Goal: Task Accomplishment & Management: Manage account settings

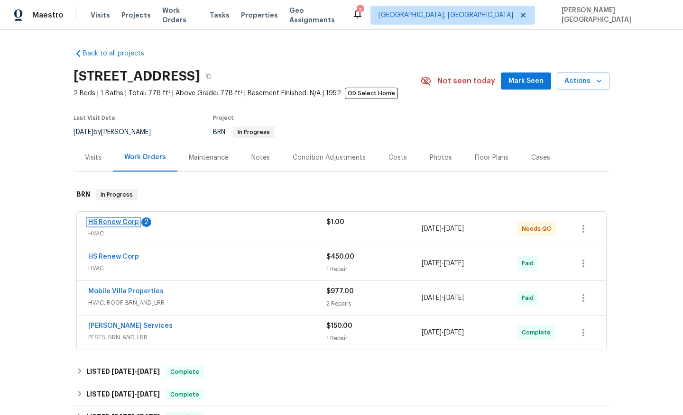
click at [124, 222] on link "HS Renew Corp" at bounding box center [113, 222] width 51 height 7
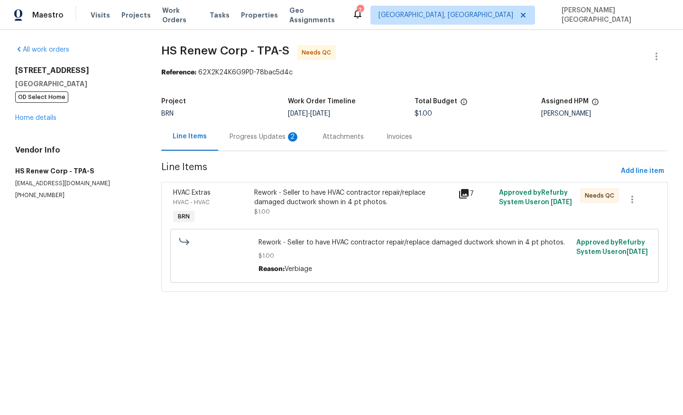
click at [331, 197] on div "Rework - Seller to have HVAC contractor repair/replace damaged ductwork shown i…" at bounding box center [353, 197] width 198 height 19
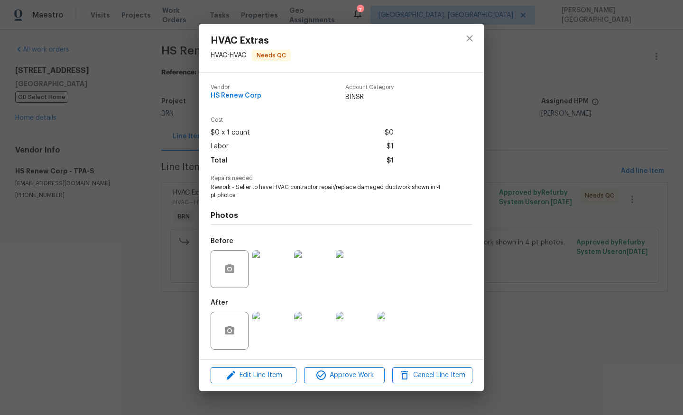
click at [268, 328] on img at bounding box center [271, 331] width 38 height 38
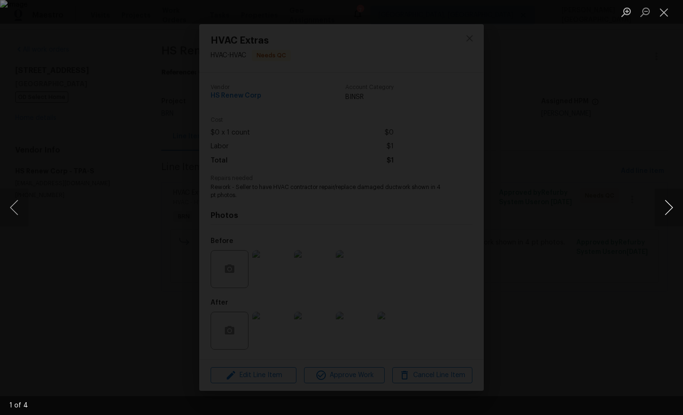
click at [664, 199] on button "Next image" at bounding box center [668, 208] width 28 height 38
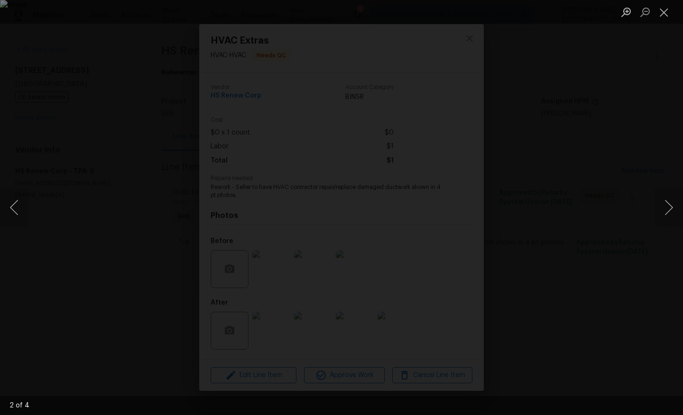
click at [646, 132] on div "Lightbox" at bounding box center [341, 207] width 683 height 415
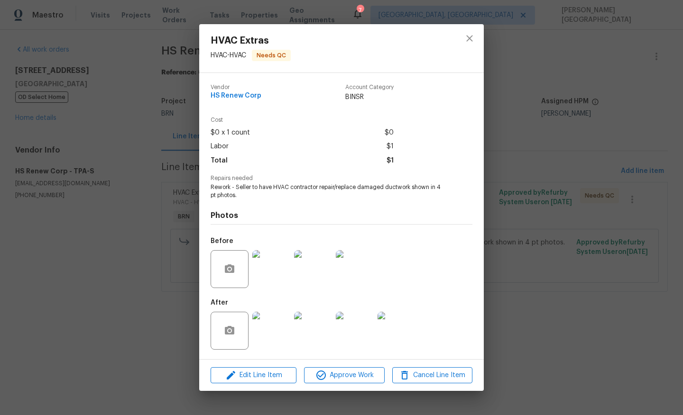
click at [646, 132] on div "HVAC Extras HVAC - HVAC Needs QC Vendor HS Renew Corp Account Category BINSR Co…" at bounding box center [341, 207] width 683 height 415
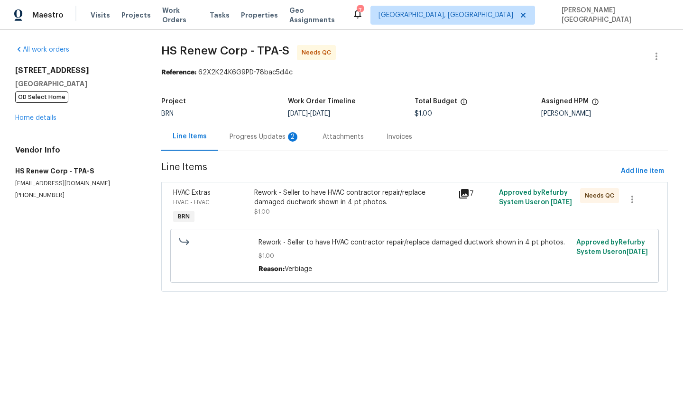
click at [258, 137] on div "Progress Updates 2" at bounding box center [265, 136] width 70 height 9
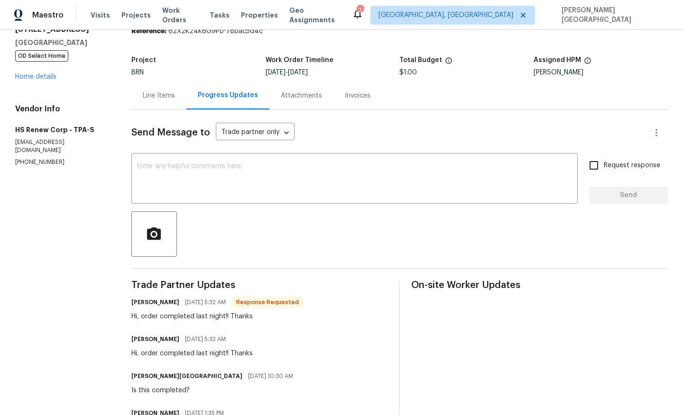
scroll to position [44, 0]
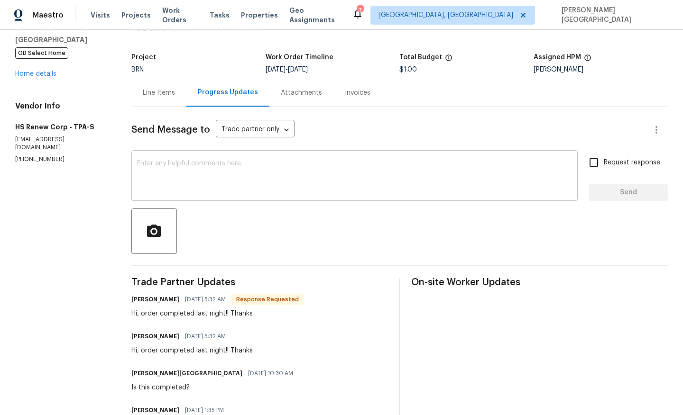
click at [168, 191] on textarea at bounding box center [354, 176] width 435 height 33
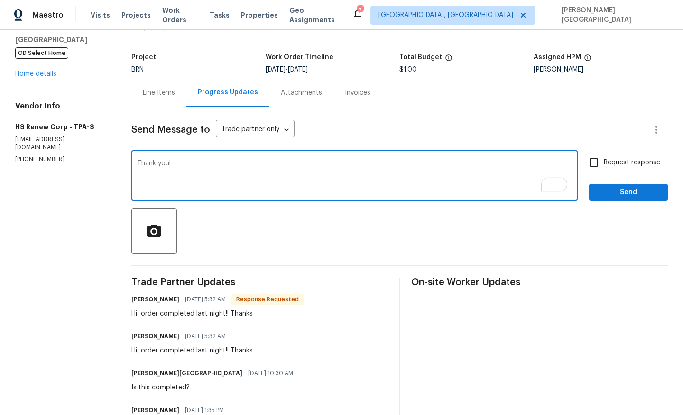
type textarea "Thank you!"
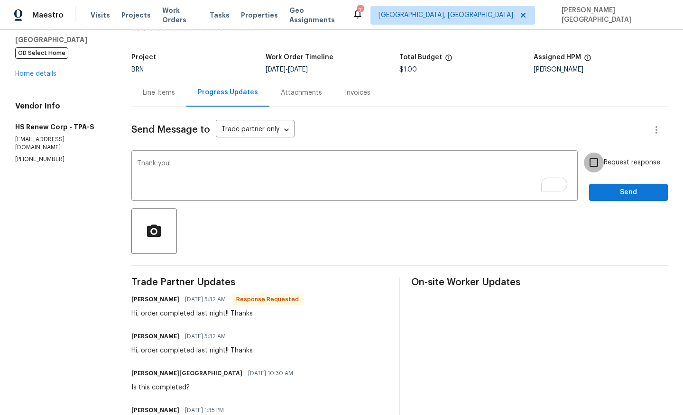
click at [593, 163] on input "Request response" at bounding box center [594, 163] width 20 height 20
checkbox input "true"
click at [608, 200] on button "Send" at bounding box center [628, 193] width 79 height 18
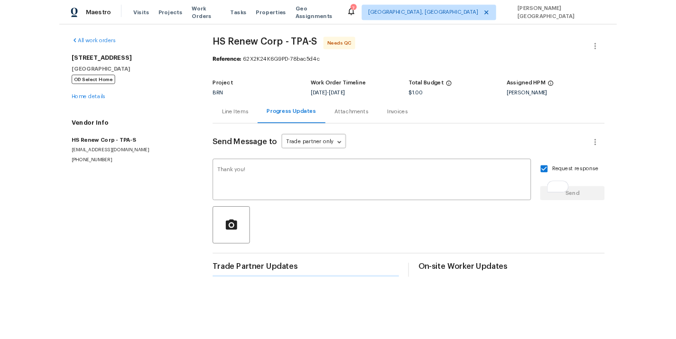
scroll to position [0, 0]
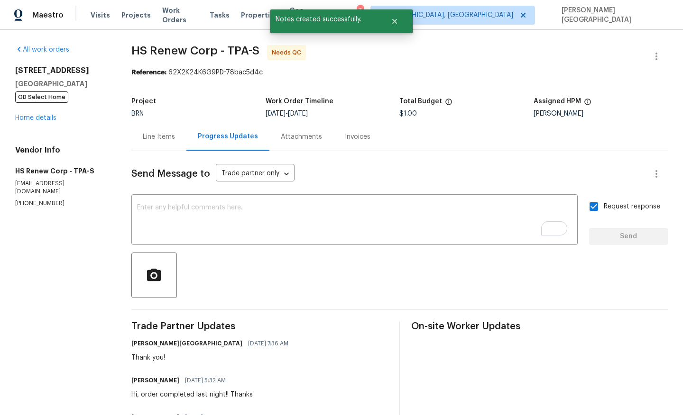
click at [138, 51] on span "HS Renew Corp - TPA-S" at bounding box center [195, 50] width 128 height 11
click at [202, 51] on span "HS Renew Corp - TPA-S" at bounding box center [195, 50] width 128 height 11
copy span "HS Renew Corp"
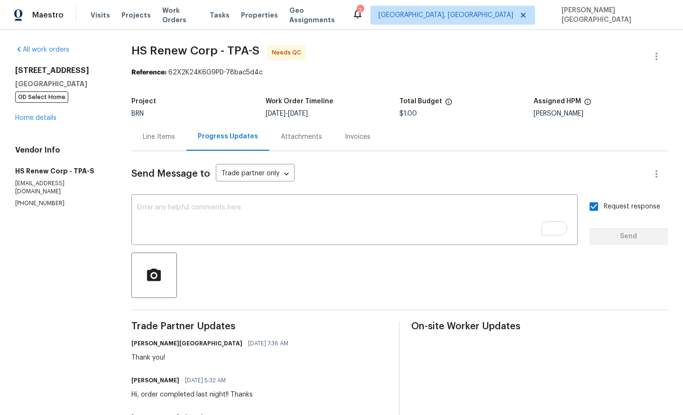
click at [148, 137] on div "Line Items" at bounding box center [159, 136] width 32 height 9
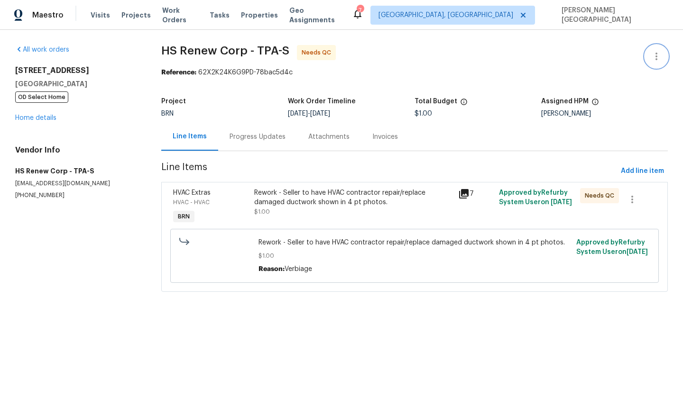
click at [651, 56] on icon "button" at bounding box center [656, 56] width 11 height 11
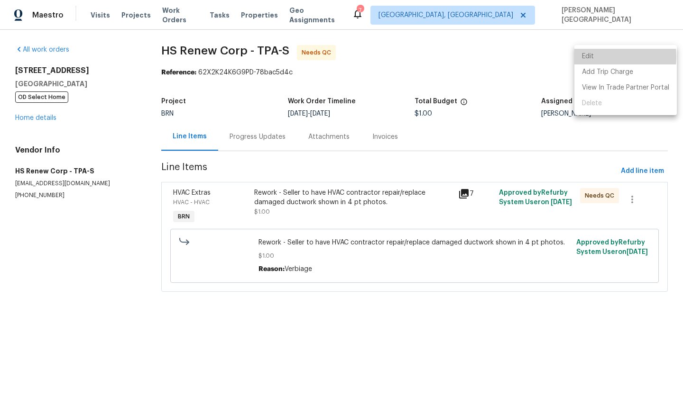
click at [589, 57] on li "Edit" at bounding box center [625, 57] width 102 height 16
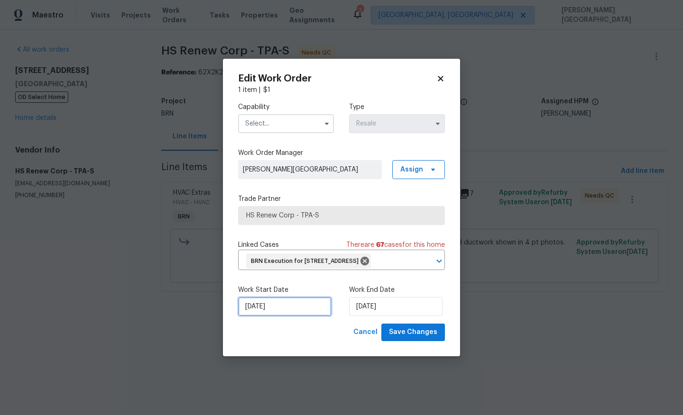
click at [278, 314] on input "8/19/2025" at bounding box center [284, 306] width 93 height 19
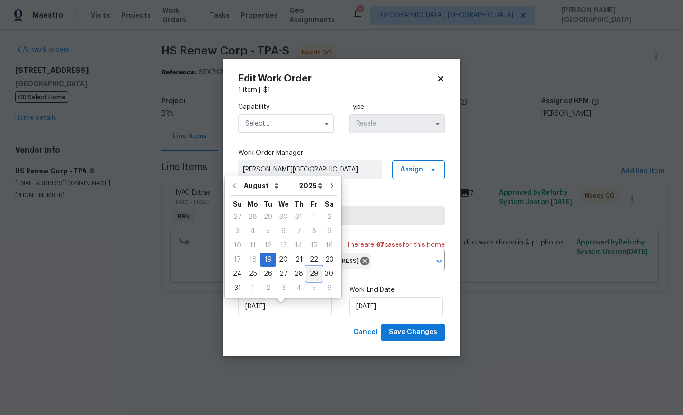
click at [308, 273] on div "29" at bounding box center [313, 273] width 15 height 13
type input "8/29/2025"
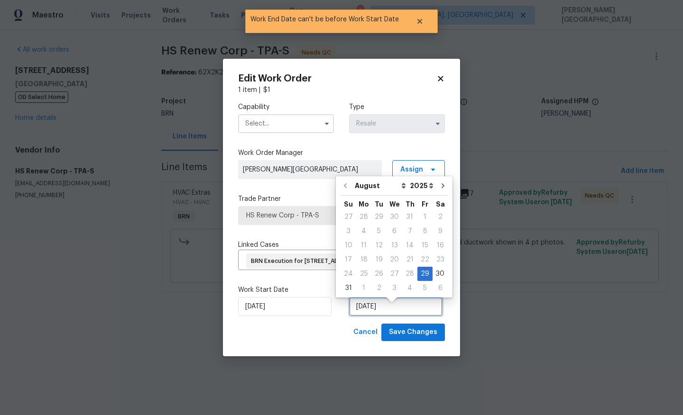
click at [368, 314] on input "8/29/2025" at bounding box center [395, 306] width 93 height 19
click at [389, 287] on div "3" at bounding box center [394, 288] width 16 height 13
type input "[DATE]"
select select "8"
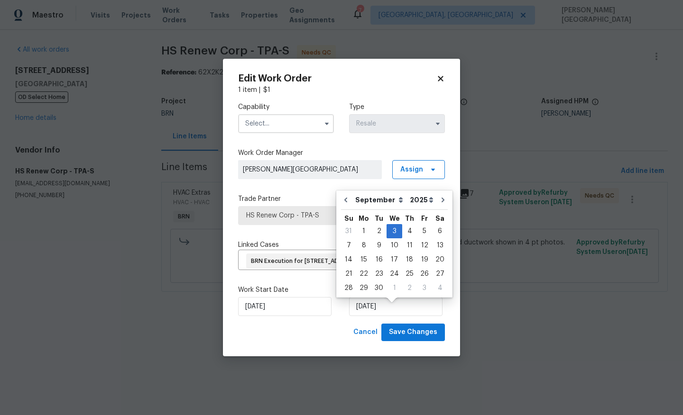
click at [280, 118] on input "text" at bounding box center [286, 123] width 96 height 19
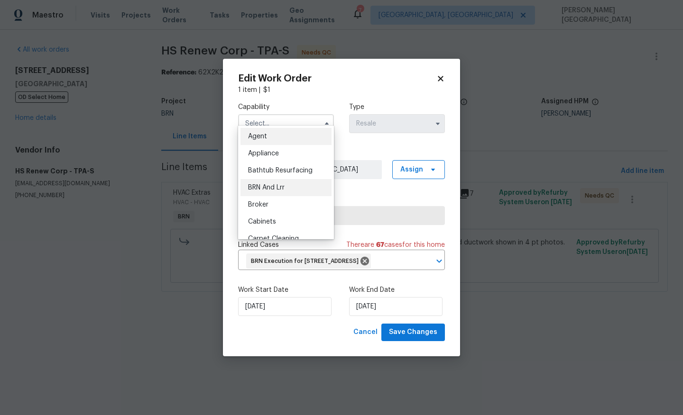
click at [280, 186] on span "BRN And Lrr" at bounding box center [266, 187] width 37 height 7
type input "BRN And Lrr"
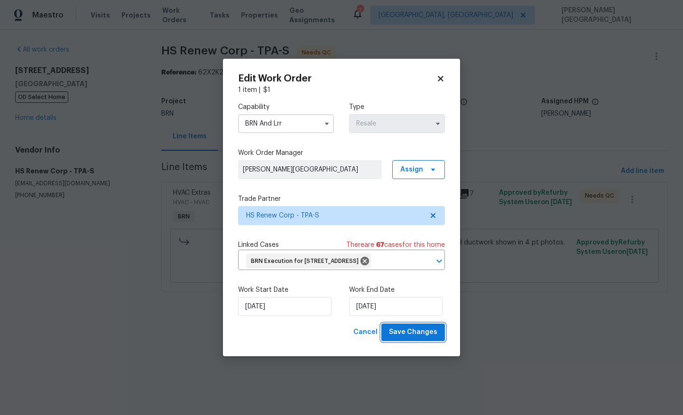
click at [406, 339] on span "Save Changes" at bounding box center [413, 333] width 48 height 12
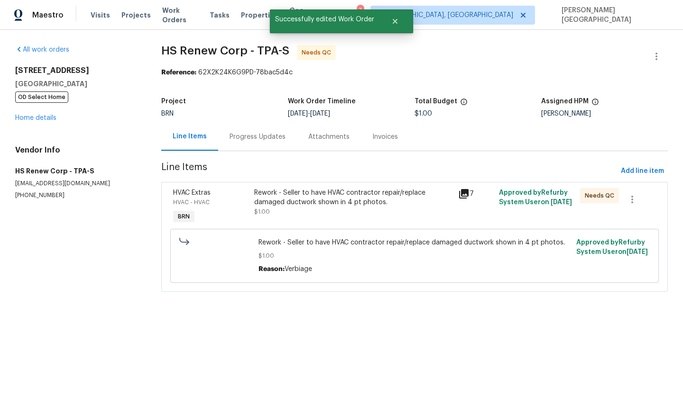
click at [288, 222] on div "Rework - Seller to have HVAC contractor repair/replace damaged ductwork shown i…" at bounding box center [352, 207] width 203 height 44
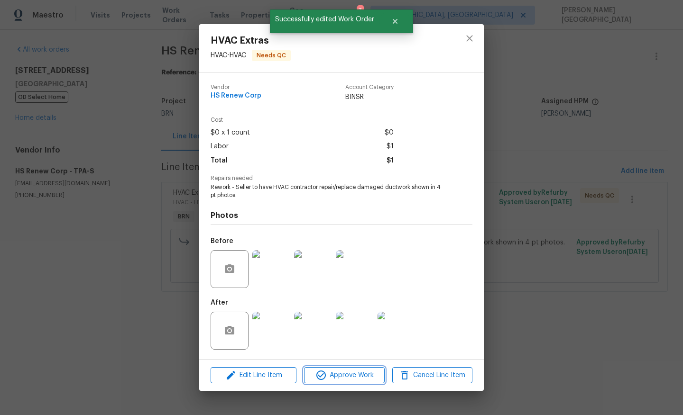
click at [335, 373] on span "Approve Work" at bounding box center [344, 376] width 74 height 12
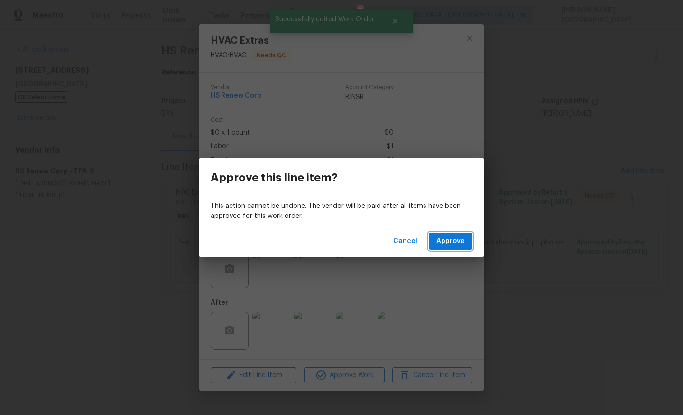
click at [446, 240] on span "Approve" at bounding box center [450, 242] width 28 height 12
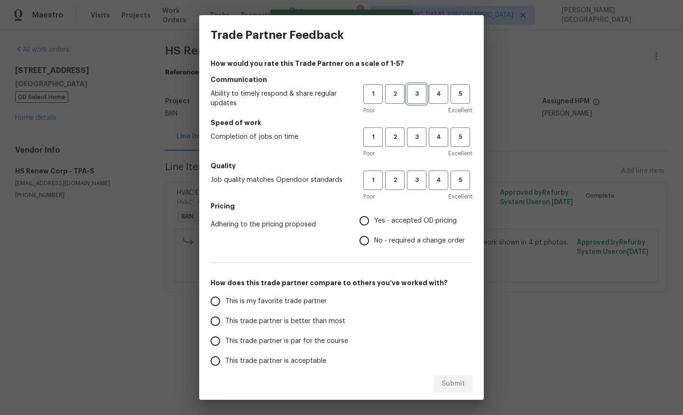
click at [419, 95] on span "3" at bounding box center [417, 94] width 18 height 11
click at [419, 144] on button "3" at bounding box center [416, 137] width 19 height 19
click at [418, 184] on span "3" at bounding box center [417, 180] width 18 height 11
click at [368, 231] on input "No - required a change order" at bounding box center [364, 241] width 20 height 20
radio input "true"
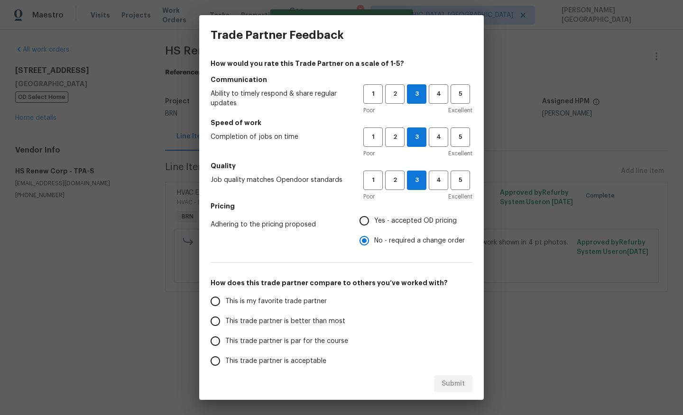
click at [274, 322] on span "This trade partner is better than most" at bounding box center [285, 322] width 120 height 10
click at [225, 322] on input "This trade partner is better than most" at bounding box center [215, 322] width 20 height 20
click at [463, 379] on span "Submit" at bounding box center [453, 384] width 23 height 12
radio input "true"
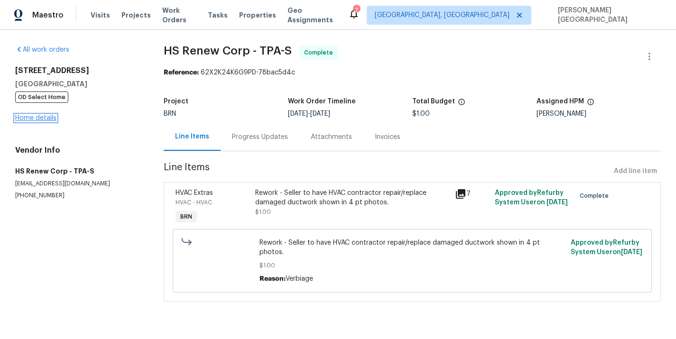
click at [47, 117] on link "Home details" at bounding box center [35, 118] width 41 height 7
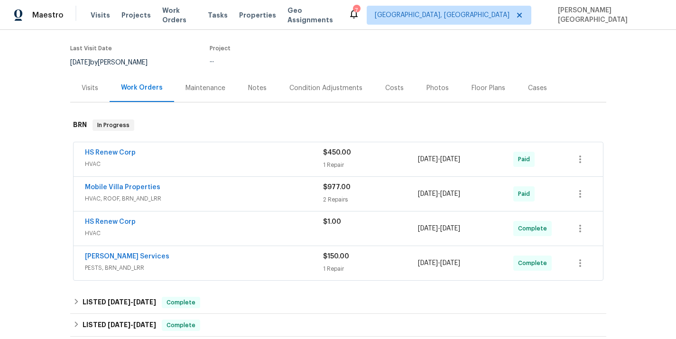
scroll to position [96, 0]
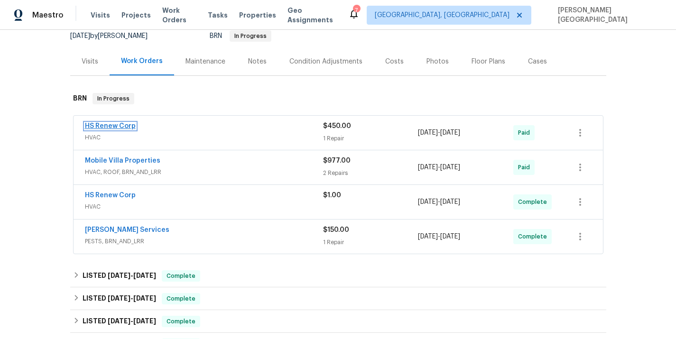
click at [121, 126] on link "HS Renew Corp" at bounding box center [110, 126] width 51 height 7
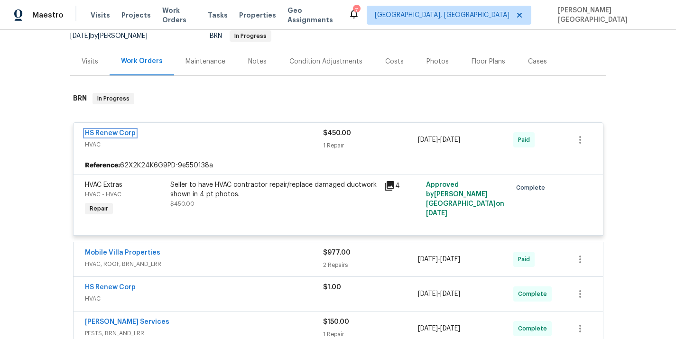
scroll to position [164, 0]
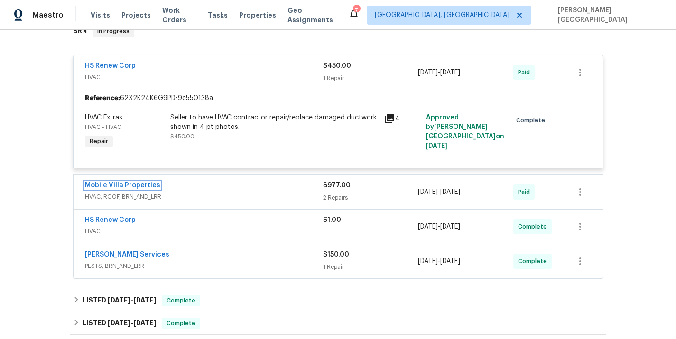
click at [129, 186] on link "Mobile Villa Properties" at bounding box center [122, 185] width 75 height 7
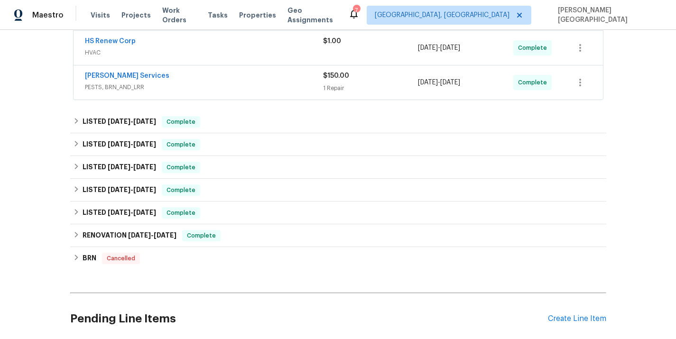
scroll to position [614, 0]
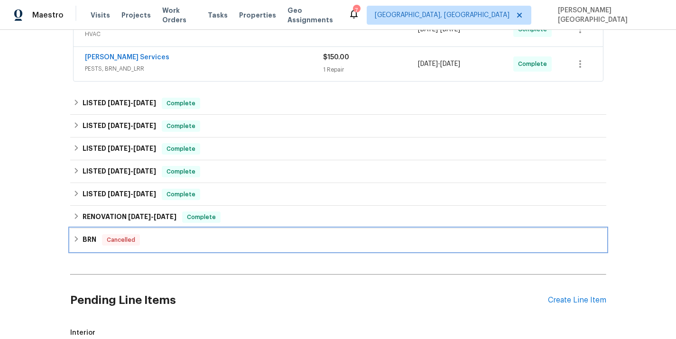
click at [73, 242] on icon at bounding box center [76, 239] width 7 height 7
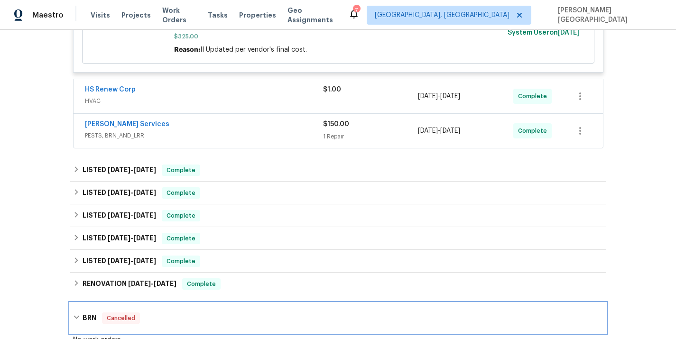
scroll to position [465, 0]
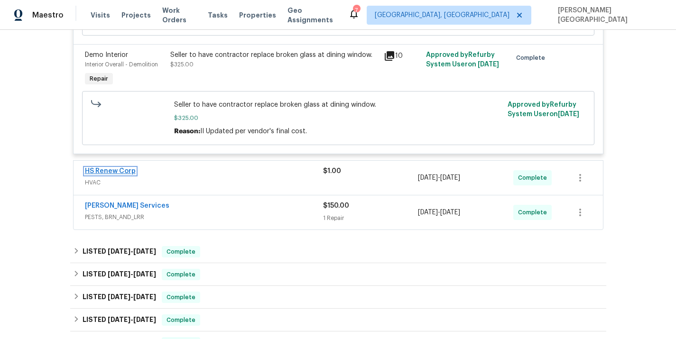
click at [105, 173] on link "HS Renew Corp" at bounding box center [110, 171] width 51 height 7
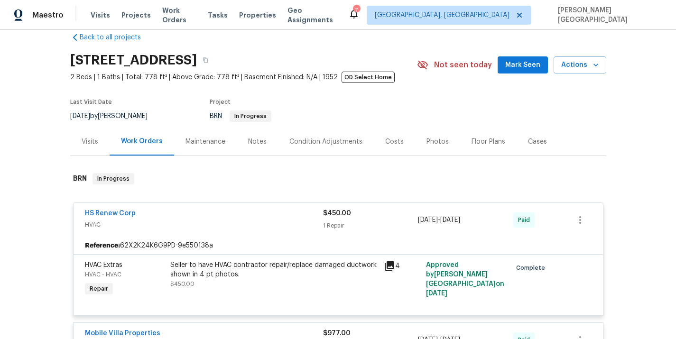
scroll to position [11, 0]
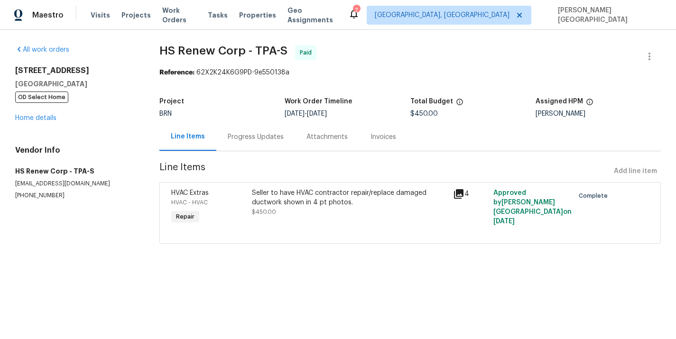
click at [394, 142] on div "Invoices" at bounding box center [383, 137] width 48 height 28
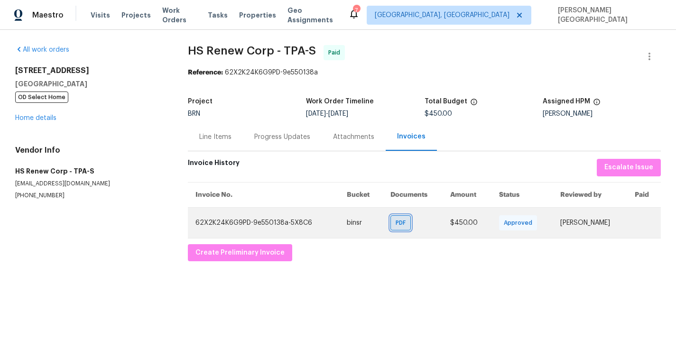
click at [396, 221] on span "PDF" at bounding box center [403, 222] width 14 height 9
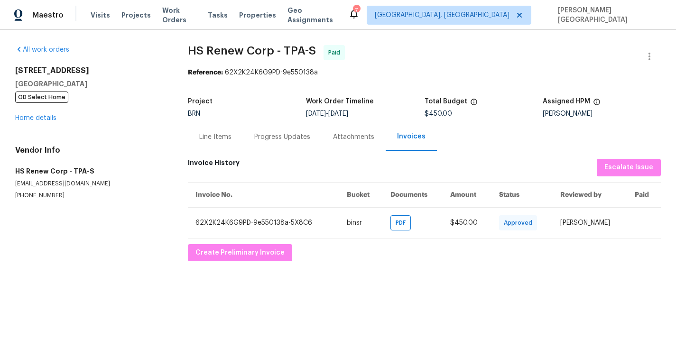
click at [192, 50] on span "HS Renew Corp - TPA-S" at bounding box center [252, 50] width 128 height 11
drag, startPoint x: 192, startPoint y: 50, endPoint x: 263, endPoint y: 50, distance: 71.6
click at [192, 50] on span "HS Renew Corp - TPA-S" at bounding box center [252, 50] width 128 height 11
click at [267, 50] on span "HS Renew Corp - TPA-S" at bounding box center [252, 50] width 128 height 11
copy span "HS Renew Corp"
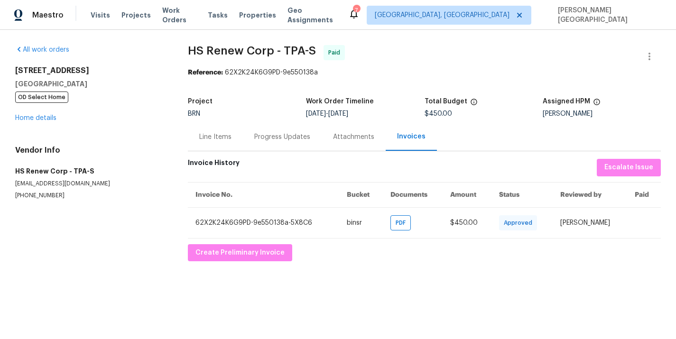
click at [224, 141] on div "Line Items" at bounding box center [215, 136] width 32 height 9
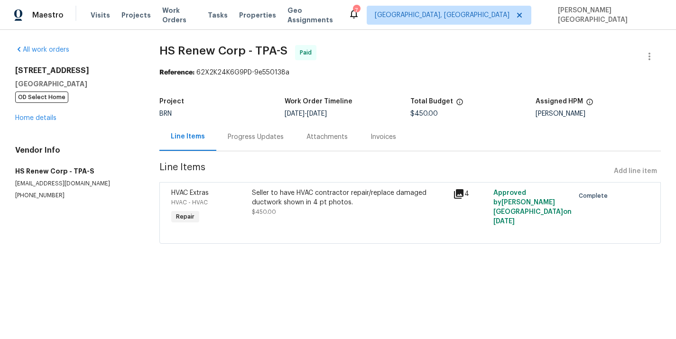
click at [305, 205] on div "Seller to have HVAC contractor repair/replace damaged ductwork shown in 4 pt ph…" at bounding box center [350, 197] width 196 height 19
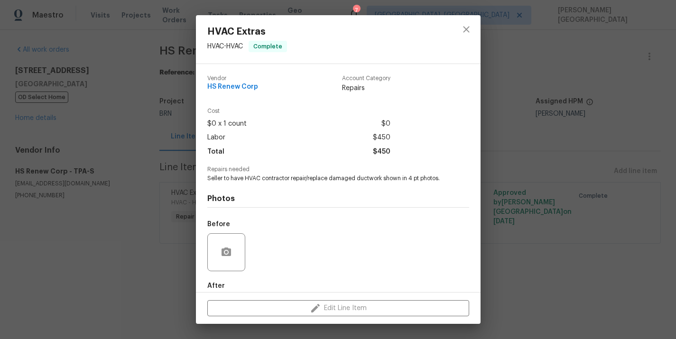
scroll to position [50, 0]
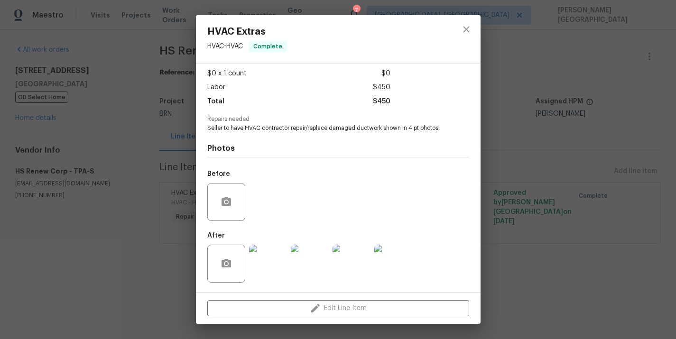
click at [309, 275] on img at bounding box center [310, 264] width 38 height 38
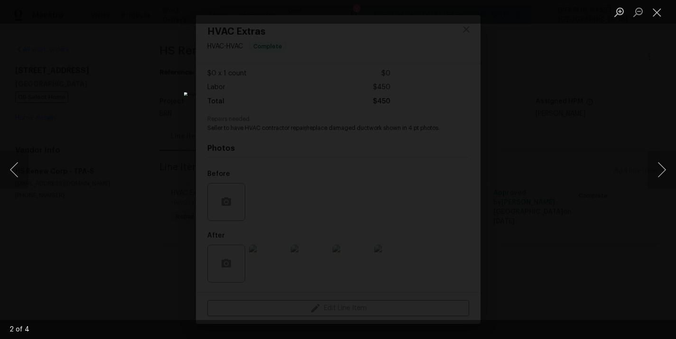
click at [644, 167] on div "Lightbox" at bounding box center [338, 169] width 676 height 339
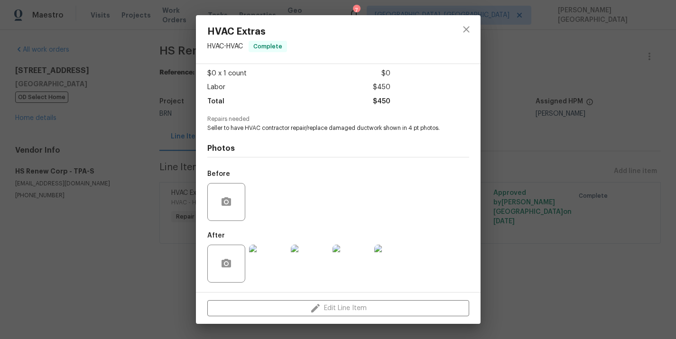
click at [661, 170] on div "HVAC Extras HVAC - HVAC Complete Vendor HS Renew Corp Account Category Repairs …" at bounding box center [338, 169] width 676 height 339
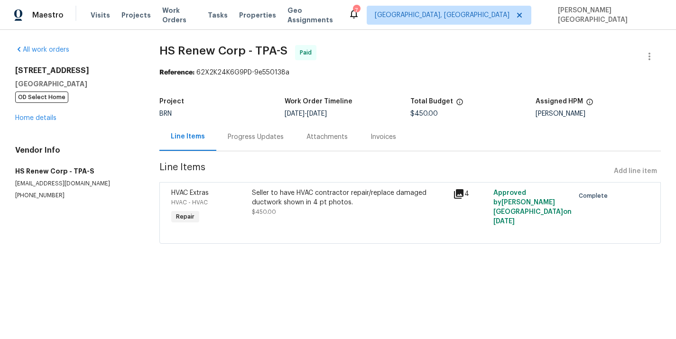
click at [361, 195] on div "Seller to have HVAC contractor repair/replace damaged ductwork shown in 4 pt ph…" at bounding box center [350, 197] width 196 height 19
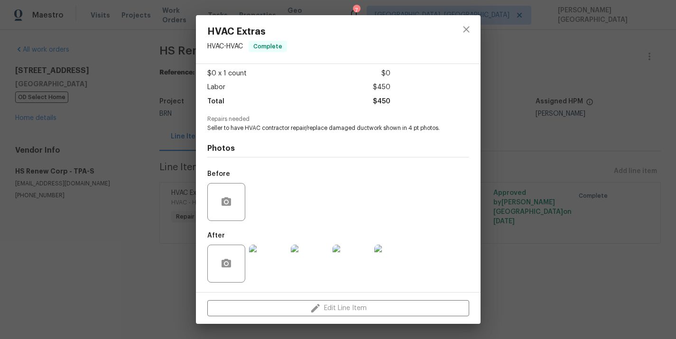
click at [387, 270] on img at bounding box center [393, 264] width 38 height 38
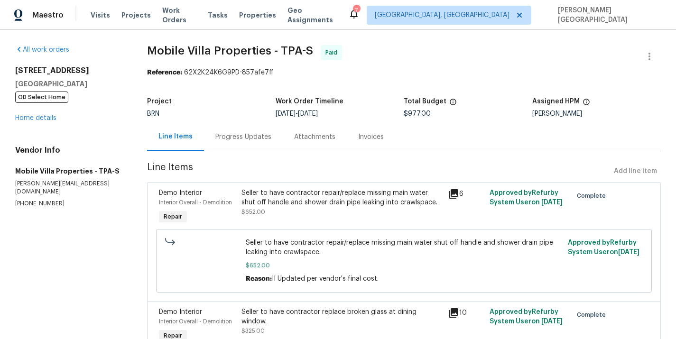
click at [379, 147] on div "Invoices" at bounding box center [371, 137] width 48 height 28
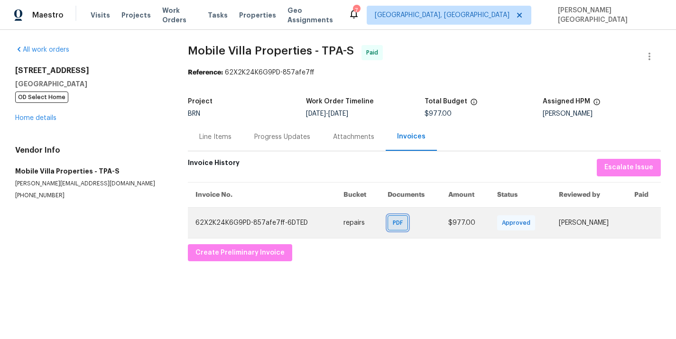
click at [393, 222] on span "PDF" at bounding box center [400, 222] width 14 height 9
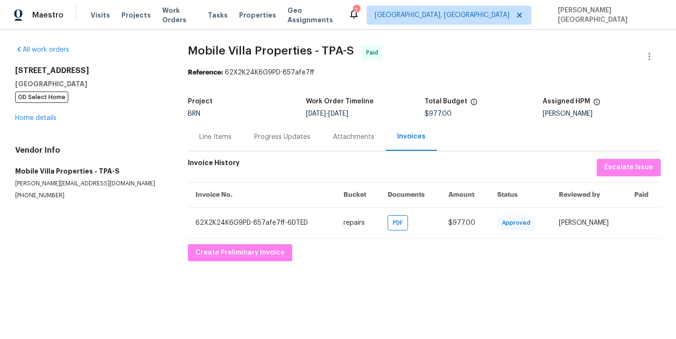
click at [218, 143] on div "Line Items" at bounding box center [215, 137] width 55 height 28
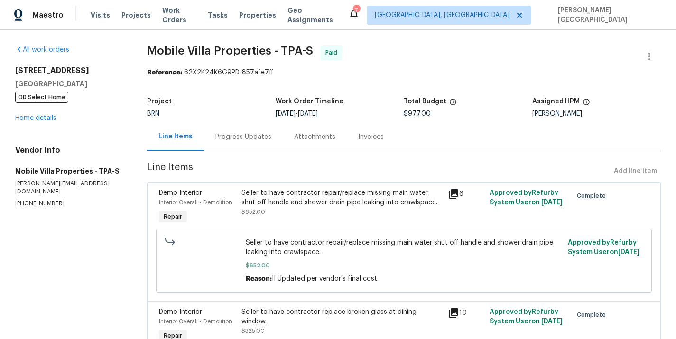
scroll to position [71, 0]
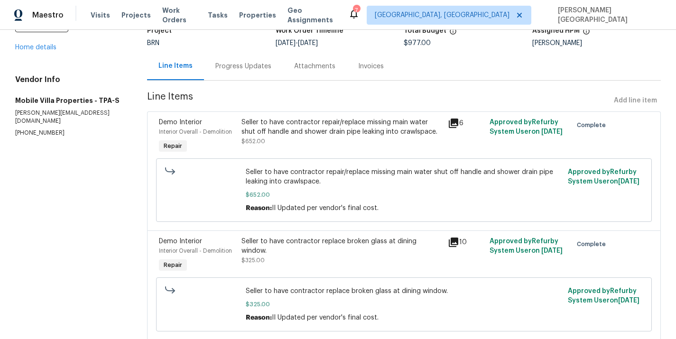
click at [296, 133] on div "Seller to have contractor repair/replace missing main water shut off handle and…" at bounding box center [341, 127] width 201 height 19
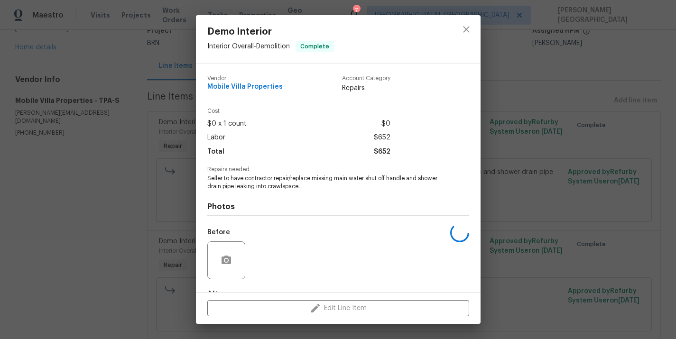
click at [264, 194] on div "Photos Before After +1" at bounding box center [338, 269] width 262 height 156
click at [264, 192] on div "Photos Before After +1" at bounding box center [338, 269] width 262 height 156
click at [263, 187] on span "Seller to have contractor repair/replace missing main water shut off handle and…" at bounding box center [325, 183] width 236 height 16
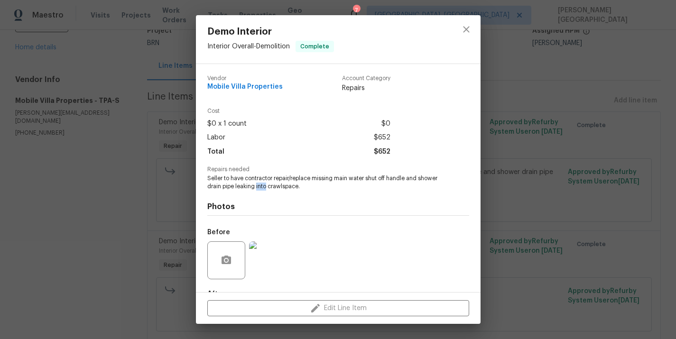
click at [263, 187] on span "Seller to have contractor repair/replace missing main water shut off handle and…" at bounding box center [325, 183] width 236 height 16
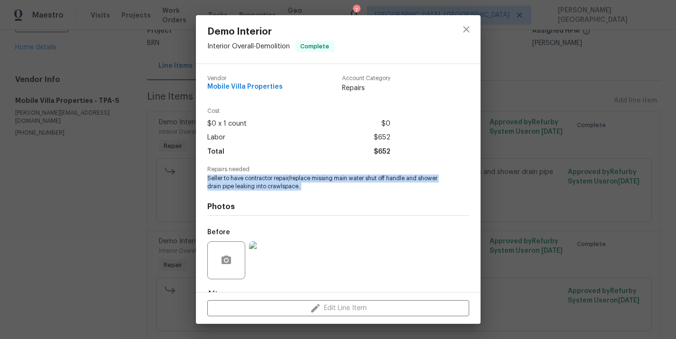
click at [263, 187] on span "Seller to have contractor repair/replace missing main water shut off handle and…" at bounding box center [325, 183] width 236 height 16
copy span "Seller to have contractor repair/replace missing main water shut off handle and…"
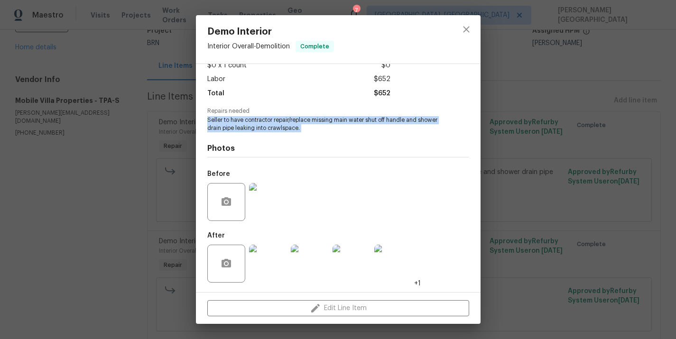
click at [267, 201] on img at bounding box center [268, 202] width 38 height 38
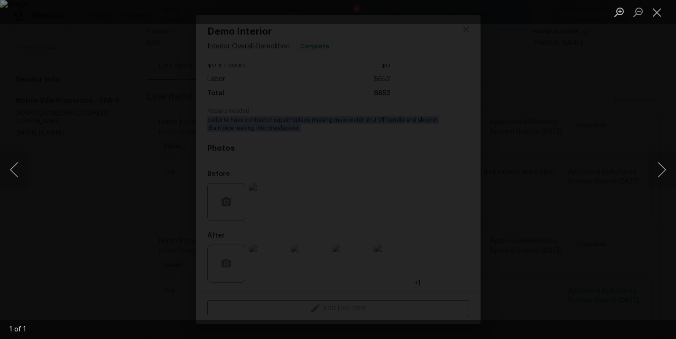
click at [595, 185] on div "Lightbox" at bounding box center [338, 169] width 676 height 339
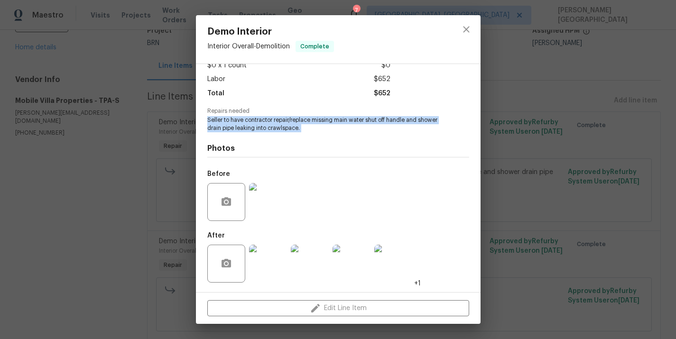
click at [301, 264] on img at bounding box center [310, 264] width 38 height 38
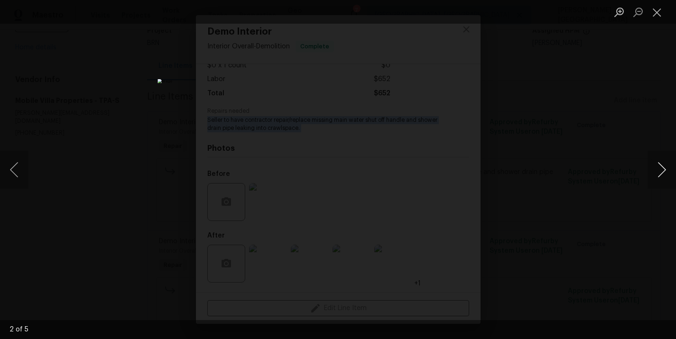
click at [658, 179] on button "Next image" at bounding box center [661, 170] width 28 height 38
click at [594, 184] on div "Lightbox" at bounding box center [338, 169] width 676 height 339
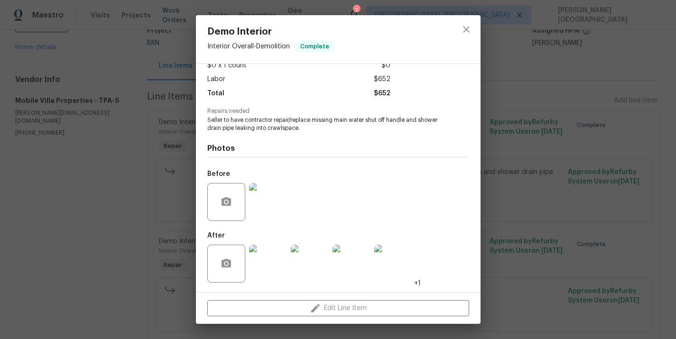
click at [542, 188] on div "Demo Interior Interior Overall - Demolition Complete Vendor Mobile Villa Proper…" at bounding box center [338, 169] width 676 height 339
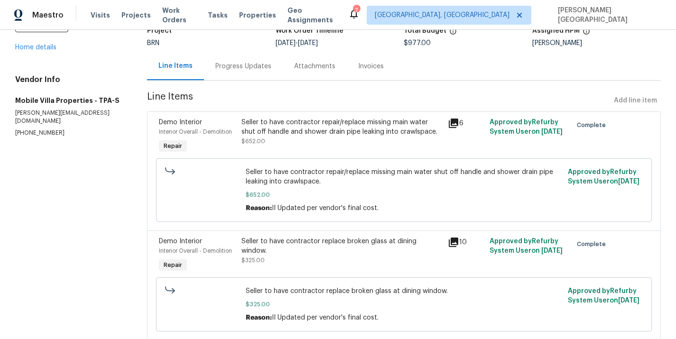
click at [356, 253] on div "Seller to have contractor replace broken glass at dining window. $325.00" at bounding box center [341, 251] width 201 height 28
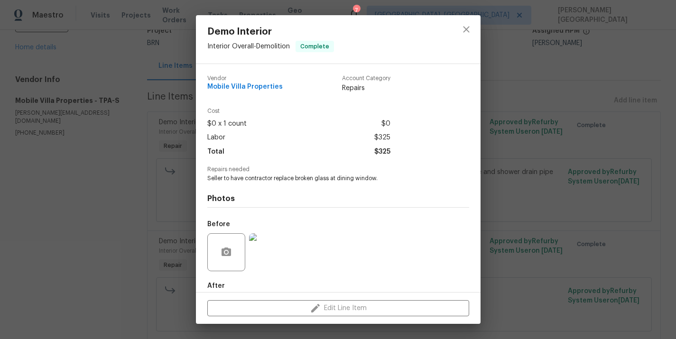
click at [276, 179] on span "Seller to have contractor replace broken glass at dining window." at bounding box center [325, 179] width 236 height 8
copy span "Seller to have contractor replace broken glass at dining window."
click at [617, 231] on div "Demo Interior Interior Overall - Demolition Complete Vendor Mobile Villa Proper…" at bounding box center [338, 169] width 676 height 339
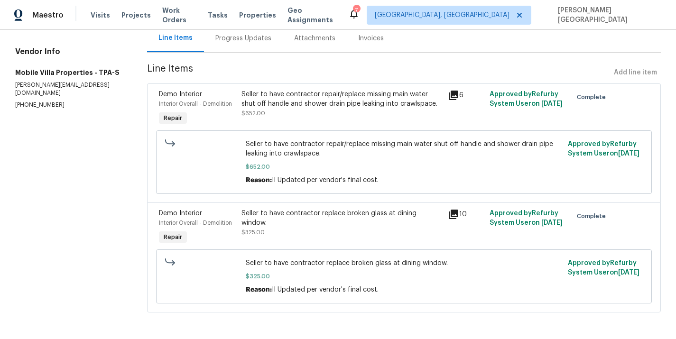
scroll to position [0, 0]
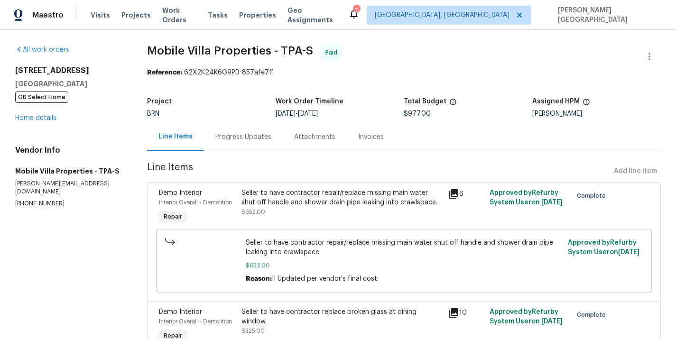
click at [160, 48] on span "Mobile Villa Properties - TPA-S" at bounding box center [230, 50] width 166 height 11
click at [225, 49] on span "Mobile Villa Properties - TPA-S" at bounding box center [230, 50] width 166 height 11
copy span "Mobile Villa Properties"
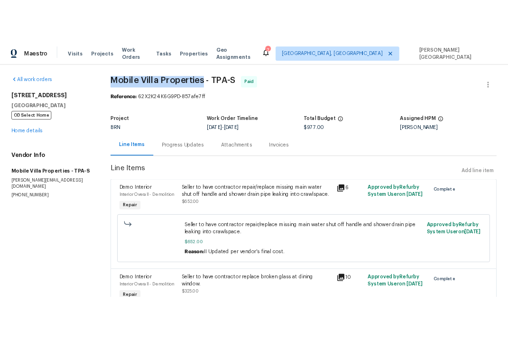
scroll to position [100, 0]
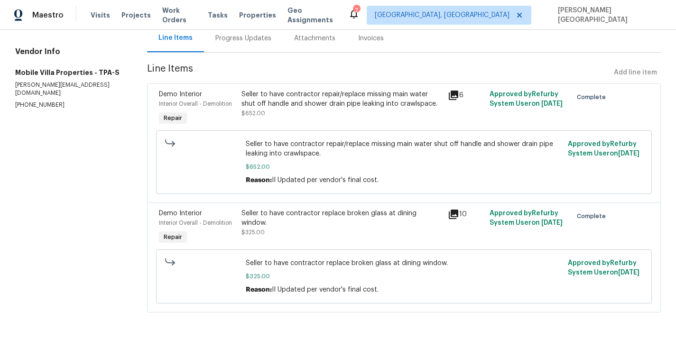
click at [289, 227] on div "Seller to have contractor replace broken glass at dining window. $325.00" at bounding box center [341, 223] width 201 height 28
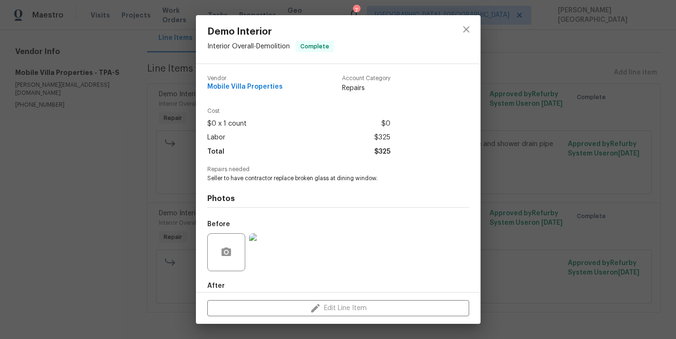
click at [270, 249] on img at bounding box center [268, 252] width 38 height 38
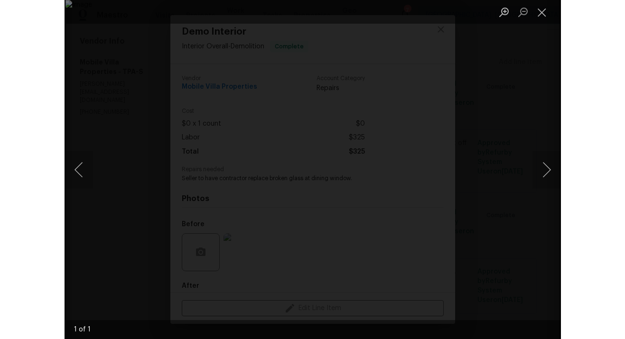
scroll to position [109, 0]
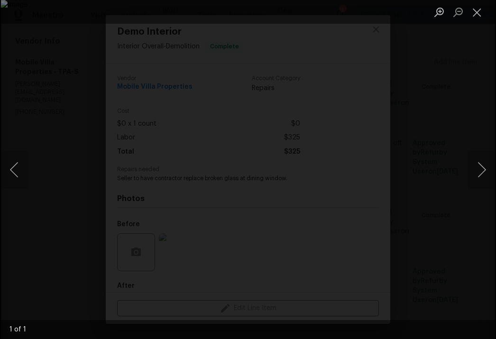
click at [315, 76] on div "Lightbox" at bounding box center [248, 169] width 496 height 339
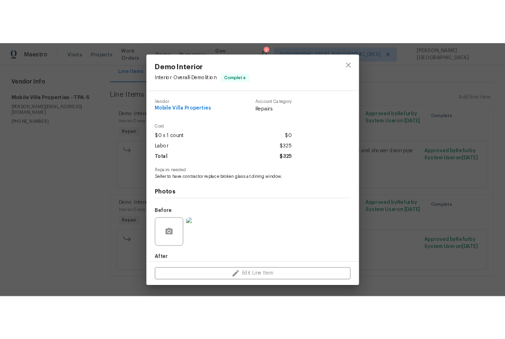
scroll to position [50, 0]
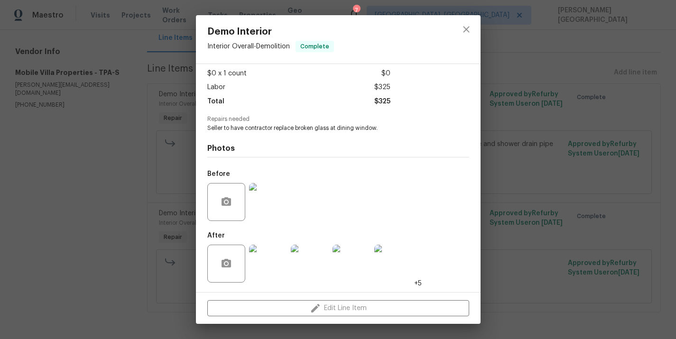
click at [297, 263] on img at bounding box center [310, 264] width 38 height 38
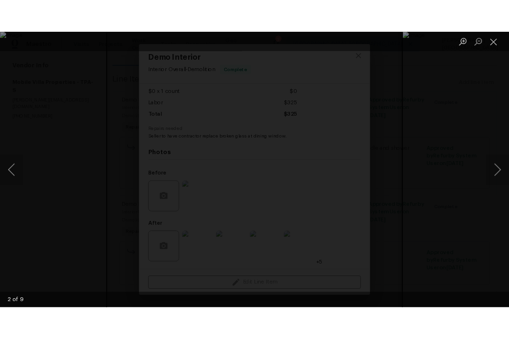
scroll to position [100, 0]
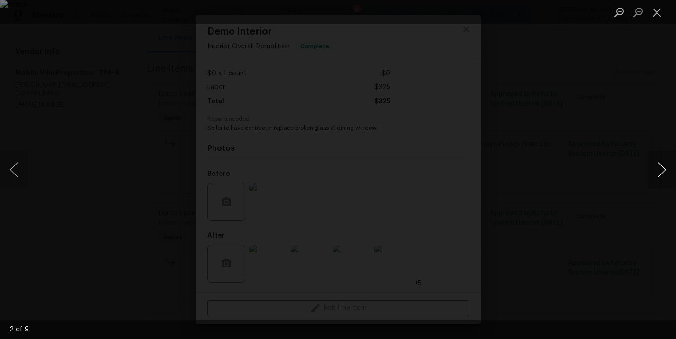
click at [665, 169] on button "Next image" at bounding box center [661, 170] width 28 height 38
click at [660, 164] on button "Next image" at bounding box center [661, 170] width 28 height 38
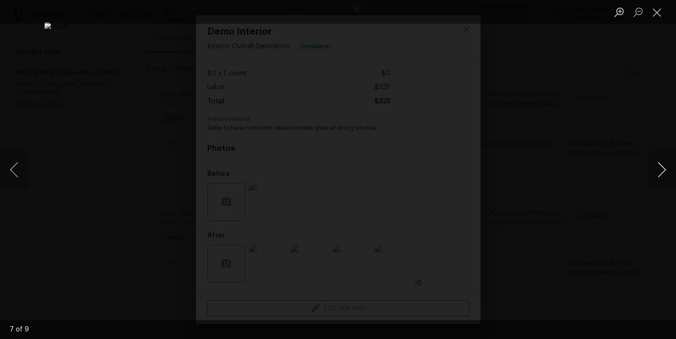
click at [660, 164] on button "Next image" at bounding box center [661, 170] width 28 height 38
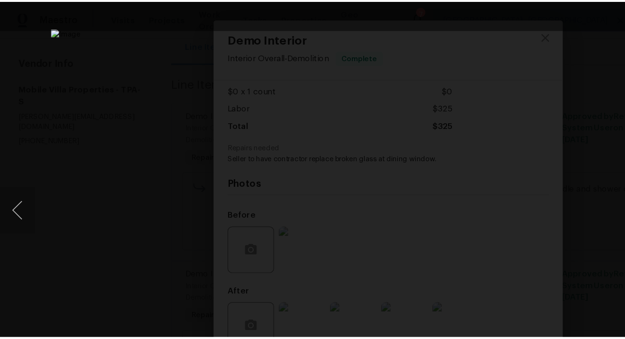
scroll to position [109, 0]
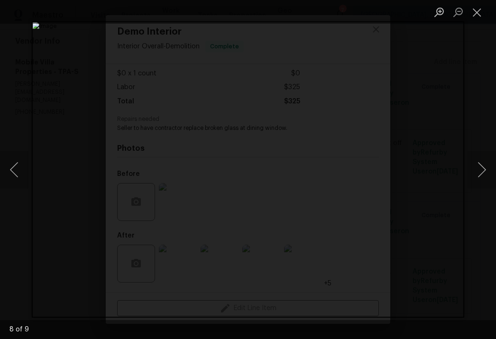
click at [422, 119] on div "Lightbox" at bounding box center [248, 169] width 496 height 339
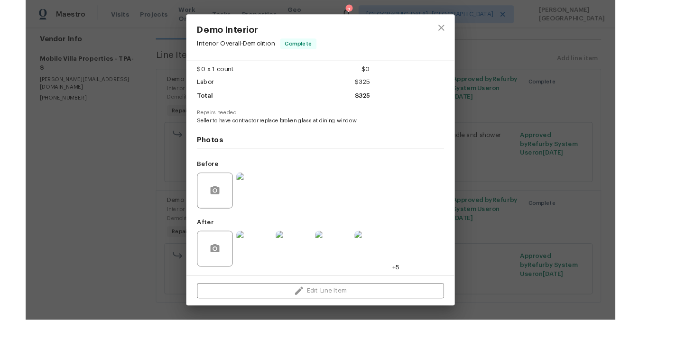
scroll to position [100, 0]
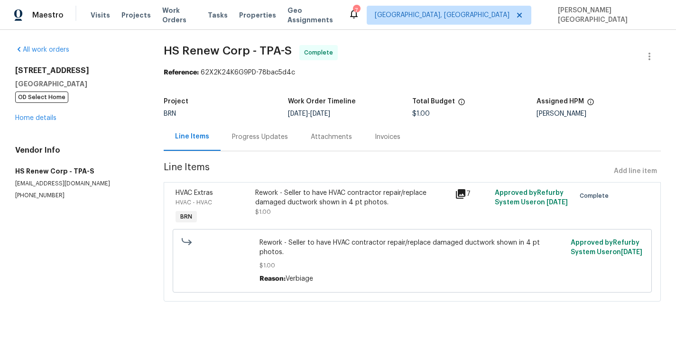
click at [171, 53] on span "HS Renew Corp - TPA-S" at bounding box center [228, 50] width 128 height 11
click at [221, 53] on span "HS Renew Corp - TPA-S" at bounding box center [228, 50] width 128 height 11
copy span "HS Renew Corp"
click at [295, 189] on div "Rework - Seller to have HVAC contractor repair/replace damaged ductwork shown i…" at bounding box center [352, 197] width 194 height 19
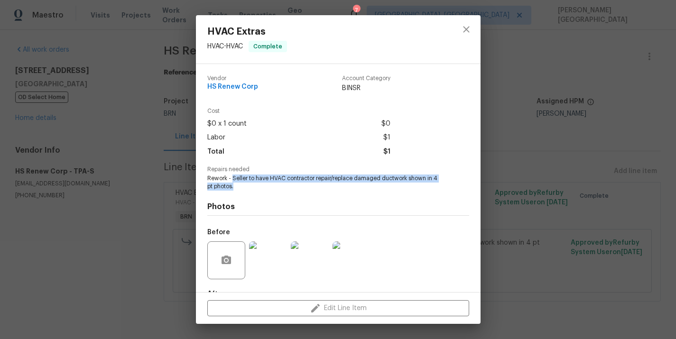
drag, startPoint x: 231, startPoint y: 178, endPoint x: 252, endPoint y: 189, distance: 23.4
click at [252, 189] on span "Rework - Seller to have HVAC contractor repair/replace damaged ductwork shown i…" at bounding box center [325, 183] width 236 height 16
copy span "Seller to have HVAC contractor repair/replace damaged ductwork shown in 4 pt ph…"
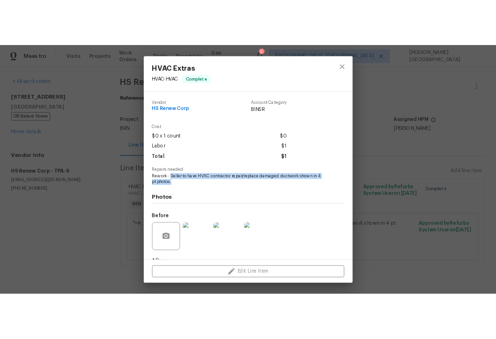
scroll to position [58, 0]
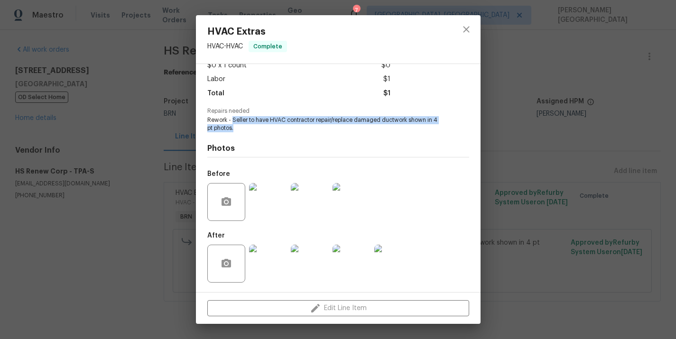
click at [313, 187] on img at bounding box center [310, 202] width 38 height 38
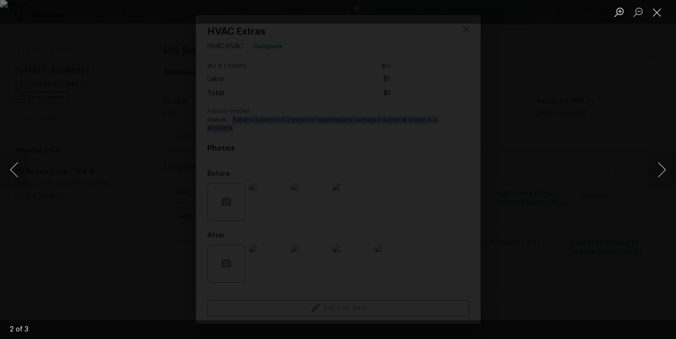
click at [515, 202] on div "Lightbox" at bounding box center [338, 169] width 676 height 339
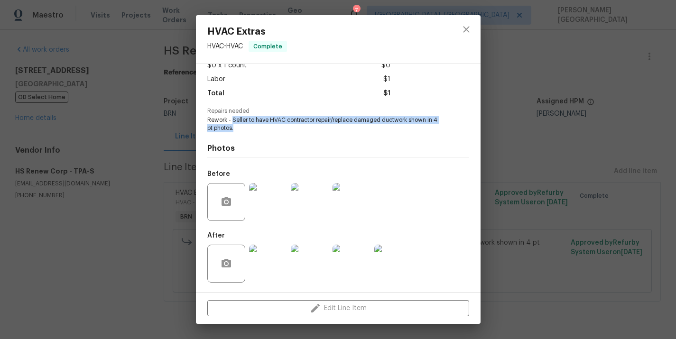
click at [304, 268] on img at bounding box center [310, 264] width 38 height 38
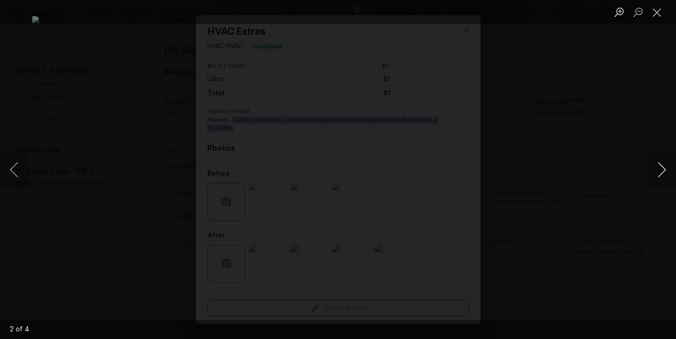
click at [673, 167] on button "Next image" at bounding box center [661, 170] width 28 height 38
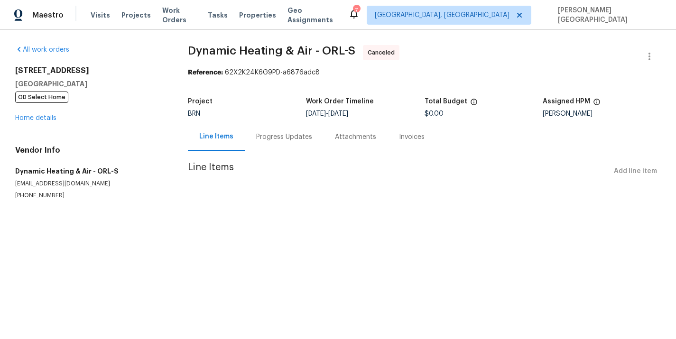
click at [260, 140] on div "Progress Updates" at bounding box center [284, 136] width 56 height 9
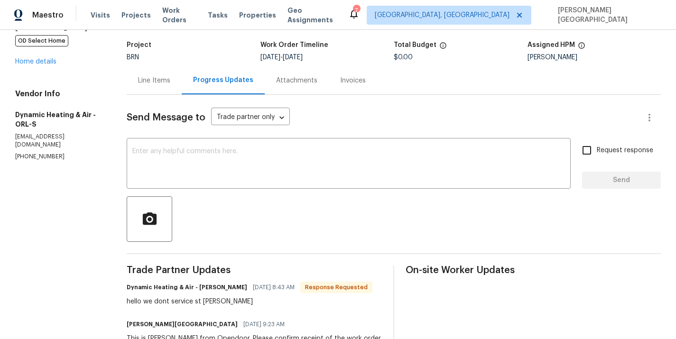
scroll to position [99, 0]
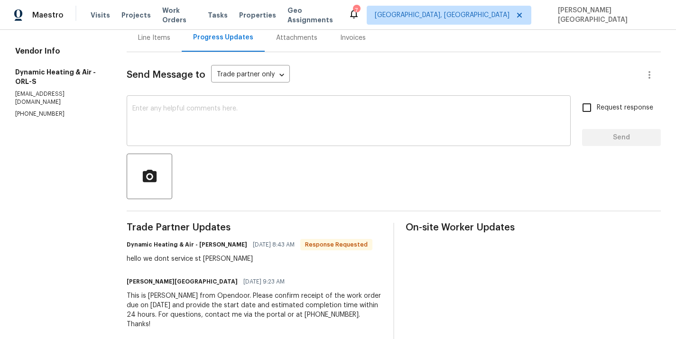
click at [178, 128] on textarea at bounding box center [348, 121] width 432 height 33
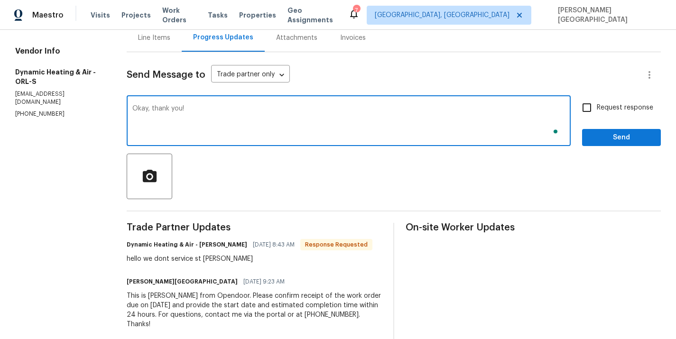
type textarea "Okay, thank you!"
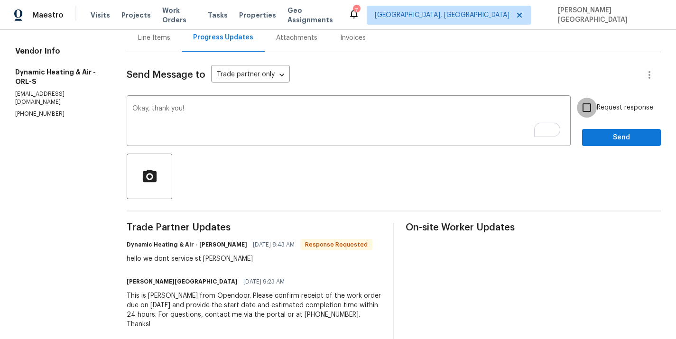
click at [597, 115] on input "Request response" at bounding box center [587, 108] width 20 height 20
checkbox input "true"
click at [601, 136] on span "Send" at bounding box center [621, 138] width 64 height 12
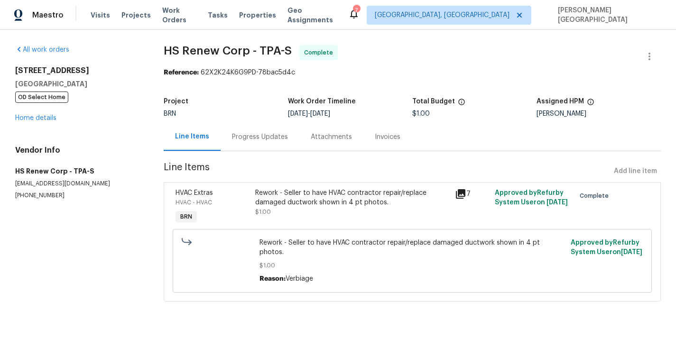
click at [249, 144] on div "Progress Updates" at bounding box center [260, 137] width 79 height 28
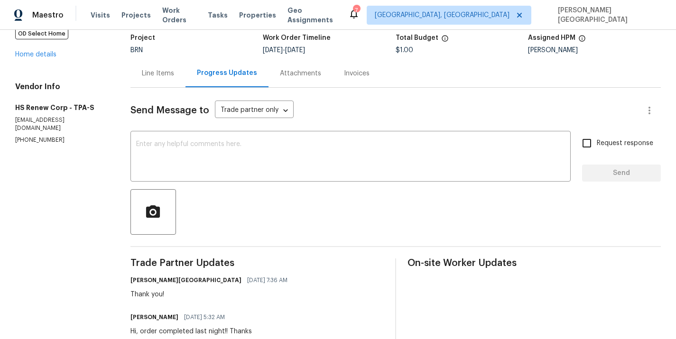
scroll to position [136, 0]
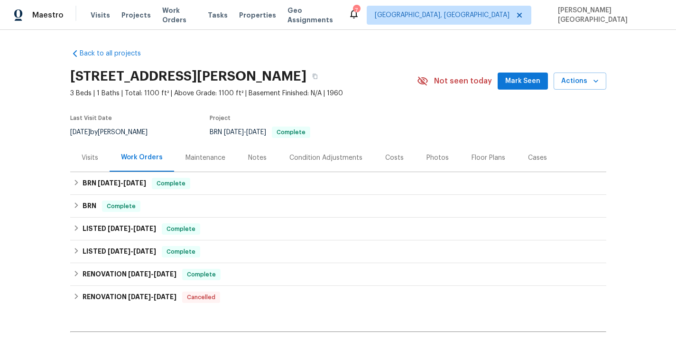
scroll to position [115, 0]
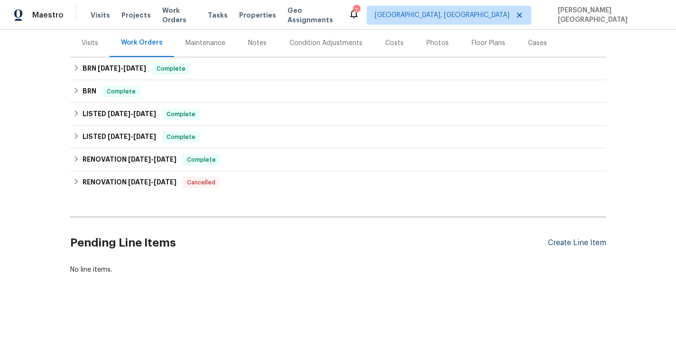
click at [591, 246] on div "Create Line Item" at bounding box center [577, 243] width 58 height 9
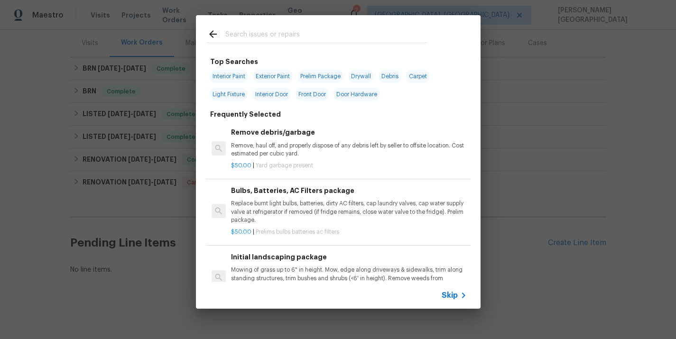
click at [448, 290] on div "Skip" at bounding box center [456, 295] width 28 height 11
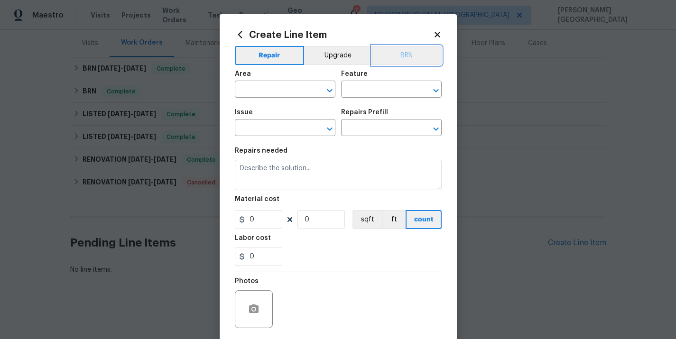
click at [412, 50] on button "BRN" at bounding box center [407, 55] width 70 height 19
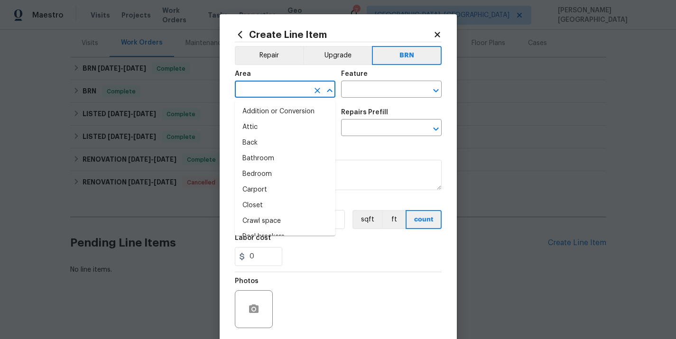
click at [285, 86] on input "text" at bounding box center [272, 90] width 74 height 15
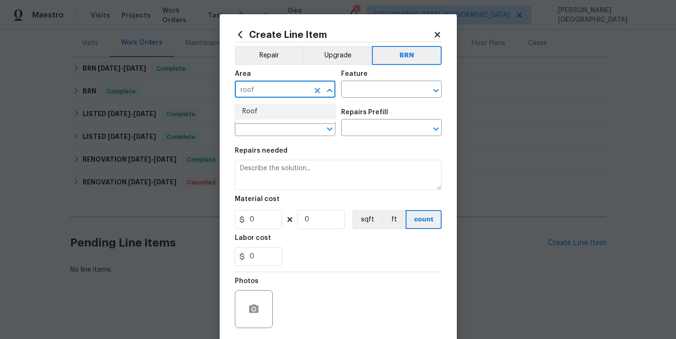
click at [286, 108] on li "Roof" at bounding box center [285, 112] width 101 height 16
type input "Roof"
click at [356, 81] on div "Feature" at bounding box center [391, 77] width 101 height 12
click at [359, 98] on div "Area Roof ​ Feature ​" at bounding box center [338, 84] width 207 height 38
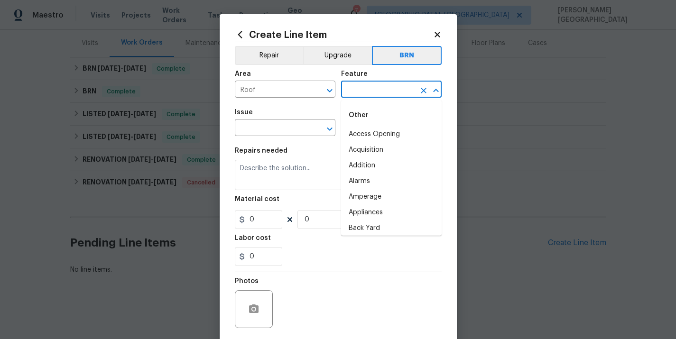
click at [359, 95] on input "text" at bounding box center [378, 90] width 74 height 15
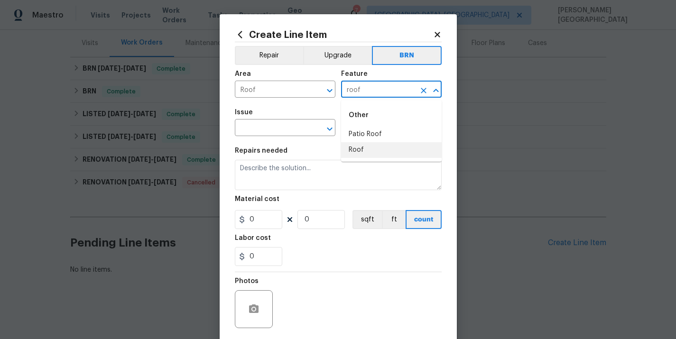
drag, startPoint x: 356, startPoint y: 136, endPoint x: 362, endPoint y: 150, distance: 15.5
click at [362, 150] on ul "Patio Roof Roof" at bounding box center [391, 142] width 101 height 31
click at [362, 150] on li "Roof" at bounding box center [391, 150] width 101 height 16
type input "Roof"
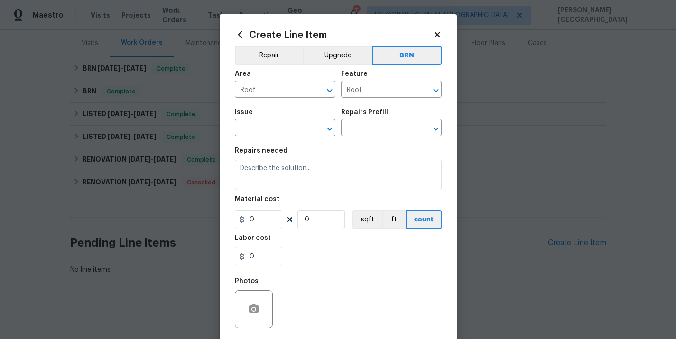
click at [265, 118] on div "Issue" at bounding box center [285, 115] width 101 height 12
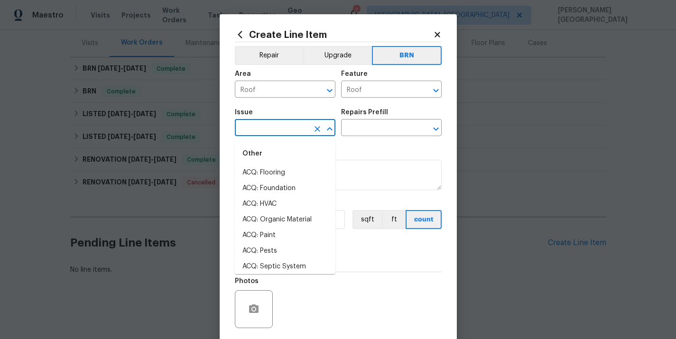
click at [269, 127] on input "text" at bounding box center [272, 128] width 74 height 15
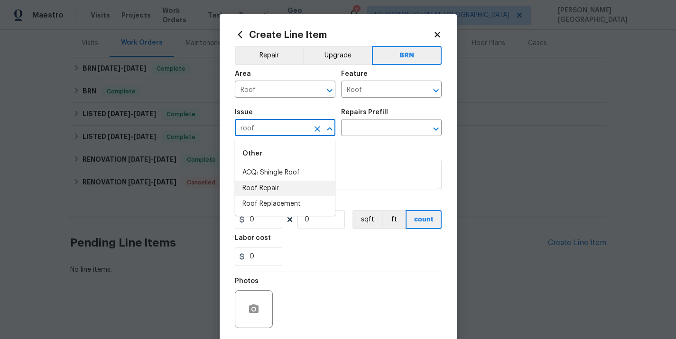
click at [266, 186] on li "Roof Repair" at bounding box center [285, 189] width 101 height 16
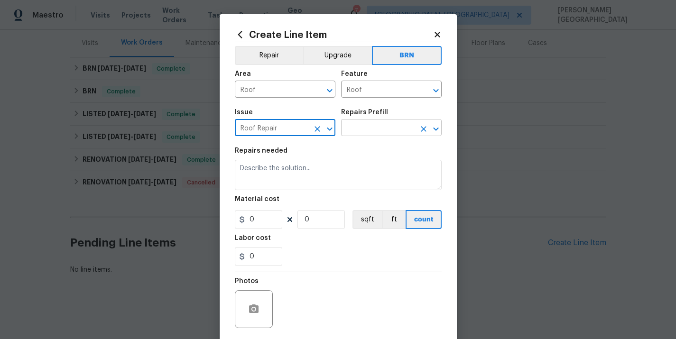
type input "Roof Repair"
click at [359, 131] on input "text" at bounding box center [378, 128] width 74 height 15
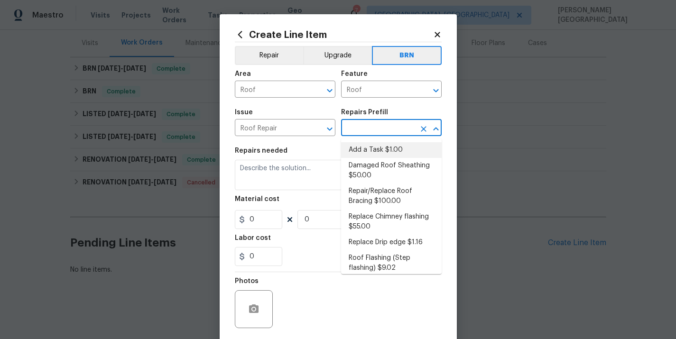
click at [364, 152] on li "Add a Task $1.00" at bounding box center [391, 150] width 101 height 16
type input "Eaves and Trim"
type input "Add a Task $1.00"
type textarea "HPM to detail"
type input "1"
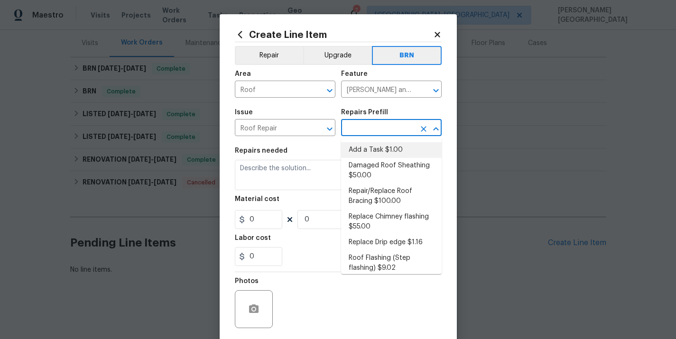
type input "1"
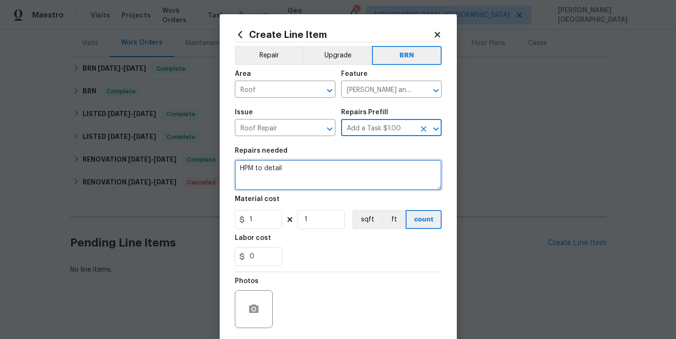
click at [302, 165] on textarea "HPM to detail" at bounding box center [338, 175] width 207 height 30
type textarea "aHPM to detail"
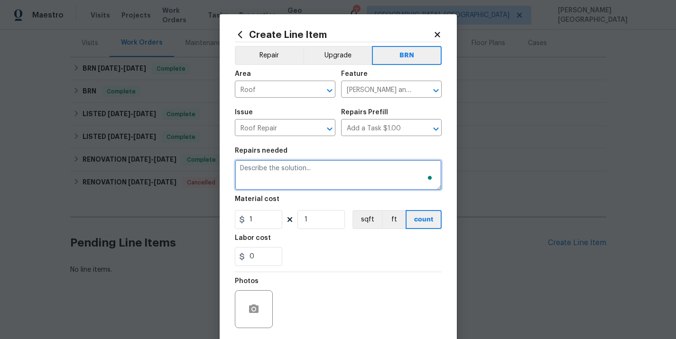
paste textarea "Find and repair leak at laundry room roof"
type textarea "Find and repair leak at laundry room roof"
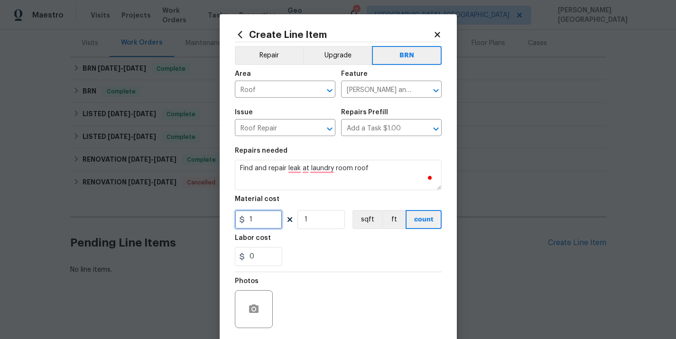
click at [254, 226] on input "1" at bounding box center [258, 219] width 47 height 19
type input "0"
click at [260, 258] on input "0" at bounding box center [258, 256] width 47 height 19
type input "250"
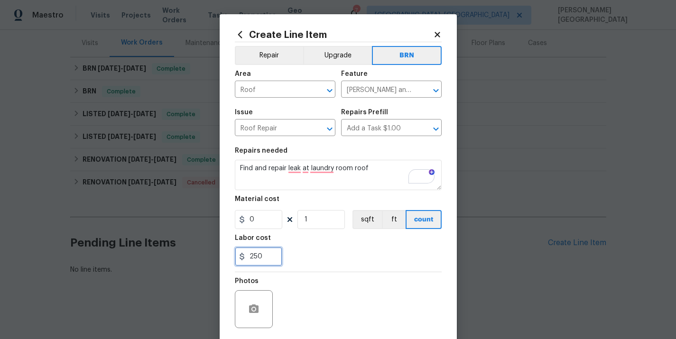
scroll to position [70, 0]
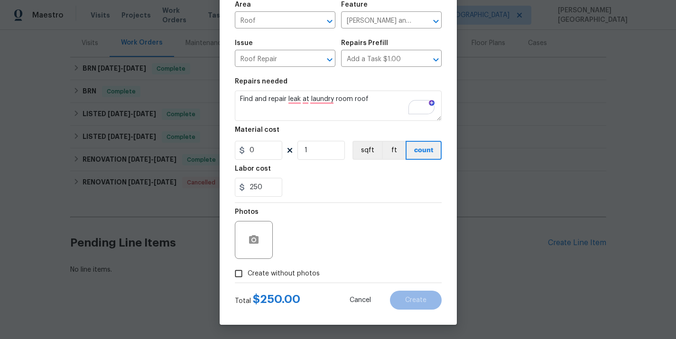
click at [287, 273] on span "Create without photos" at bounding box center [284, 274] width 72 height 10
click at [248, 273] on input "Create without photos" at bounding box center [239, 274] width 18 height 18
checkbox input "true"
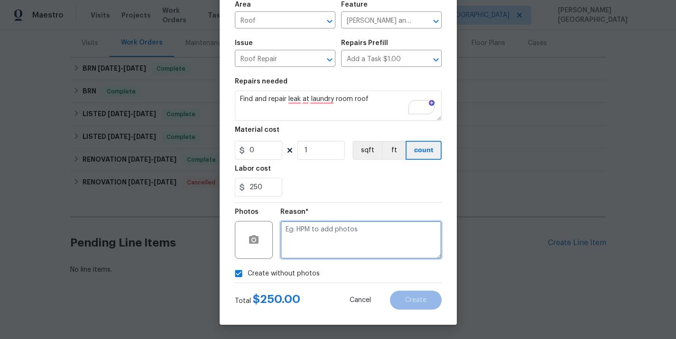
click at [308, 242] on textarea at bounding box center [360, 240] width 161 height 38
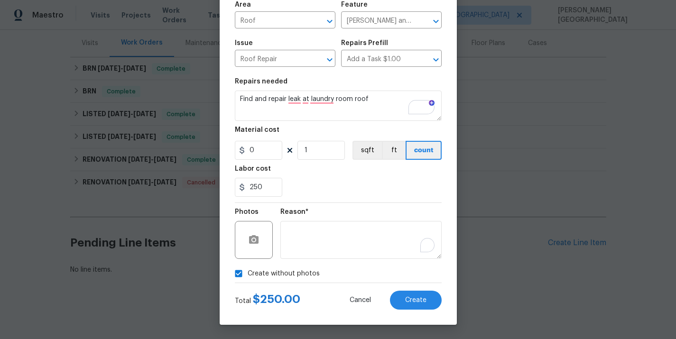
click at [394, 291] on div "Cancel Create" at bounding box center [387, 300] width 107 height 19
click at [399, 299] on button "Create" at bounding box center [416, 300] width 52 height 19
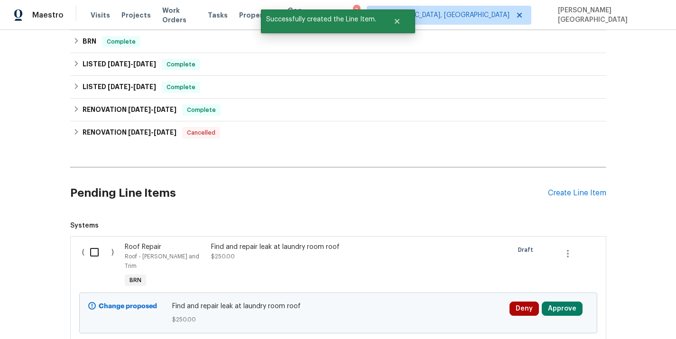
scroll to position [210, 0]
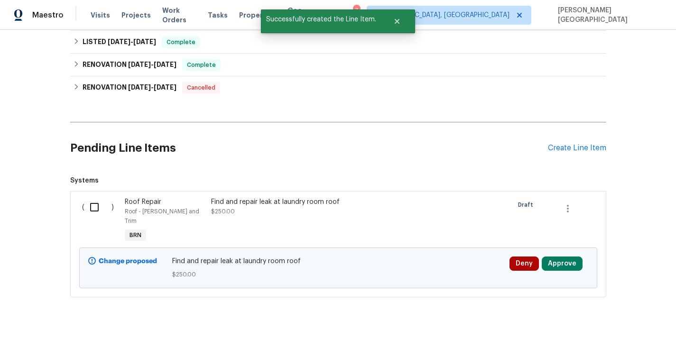
click at [95, 213] on input "checkbox" at bounding box center [97, 207] width 27 height 20
checkbox input "true"
click at [620, 315] on span "Create Work Order" at bounding box center [621, 316] width 63 height 12
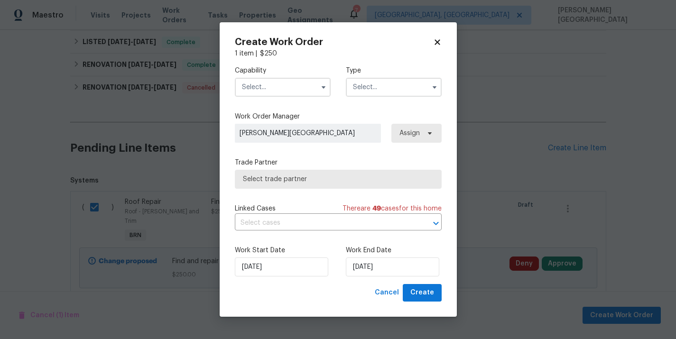
click at [273, 89] on input "text" at bounding box center [283, 87] width 96 height 19
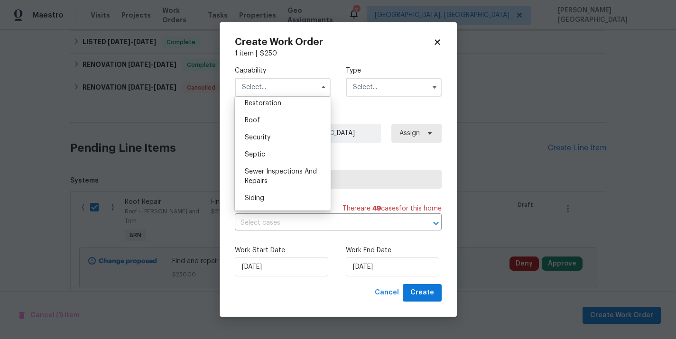
scroll to position [911, 0]
click at [262, 166] on div "Roof" at bounding box center [282, 163] width 91 height 17
type input "Roof"
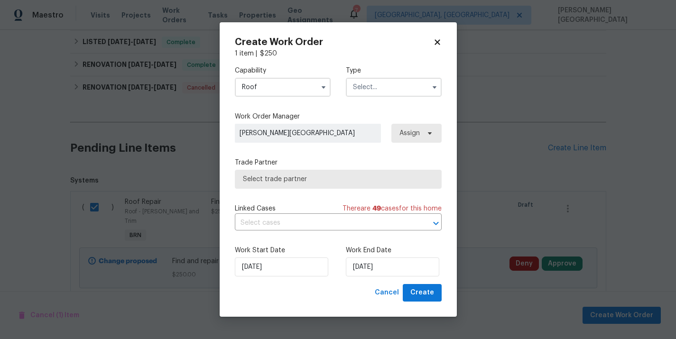
click at [362, 84] on input "text" at bounding box center [394, 87] width 96 height 19
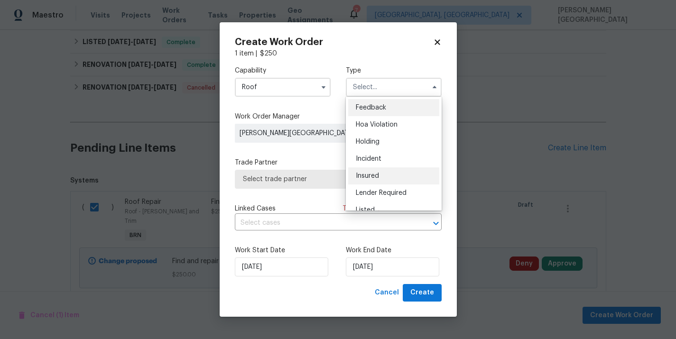
scroll to position [215, 0]
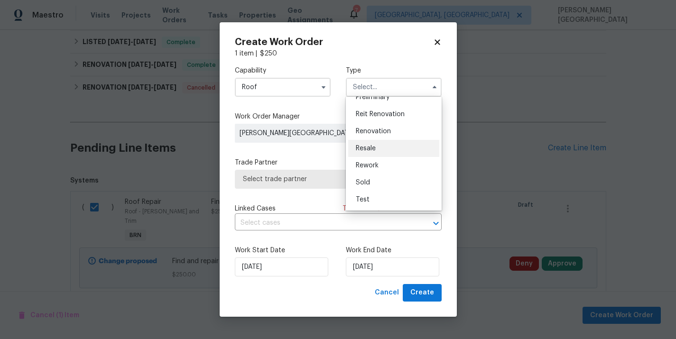
click at [368, 151] on span "Resale" at bounding box center [366, 148] width 20 height 7
type input "Resale"
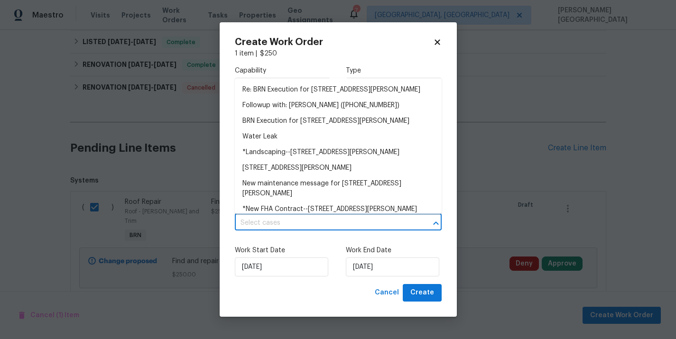
click at [286, 227] on input "text" at bounding box center [325, 223] width 180 height 15
click at [284, 92] on li "Re: BRN Execution for 3460 Rogero Rd, Jacksonville, FL 32277" at bounding box center [338, 90] width 207 height 16
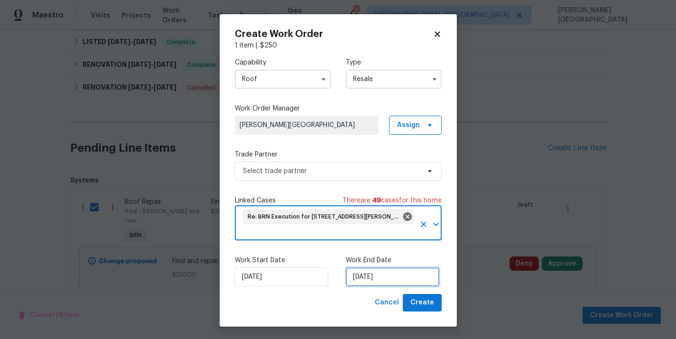
click at [366, 282] on input "9/3/2025" at bounding box center [392, 276] width 93 height 19
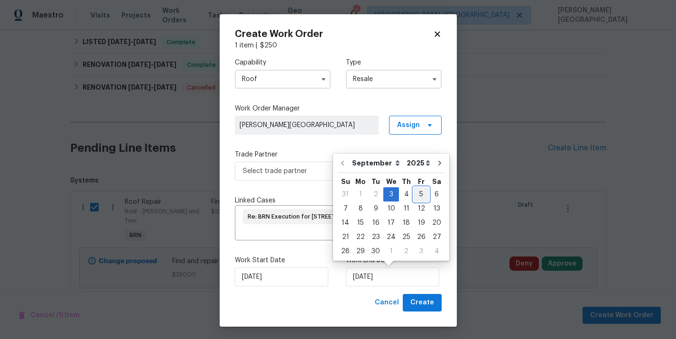
click at [420, 191] on div "5" at bounding box center [421, 194] width 15 height 13
type input "[DATE]"
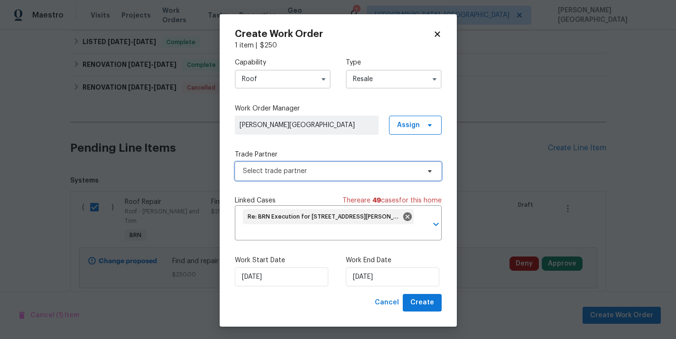
click at [319, 175] on span "Select trade partner" at bounding box center [331, 170] width 177 height 9
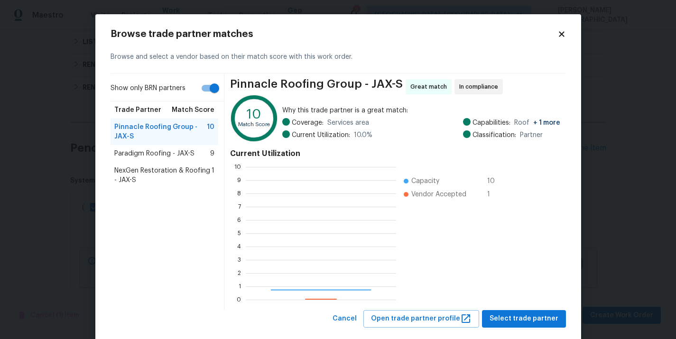
scroll to position [133, 150]
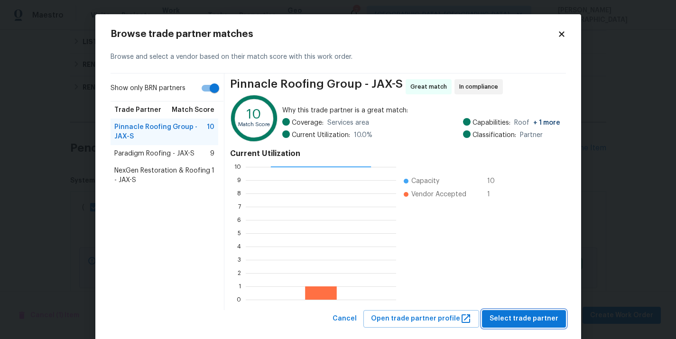
click at [519, 322] on span "Select trade partner" at bounding box center [523, 319] width 69 height 12
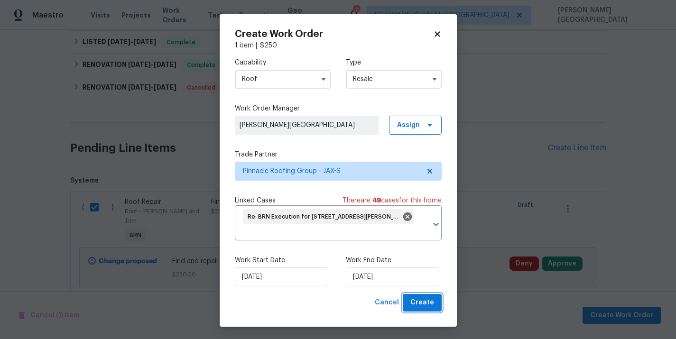
click at [411, 295] on button "Create" at bounding box center [422, 303] width 39 height 18
checkbox input "false"
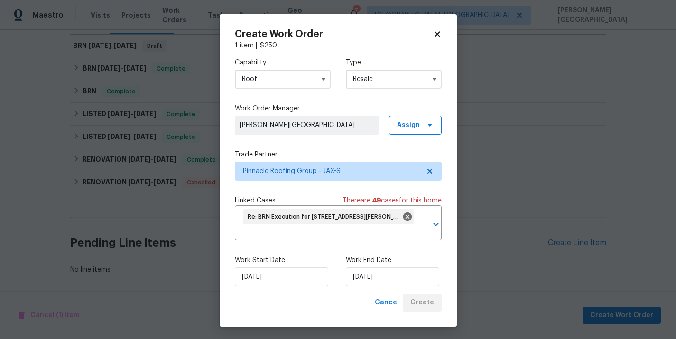
scroll to position [138, 0]
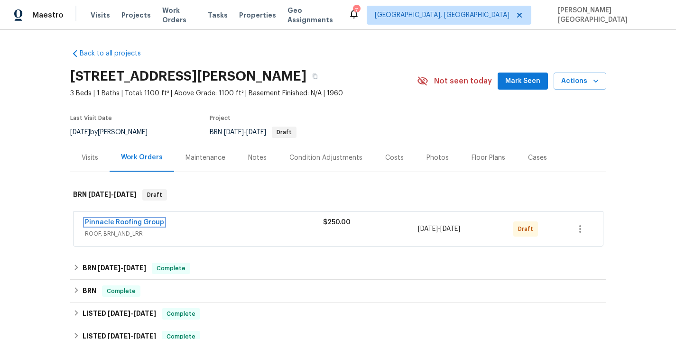
click at [147, 220] on link "Pinnacle Roofing Group" at bounding box center [124, 222] width 79 height 7
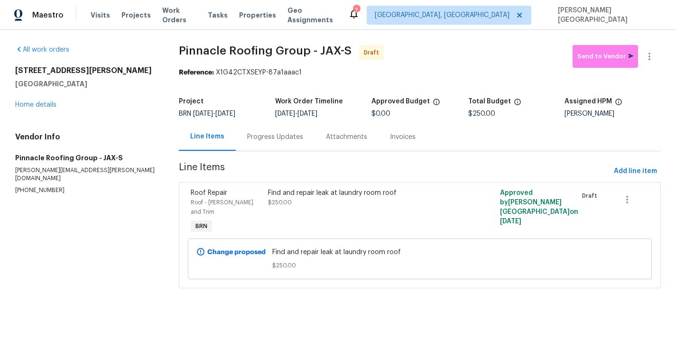
click at [267, 143] on div "Progress Updates" at bounding box center [275, 137] width 79 height 28
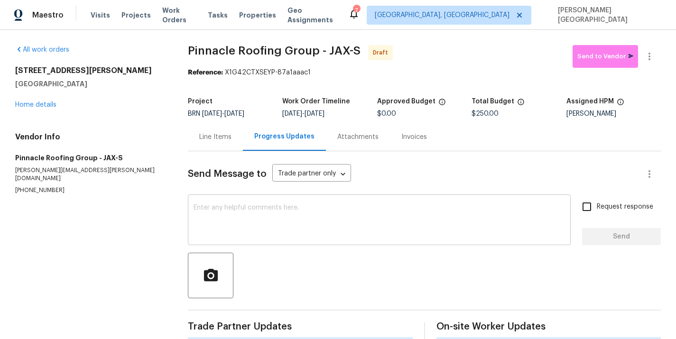
click at [243, 206] on textarea at bounding box center [378, 220] width 371 height 33
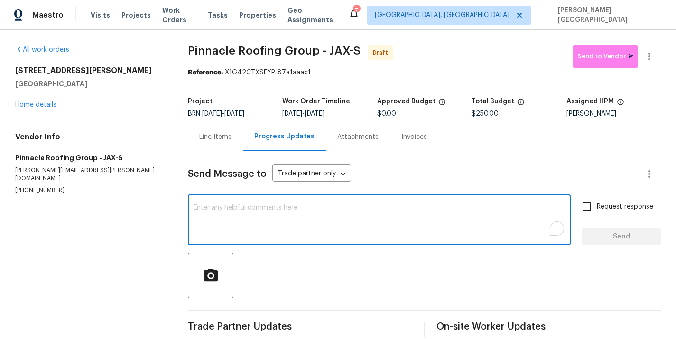
paste textarea "This is [PERSON_NAME] from Opendoor. Please confirm receipt of the work order d…"
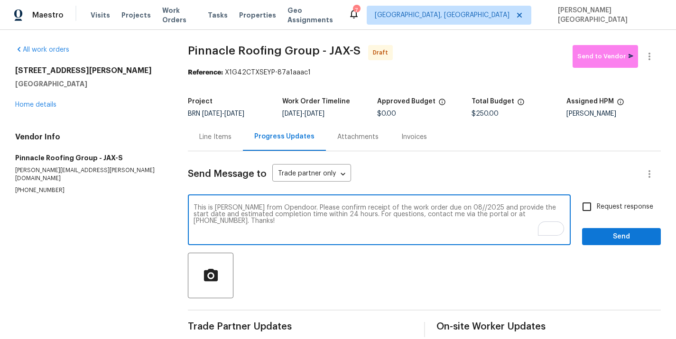
click at [444, 207] on textarea "This is [PERSON_NAME] from Opendoor. Please confirm receipt of the work order d…" at bounding box center [378, 220] width 371 height 33
click at [447, 206] on textarea "This is [PERSON_NAME] from Opendoor. Please confirm receipt of the work order d…" at bounding box center [378, 220] width 371 height 33
type textarea "This is [PERSON_NAME] from Opendoor. Please confirm receipt of the work order d…"
click at [586, 211] on input "Request response" at bounding box center [587, 207] width 20 height 20
checkbox input "true"
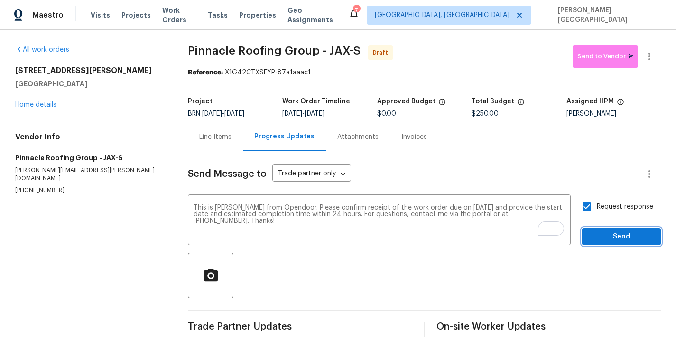
click at [599, 229] on button "Send" at bounding box center [621, 237] width 79 height 18
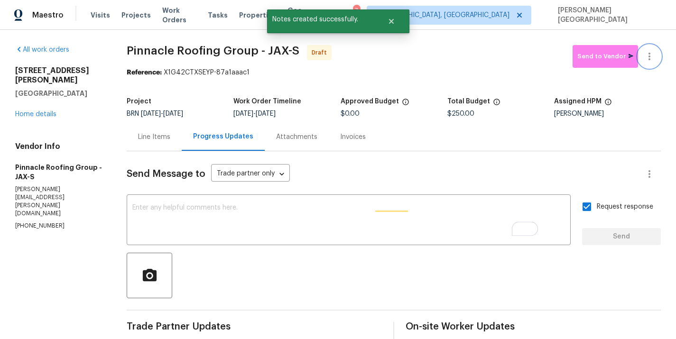
click at [659, 54] on button "button" at bounding box center [649, 56] width 23 height 23
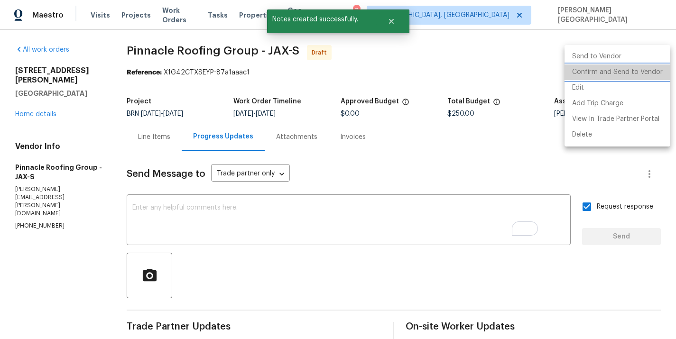
click at [626, 67] on li "Confirm and Send to Vendor" at bounding box center [617, 72] width 106 height 16
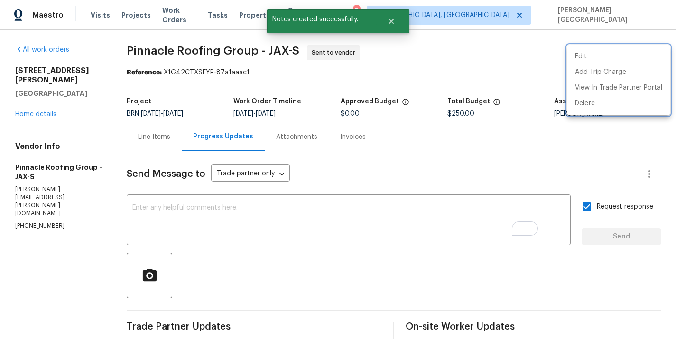
click at [31, 103] on div at bounding box center [338, 169] width 676 height 339
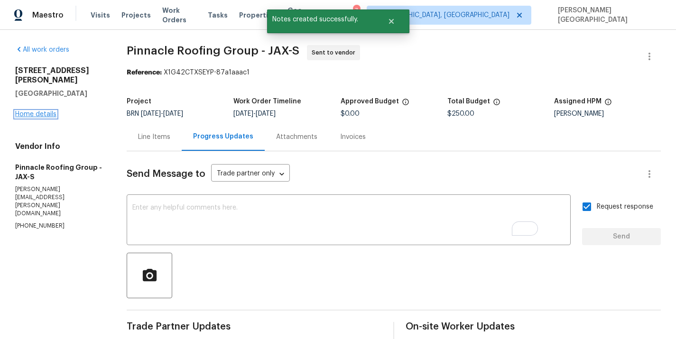
click at [32, 111] on link "Home details" at bounding box center [35, 114] width 41 height 7
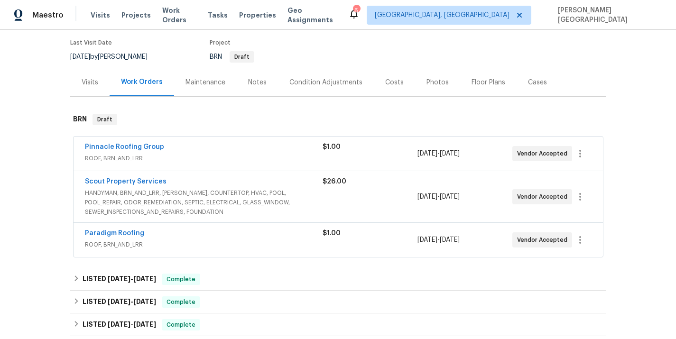
scroll to position [81, 0]
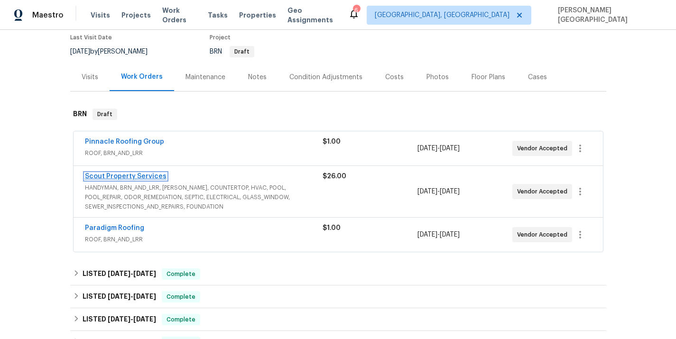
click at [129, 177] on link "Scout Property Services" at bounding box center [126, 176] width 82 height 7
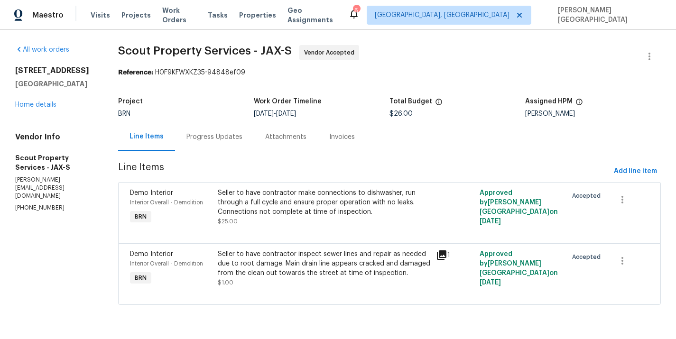
click at [212, 135] on div "Progress Updates" at bounding box center [214, 136] width 56 height 9
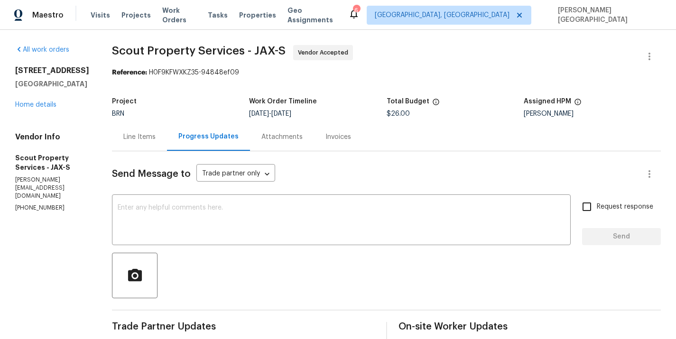
click at [25, 110] on div "[STREET_ADDRESS] Home details" at bounding box center [52, 88] width 74 height 44
click at [32, 108] on link "Home details" at bounding box center [35, 104] width 41 height 7
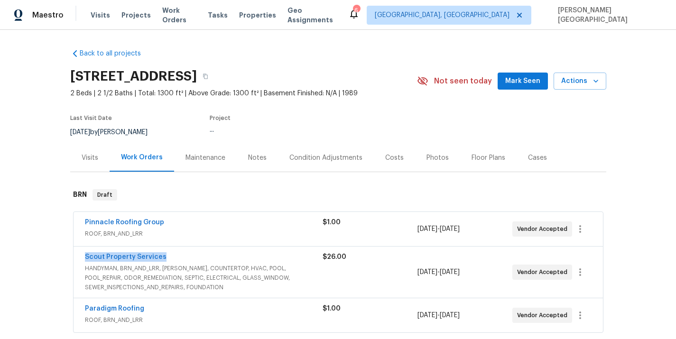
drag, startPoint x: 175, startPoint y: 258, endPoint x: 63, endPoint y: 258, distance: 112.4
click at [63, 258] on div "Back to all projects 3538 Chestnut Hill Ct, Jacksonville, FL 32223 2 Beds | 2 1…" at bounding box center [338, 184] width 676 height 309
copy link "Scout Property Services"
click at [137, 261] on span "Scout Property Services" at bounding box center [126, 256] width 82 height 9
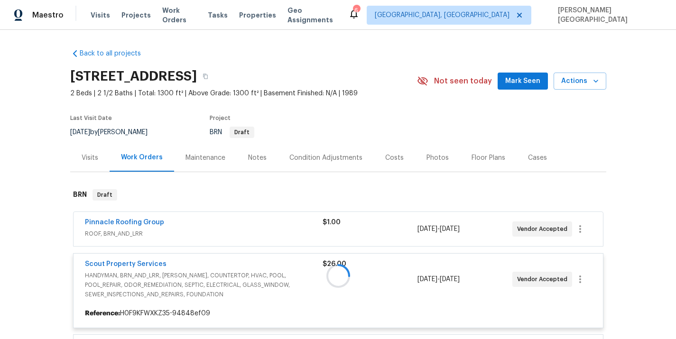
click at [140, 262] on div at bounding box center [338, 276] width 536 height 193
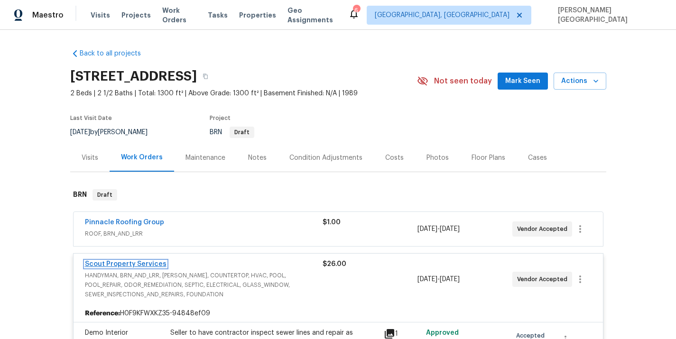
click at [140, 263] on link "Scout Property Services" at bounding box center [126, 264] width 82 height 7
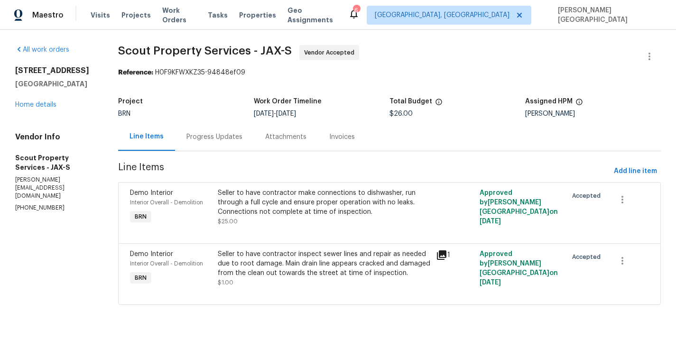
click at [293, 187] on div "Seller to have contractor make connections to dishwasher, run through a full cy…" at bounding box center [324, 207] width 219 height 44
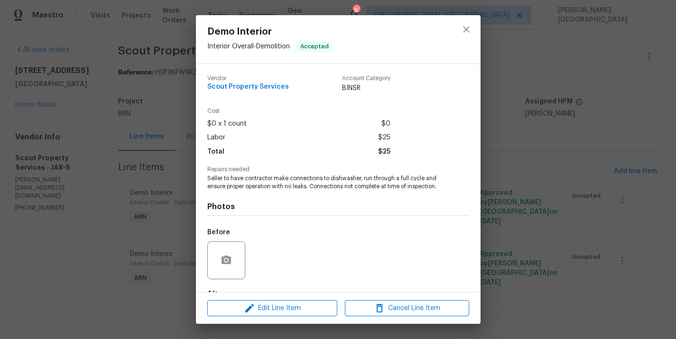
click at [277, 182] on span "Seller to have contractor make connections to dishwasher, run through a full cy…" at bounding box center [325, 183] width 236 height 16
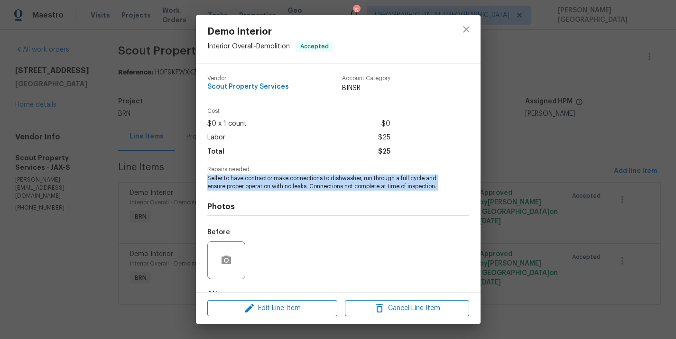
click at [277, 182] on span "Seller to have contractor make connections to dishwasher, run through a full cy…" at bounding box center [325, 183] width 236 height 16
copy span "Seller to have contractor make connections to dishwasher, run through a full cy…"
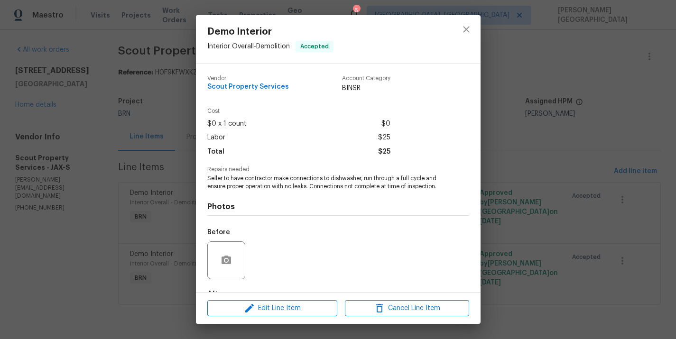
click at [524, 135] on div "Demo Interior Interior Overall - Demolition Accepted Vendor Scout Property Serv…" at bounding box center [338, 169] width 676 height 339
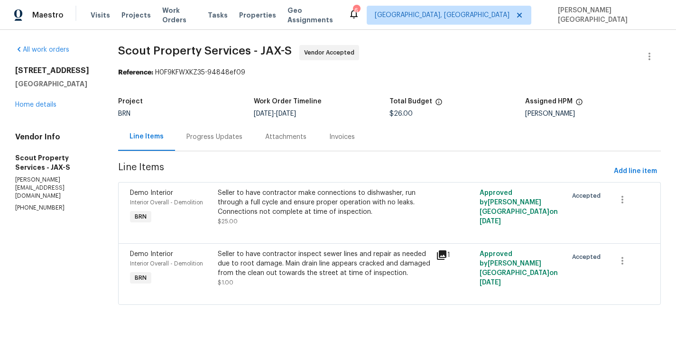
click at [254, 259] on div "Seller to have contractor inspect sewer lines and repair as needed due to root …" at bounding box center [324, 263] width 213 height 28
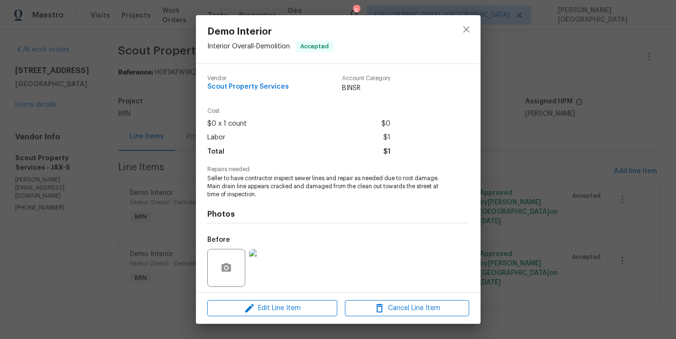
click at [239, 189] on span "Seller to have contractor inspect sewer lines and repair as needed due to root …" at bounding box center [325, 187] width 236 height 24
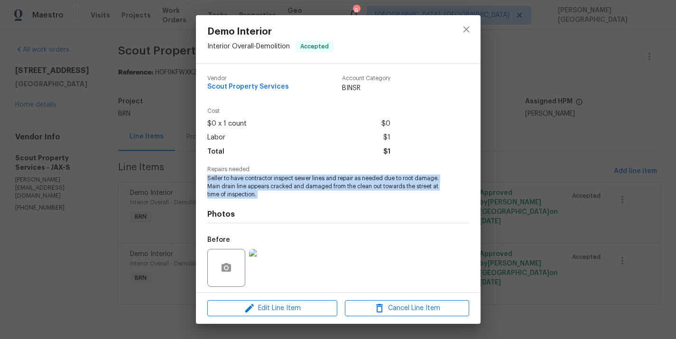
click at [239, 189] on span "Seller to have contractor inspect sewer lines and repair as needed due to root …" at bounding box center [325, 187] width 236 height 24
copy span "Seller to have contractor inspect sewer lines and repair as needed due to root …"
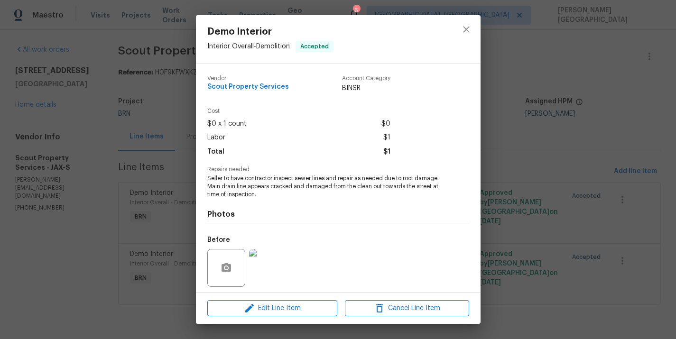
click at [161, 178] on div "Demo Interior Interior Overall - Demolition Accepted Vendor Scout Property Serv…" at bounding box center [338, 169] width 676 height 339
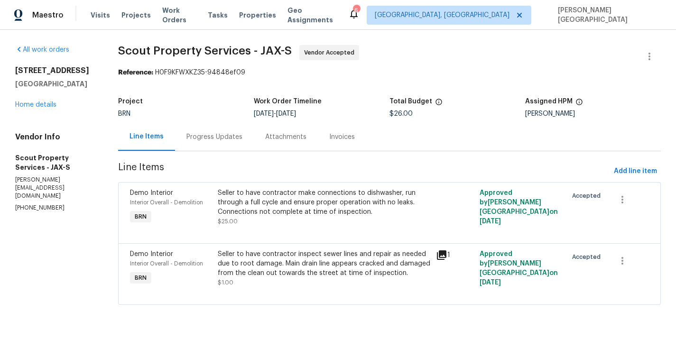
click at [212, 148] on div "Progress Updates" at bounding box center [214, 137] width 79 height 28
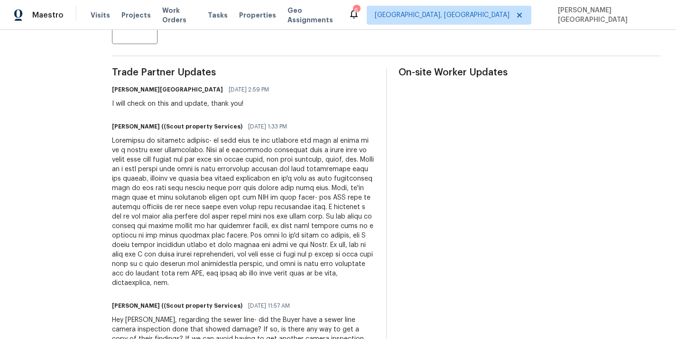
scroll to position [303, 0]
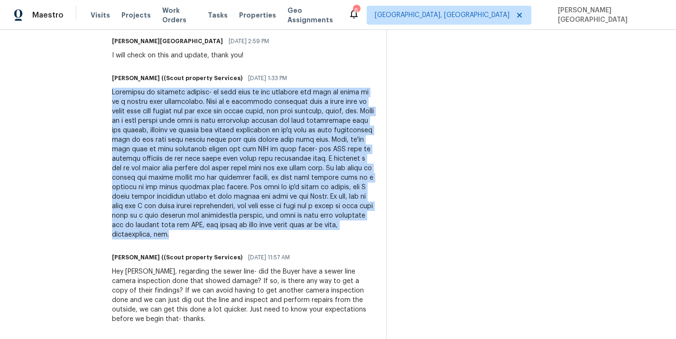
drag, startPoint x: 78, startPoint y: 91, endPoint x: 351, endPoint y: 218, distance: 300.8
click at [351, 218] on div "All work orders 3538 Chestnut Hill Ct Jacksonville, FL 32223 Home details Vendo…" at bounding box center [338, 66] width 676 height 679
copy div "Disregard my previous message- we just went by the property and this is going t…"
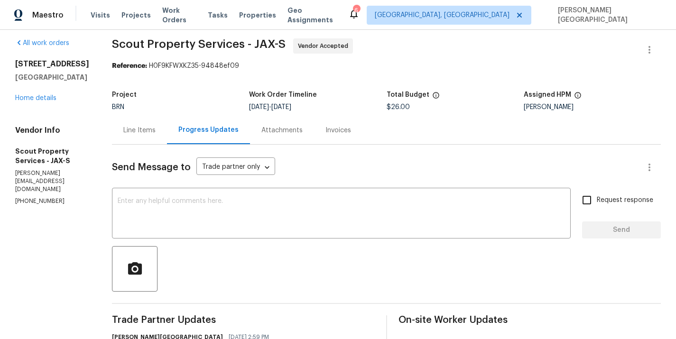
scroll to position [0, 0]
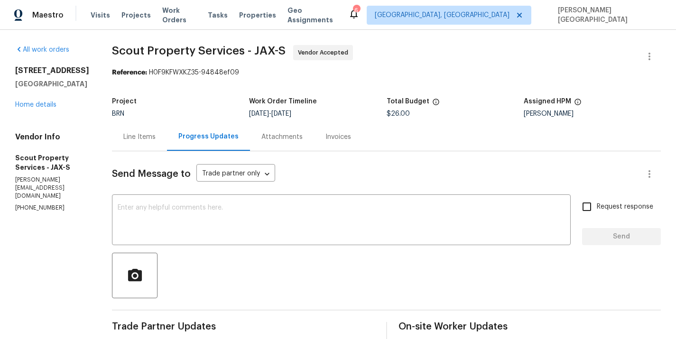
click at [24, 110] on div "3538 Chestnut Hill Ct Jacksonville, FL 32223 Home details" at bounding box center [52, 88] width 74 height 44
click at [31, 110] on div "3538 Chestnut Hill Ct Jacksonville, FL 32223 Home details" at bounding box center [52, 88] width 74 height 44
click at [32, 108] on link "Home details" at bounding box center [35, 104] width 41 height 7
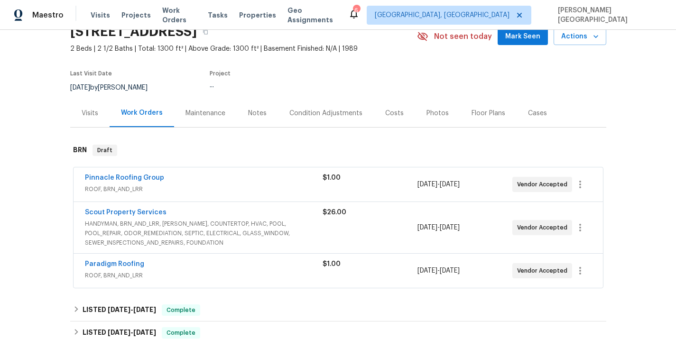
scroll to position [105, 0]
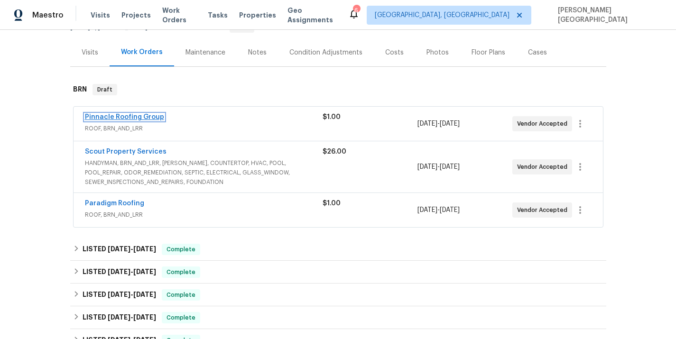
click at [114, 117] on link "Pinnacle Roofing Group" at bounding box center [124, 117] width 79 height 7
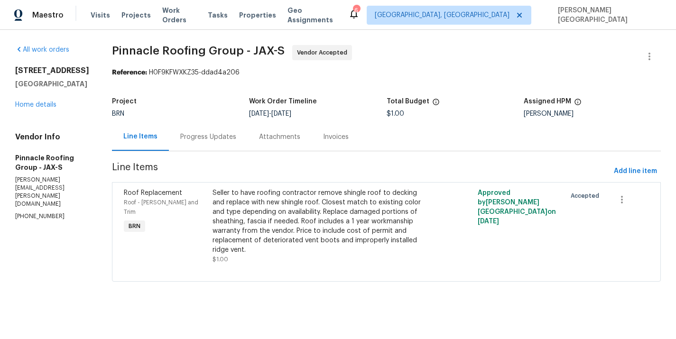
click at [242, 146] on div "Progress Updates" at bounding box center [208, 137] width 79 height 28
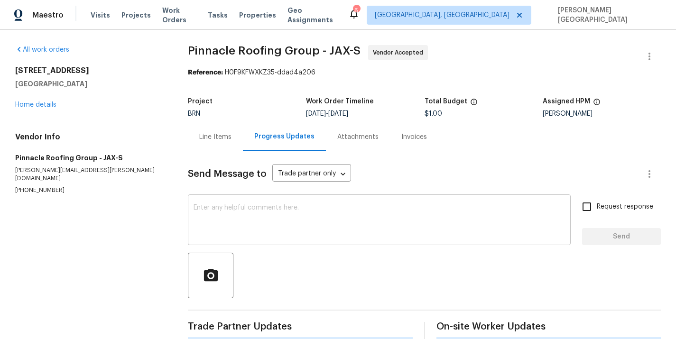
click at [236, 212] on textarea at bounding box center [378, 220] width 371 height 33
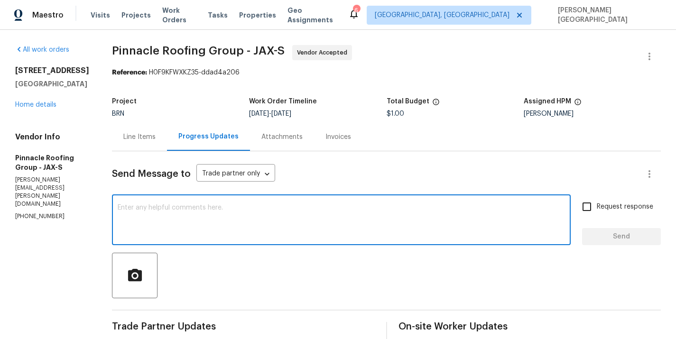
paste textarea "Thanks for accepting the WO. Please provide the timeline soon?"
type textarea "Thanks for accepting the WO. Please provide the timeline soon?"
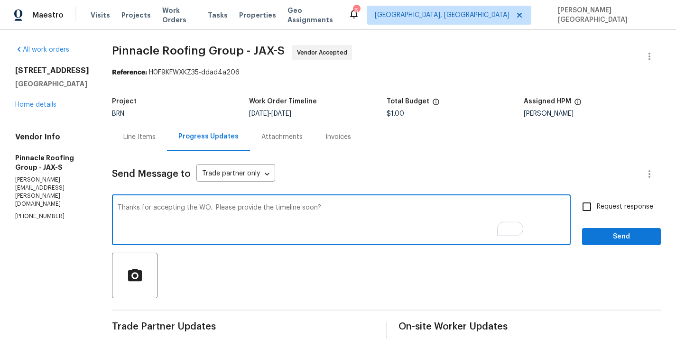
click at [346, 207] on textarea "Thanks for accepting the WO. Please provide the timeline soon?" at bounding box center [341, 220] width 447 height 33
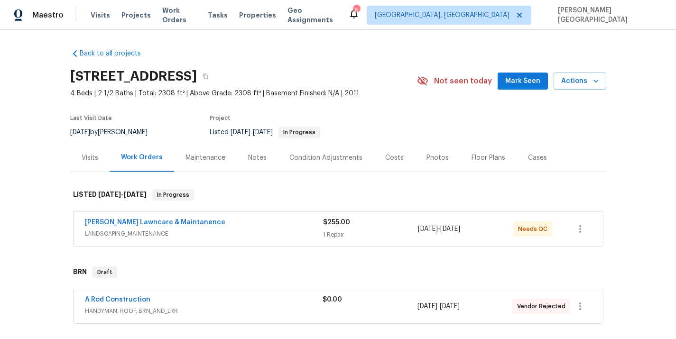
scroll to position [111, 0]
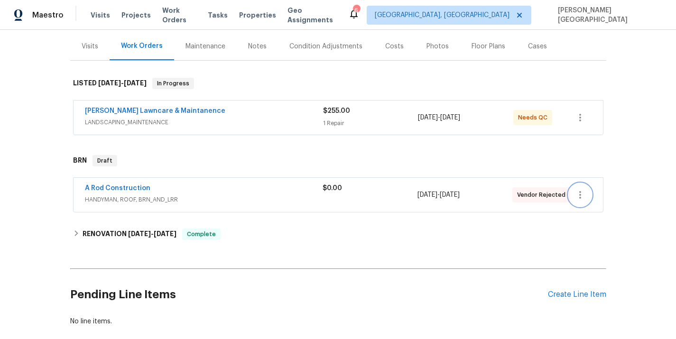
click at [580, 196] on icon "button" at bounding box center [579, 194] width 11 height 11
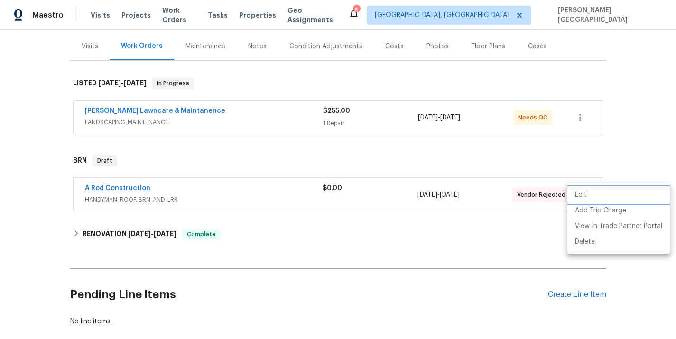
click at [588, 198] on li "Edit" at bounding box center [618, 195] width 102 height 16
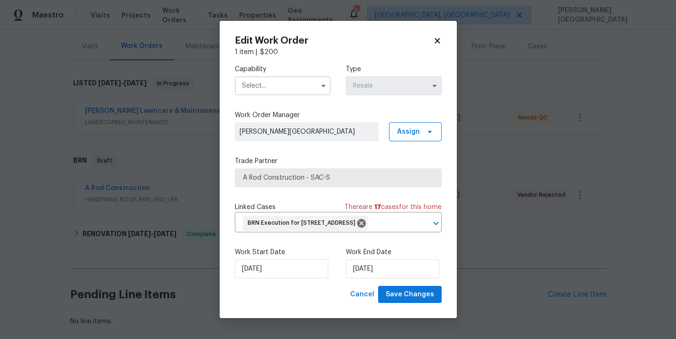
click at [258, 77] on input "text" at bounding box center [283, 85] width 96 height 19
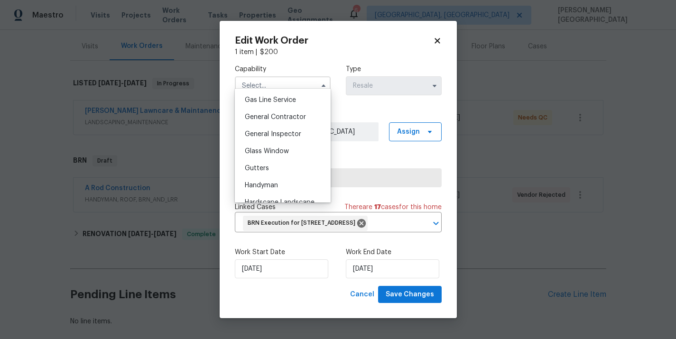
scroll to position [458, 0]
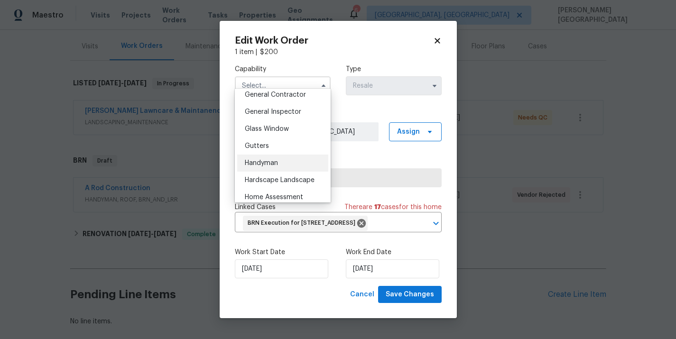
click at [262, 160] on span "Handyman" at bounding box center [261, 163] width 33 height 7
type input "Handyman"
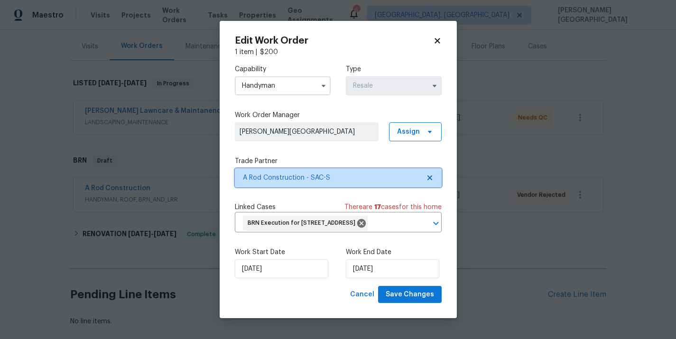
click at [297, 173] on span "A Rod Construction - SAC-S" at bounding box center [331, 177] width 177 height 9
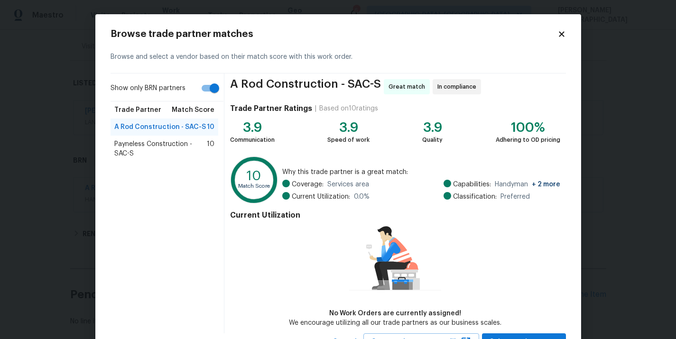
click at [155, 148] on span "Payneless Construction - SAC-S" at bounding box center [160, 148] width 93 height 19
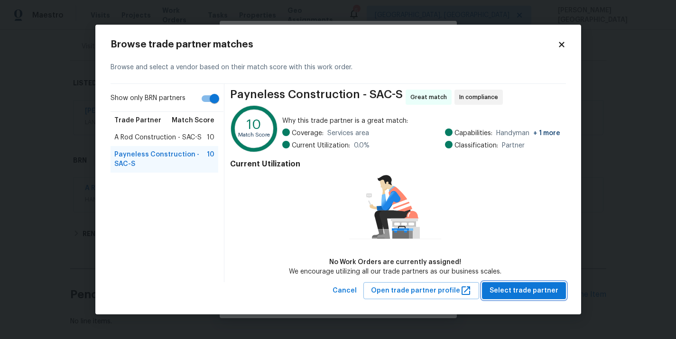
click at [506, 291] on span "Select trade partner" at bounding box center [523, 291] width 69 height 12
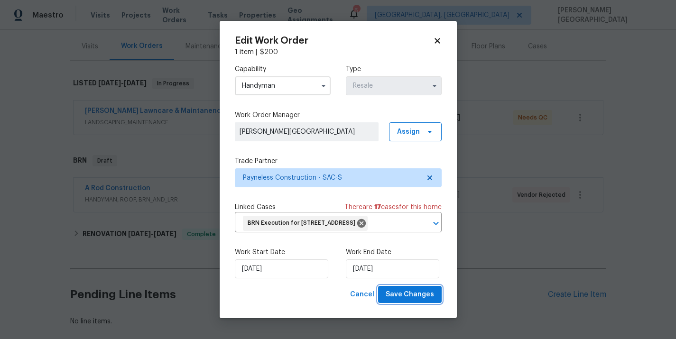
click at [416, 300] on span "Save Changes" at bounding box center [410, 295] width 48 height 12
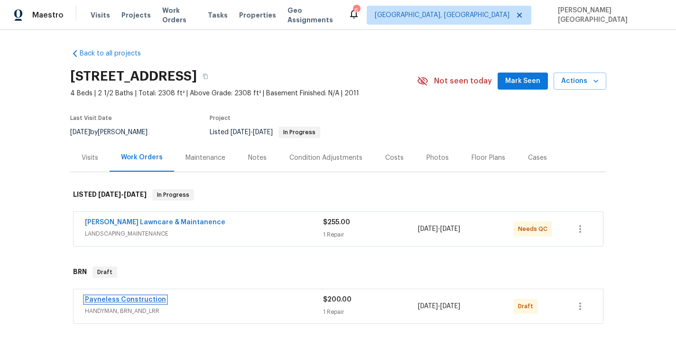
click at [144, 299] on link "Payneless Construction" at bounding box center [125, 299] width 81 height 7
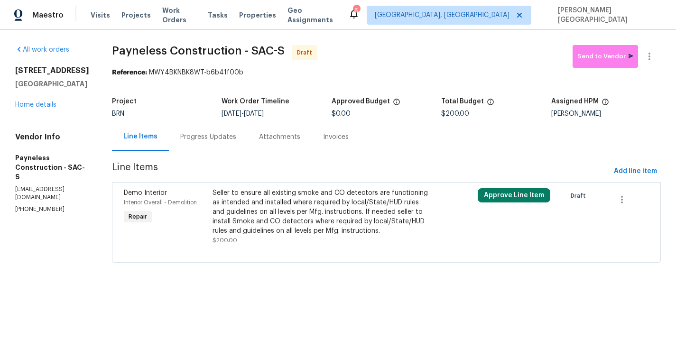
click at [215, 151] on div "Progress Updates" at bounding box center [208, 137] width 79 height 28
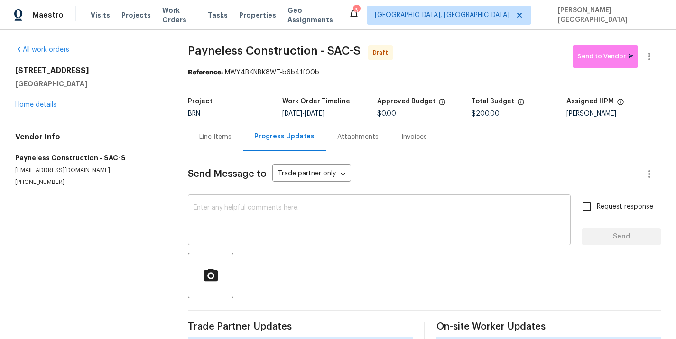
click at [242, 202] on div "x ​" at bounding box center [379, 221] width 383 height 48
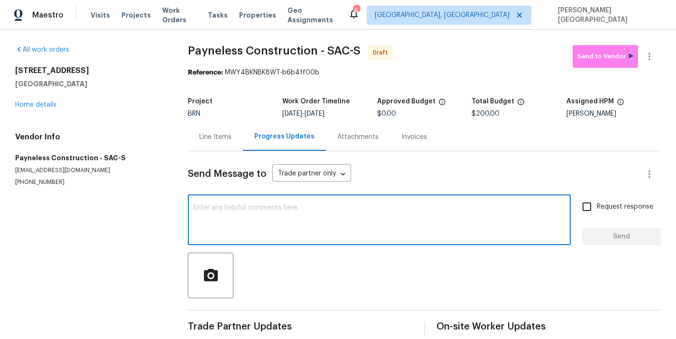
paste textarea "This is [PERSON_NAME] from Opendoor. Please confirm receipt of the work order d…"
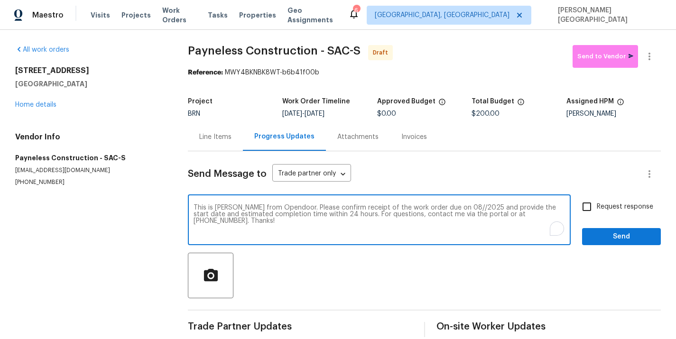
click at [443, 205] on textarea "This is Isabel from Opendoor. Please confirm receipt of the work order due on 0…" at bounding box center [378, 220] width 371 height 33
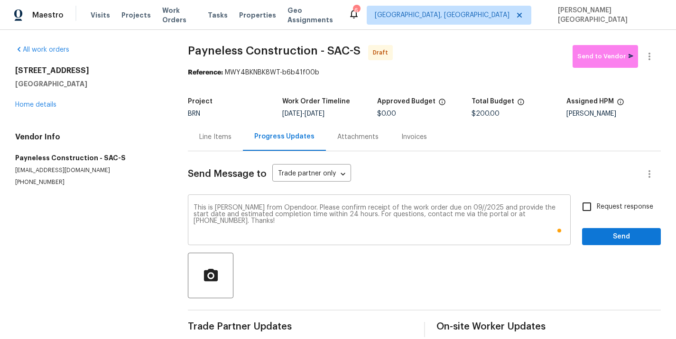
click at [447, 204] on div "This is Isabel from Opendoor. Please confirm receipt of the work order due on 0…" at bounding box center [379, 221] width 383 height 48
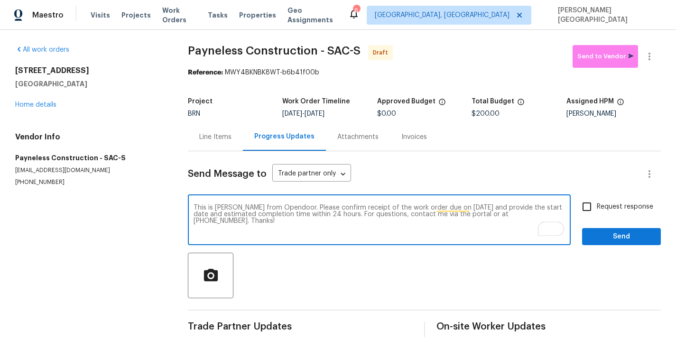
type textarea "This is [PERSON_NAME] from Opendoor. Please confirm receipt of the work order d…"
drag, startPoint x: 590, startPoint y: 207, endPoint x: 594, endPoint y: 220, distance: 13.2
click at [590, 207] on input "Request response" at bounding box center [587, 207] width 20 height 20
checkbox input "true"
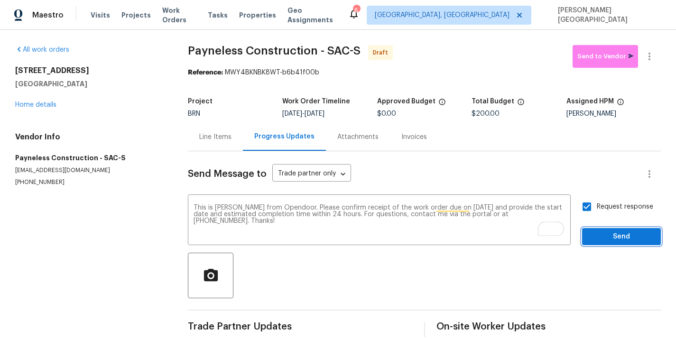
click at [598, 235] on span "Send" at bounding box center [621, 237] width 64 height 12
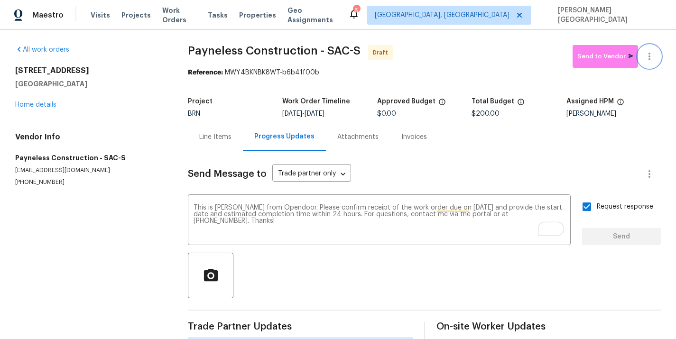
click at [653, 53] on icon "button" at bounding box center [649, 56] width 11 height 11
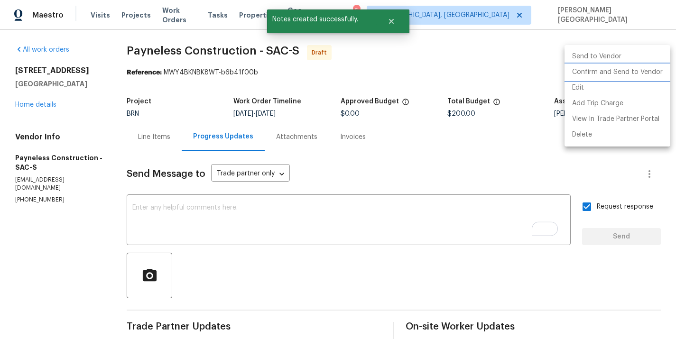
click at [611, 67] on li "Confirm and Send to Vendor" at bounding box center [617, 72] width 106 height 16
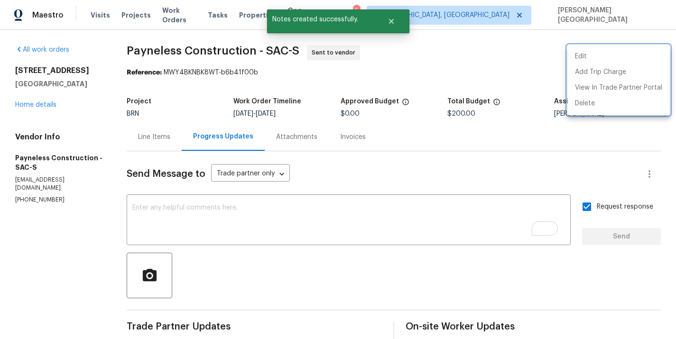
click at [143, 50] on div at bounding box center [338, 169] width 676 height 339
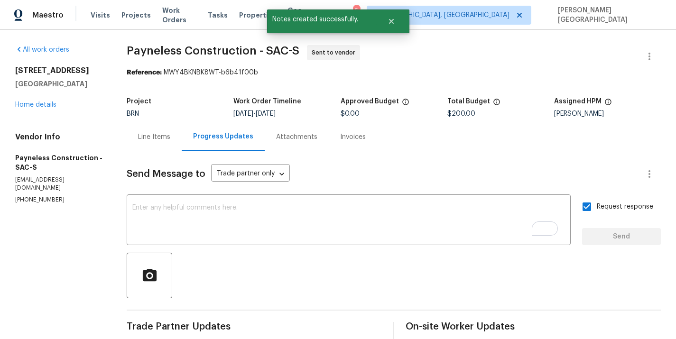
click at [143, 50] on div "Edit Add Trip Charge View In Trade Partner Portal Delete" at bounding box center [338, 169] width 676 height 339
click at [128, 50] on div "All work orders 8261 Red Rock Dr Sacramento, CA 95829 Home details Vendor Info …" at bounding box center [338, 224] width 676 height 388
click at [207, 50] on span "Payneless Construction - SAC-S" at bounding box center [213, 50] width 173 height 11
copy span "Payneless Construction"
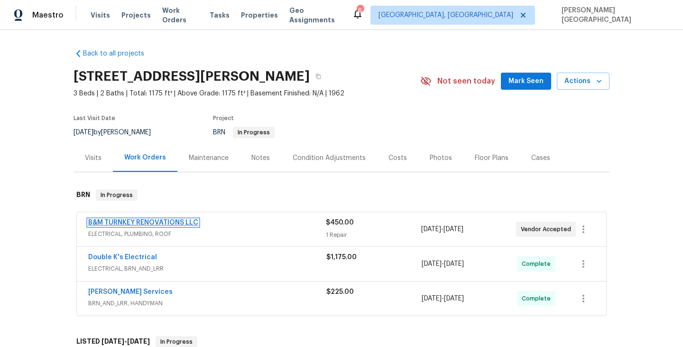
click at [138, 220] on link "B&M TURNKEY RENOVATIONS LLC" at bounding box center [143, 222] width 110 height 7
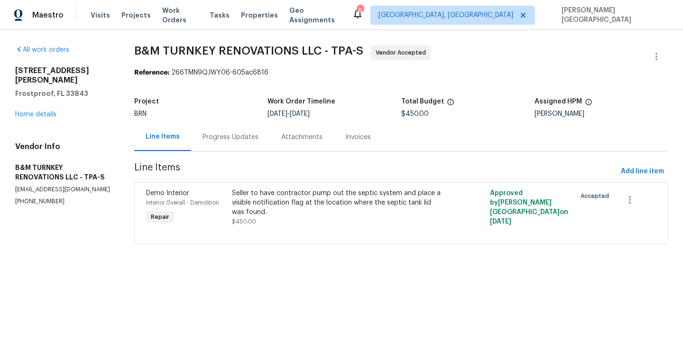
click at [248, 140] on div "Progress Updates" at bounding box center [230, 136] width 56 height 9
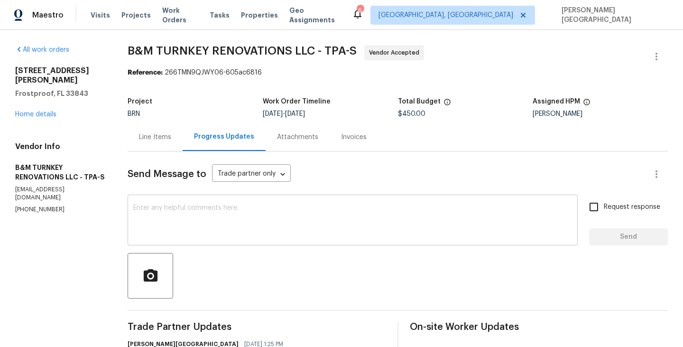
scroll to position [62, 0]
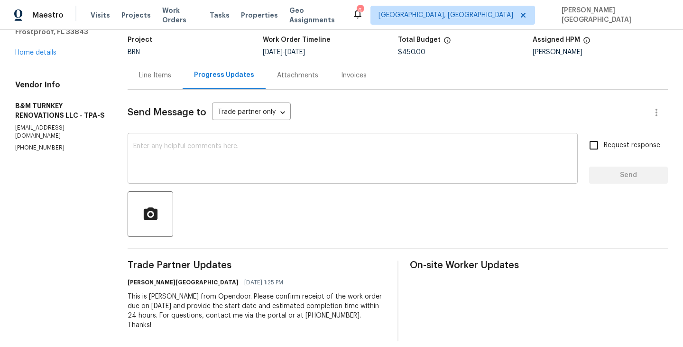
click at [494, 162] on textarea at bounding box center [352, 159] width 439 height 33
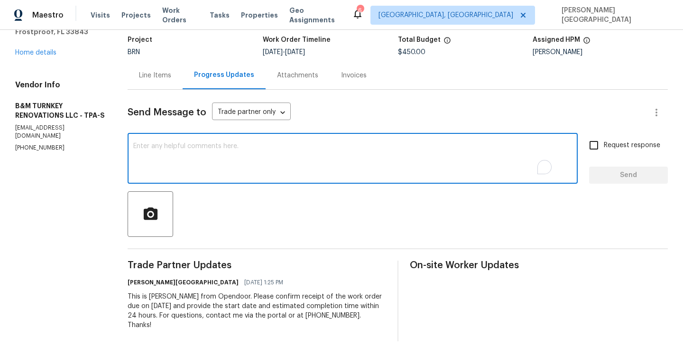
paste textarea "Thanks for accepting the WO. We close on 7/14 would be able to get it done by t…"
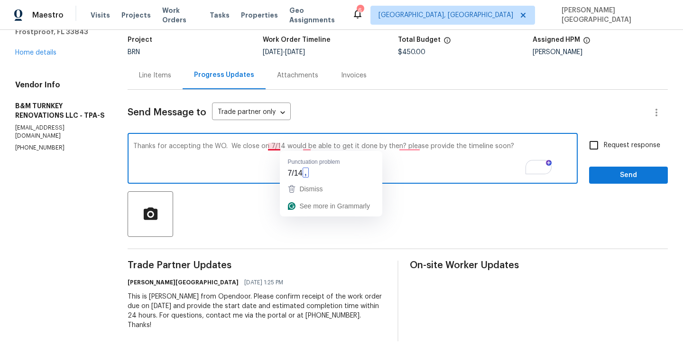
click at [292, 144] on textarea "Thanks for accepting the WO. We close on 7/14 would be able to get it done by t…" at bounding box center [352, 159] width 439 height 33
click at [299, 147] on textarea "Thanks for accepting the WO. We close on 9/14 would be able to get it done by t…" at bounding box center [352, 159] width 439 height 33
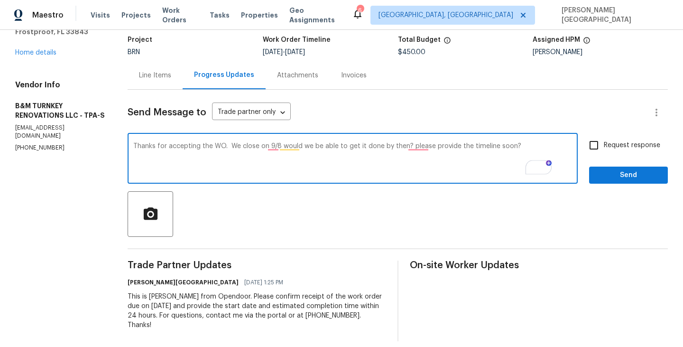
click at [332, 162] on textarea "Thanks for accepting the WO. We close on 9/8 would we be able to get it done by…" at bounding box center [352, 159] width 439 height 33
type textarea "Thanks for accepting the WO. We close on 9/8 would be able to get it done by th…"
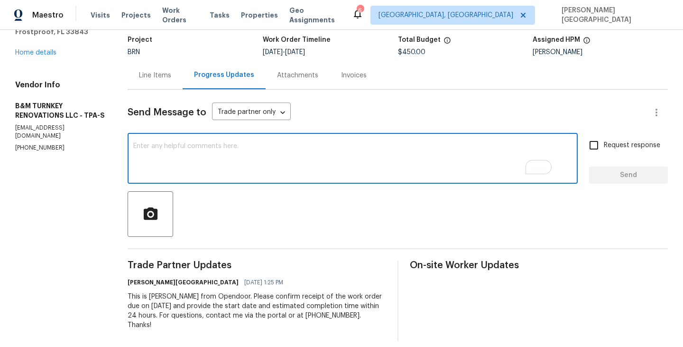
click at [170, 150] on textarea "To enrich screen reader interactions, please activate Accessibility in Grammarl…" at bounding box center [352, 159] width 439 height 33
paste textarea "Thanks for accepting the WO. Please provide the timeline soon?"
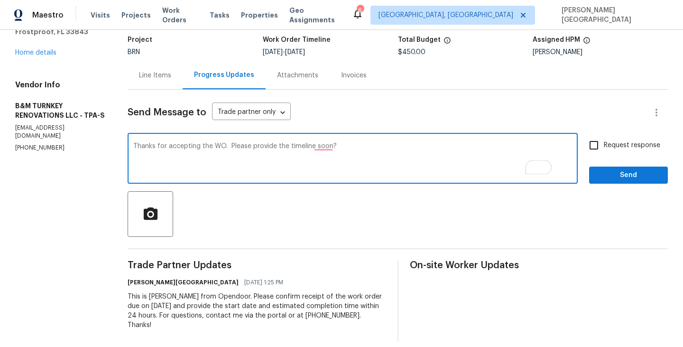
type textarea "Thanks for accepting the WO. Please provide the timeline soon?"
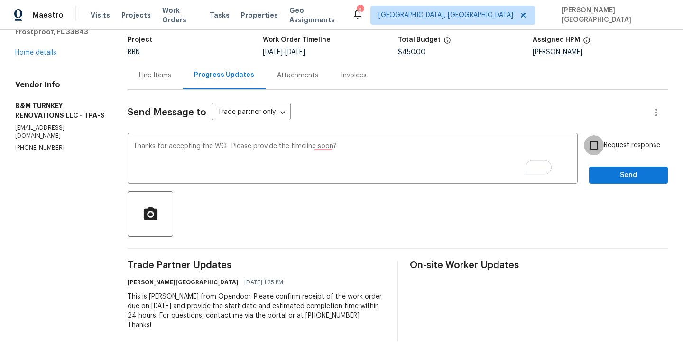
click at [599, 147] on input "Request response" at bounding box center [594, 145] width 20 height 20
checkbox input "true"
click at [603, 166] on div "Request response Send" at bounding box center [628, 159] width 79 height 48
click at [603, 173] on span "Send" at bounding box center [629, 175] width 64 height 12
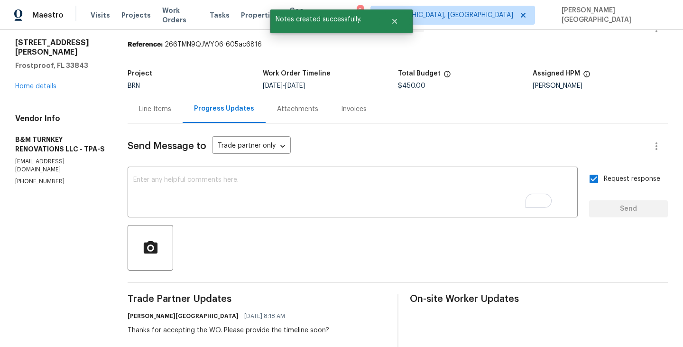
scroll to position [0, 0]
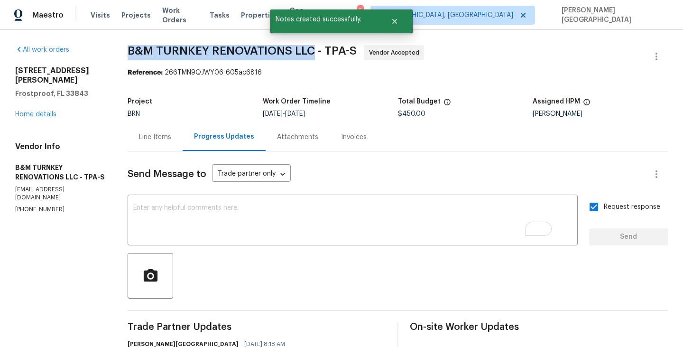
drag, startPoint x: 144, startPoint y: 48, endPoint x: 333, endPoint y: 52, distance: 188.8
click at [333, 52] on div "All work orders 411 Thomas Ave Frostproof, FL 33843 Home details Vendor Info B&…" at bounding box center [341, 242] width 683 height 425
copy span "B&M TURNKEY RENOVATIONS LLC"
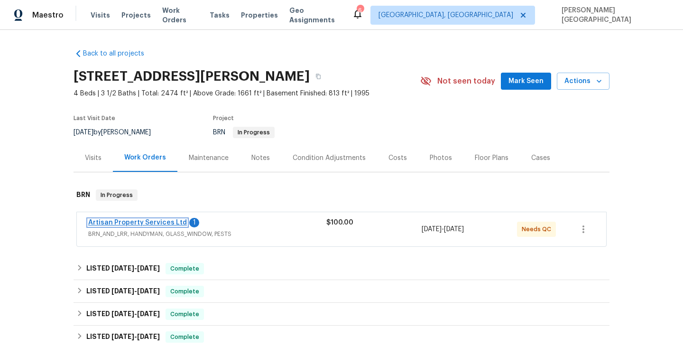
click at [144, 219] on link "Artisan Property Services Ltd" at bounding box center [137, 222] width 99 height 7
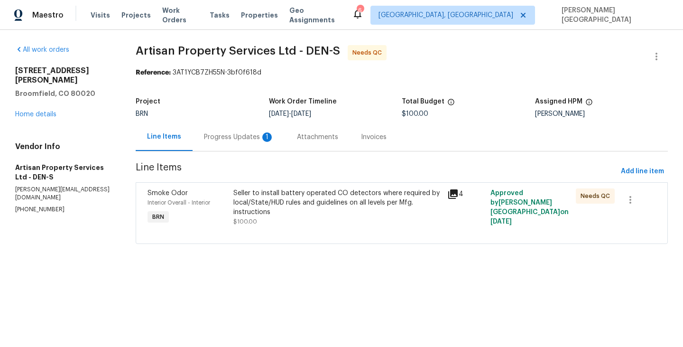
click at [238, 147] on div "Progress Updates 1" at bounding box center [239, 137] width 93 height 28
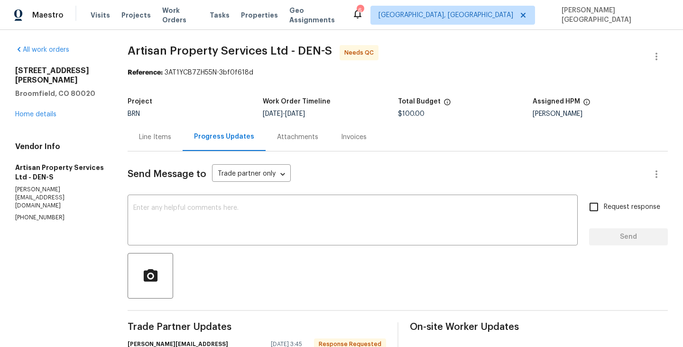
click at [152, 131] on div "Line Items" at bounding box center [155, 137] width 55 height 28
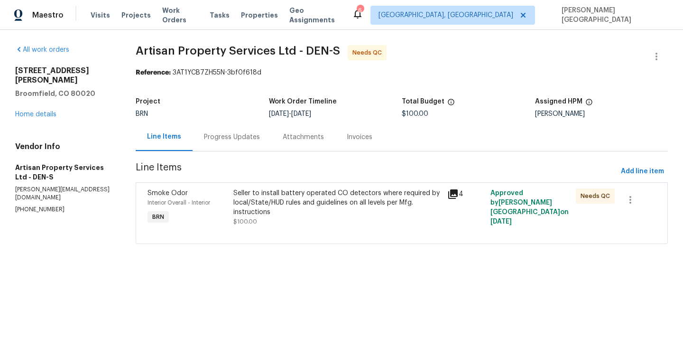
click at [301, 207] on div "Seller to install battery operated CO detectors where required by local/State/H…" at bounding box center [337, 202] width 209 height 28
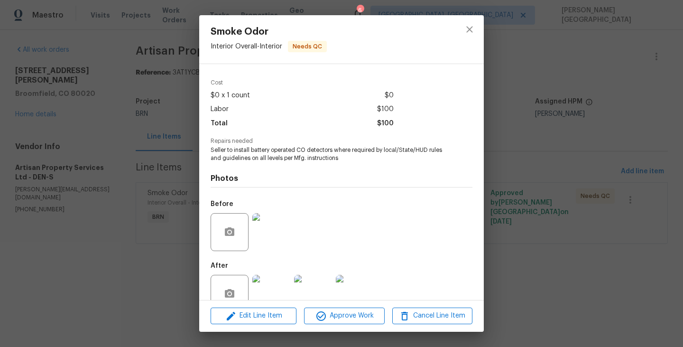
scroll to position [51, 0]
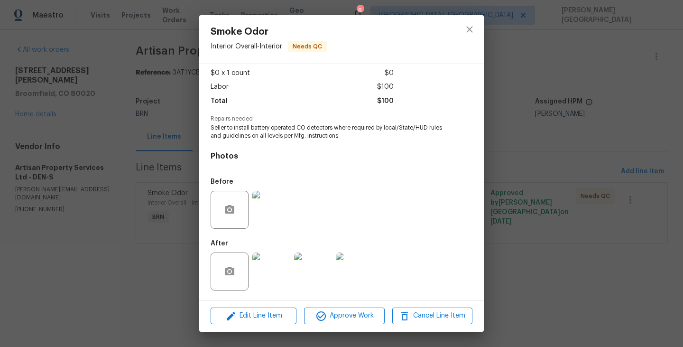
click at [548, 220] on div "Smoke Odor Interior Overall - Interior Needs QC Vendor Artisan Property Service…" at bounding box center [341, 173] width 683 height 347
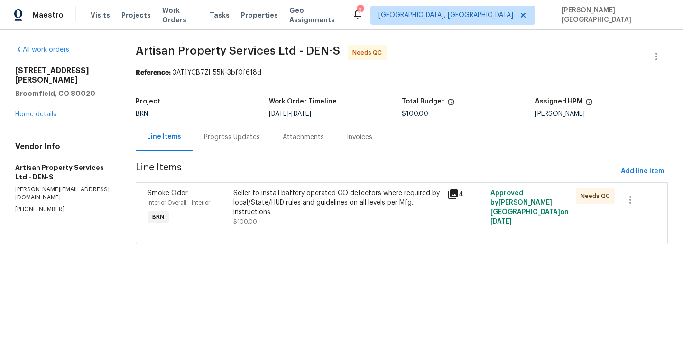
click at [221, 130] on div "Progress Updates" at bounding box center [232, 137] width 79 height 28
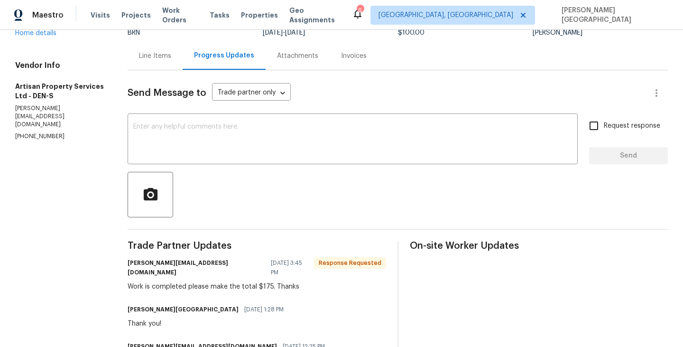
scroll to position [88, 0]
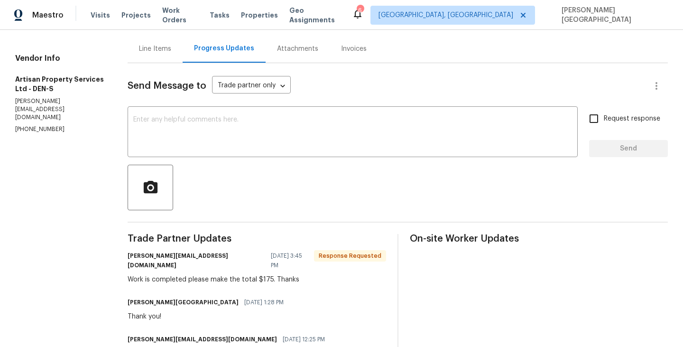
click at [264, 275] on div "Work is completed please make the total $175. Thanks" at bounding box center [257, 279] width 258 height 9
copy div "175"
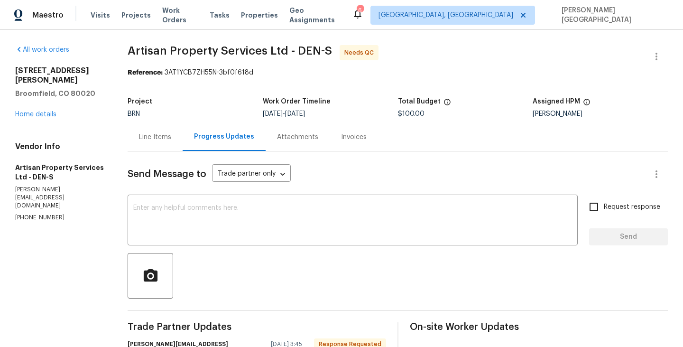
click at [160, 141] on div "Line Items" at bounding box center [155, 136] width 32 height 9
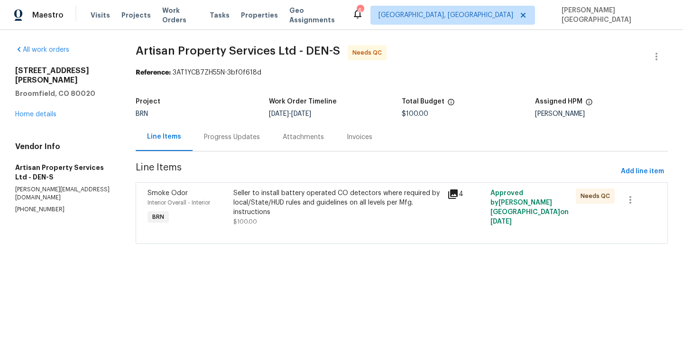
click at [259, 214] on div "Seller to install battery operated CO detectors where required by local/State/H…" at bounding box center [337, 202] width 209 height 28
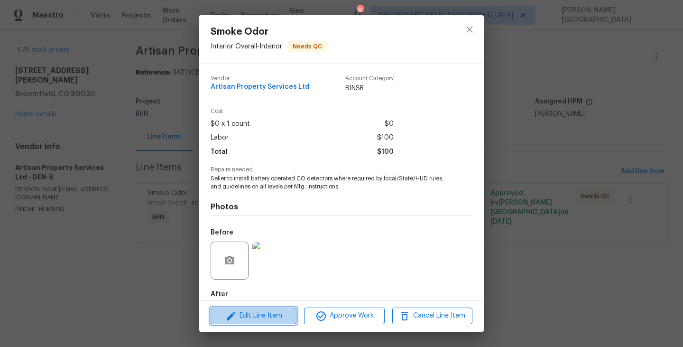
click at [273, 320] on span "Edit Line Item" at bounding box center [253, 316] width 80 height 12
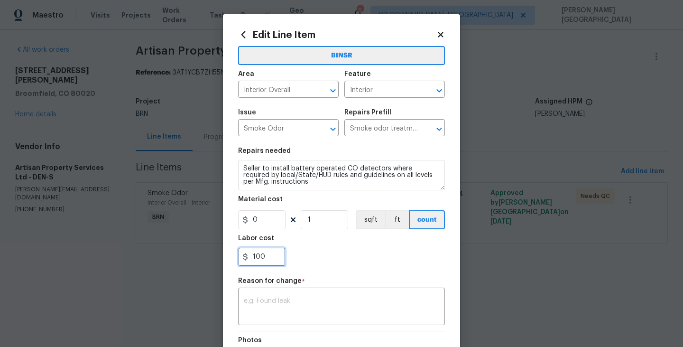
click at [264, 259] on input "100" at bounding box center [261, 256] width 47 height 19
paste input "75"
type input "175"
click at [282, 313] on textarea at bounding box center [341, 307] width 195 height 20
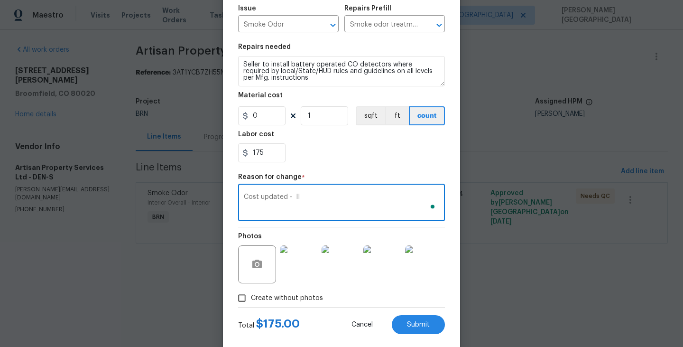
scroll to position [121, 0]
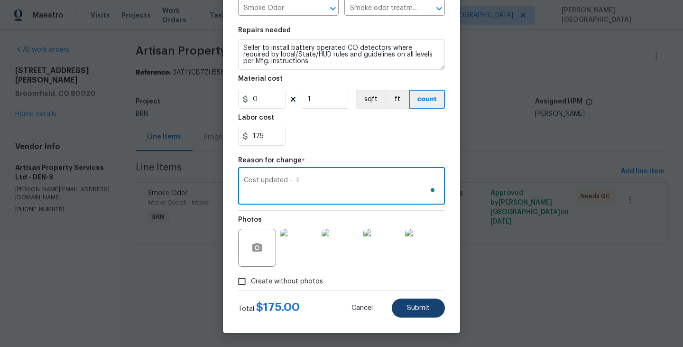
type textarea "Cost updated - II"
click at [409, 307] on span "Submit" at bounding box center [418, 307] width 23 height 7
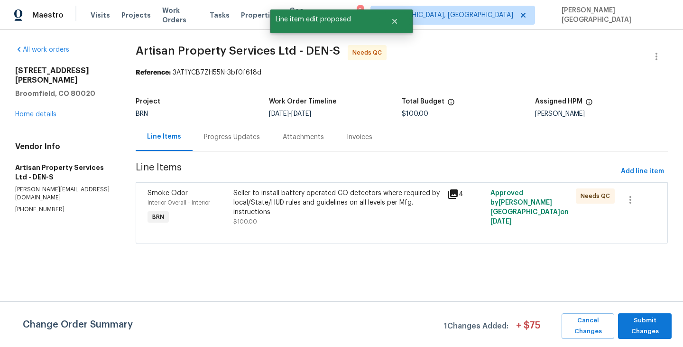
scroll to position [0, 0]
click at [634, 319] on span "Submit Changes" at bounding box center [645, 326] width 44 height 22
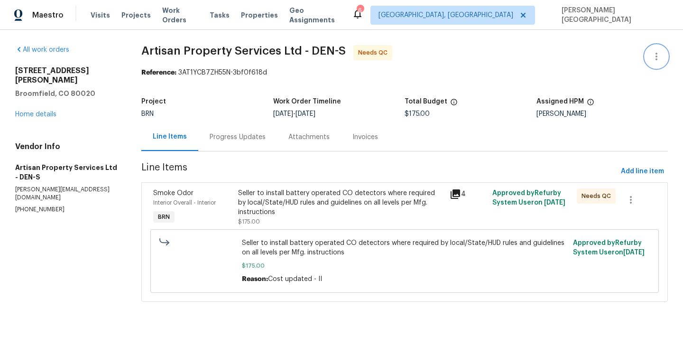
click at [656, 49] on button "button" at bounding box center [656, 56] width 23 height 23
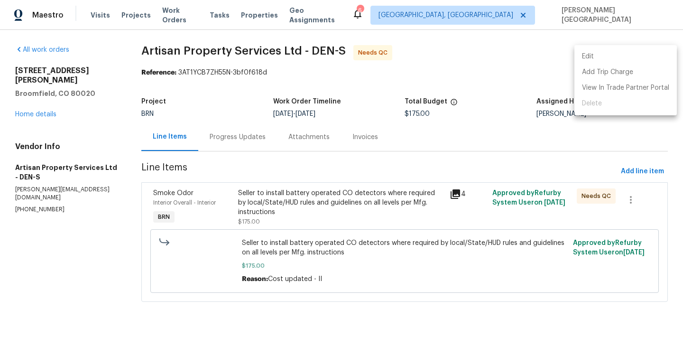
click at [615, 57] on li "Edit" at bounding box center [625, 57] width 102 height 16
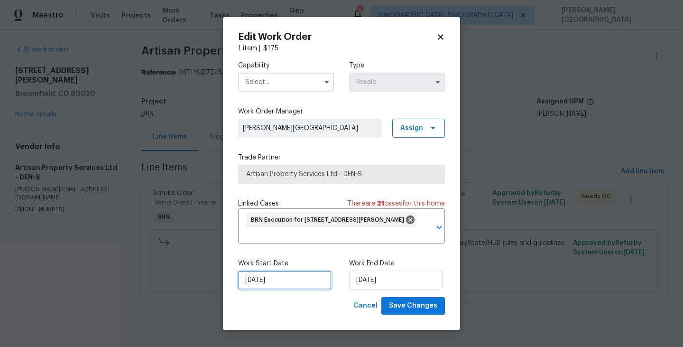
click at [309, 278] on input "8/29/2025" at bounding box center [284, 279] width 93 height 19
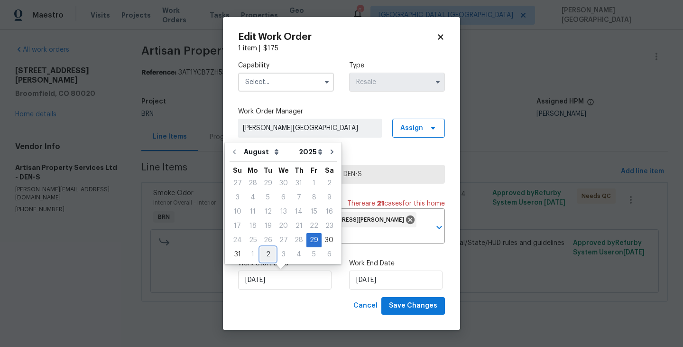
click at [265, 257] on div "2" at bounding box center [267, 254] width 15 height 13
type input "9/2/2025"
select select "8"
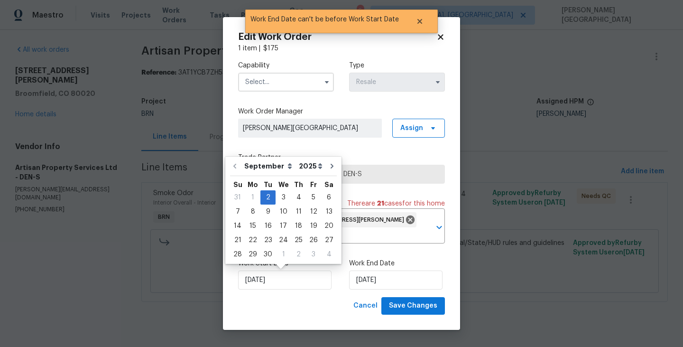
click at [285, 84] on input "text" at bounding box center [286, 82] width 96 height 19
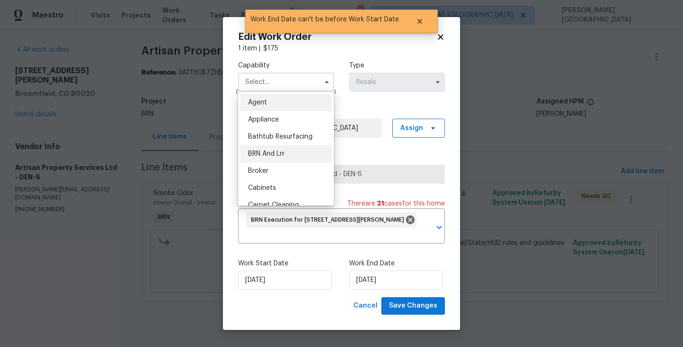
click at [283, 159] on div "BRN And Lrr" at bounding box center [285, 153] width 91 height 17
type input "BRN And Lrr"
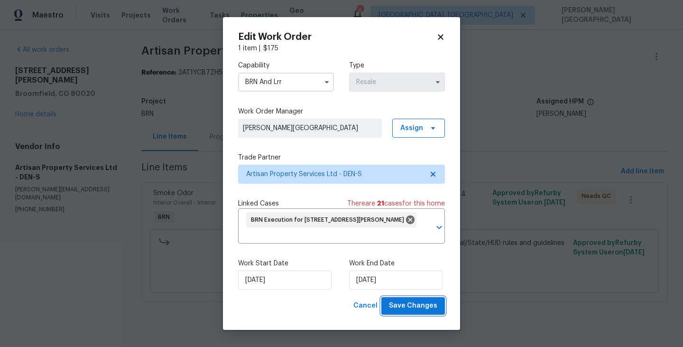
click at [410, 310] on span "Save Changes" at bounding box center [413, 306] width 48 height 12
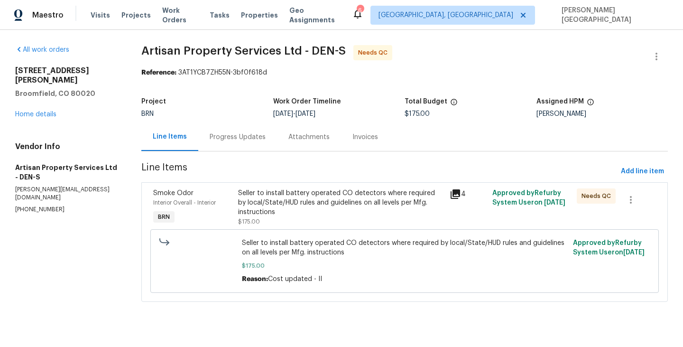
click at [296, 211] on div "Seller to install battery operated CO detectors where required by local/State/H…" at bounding box center [341, 202] width 206 height 28
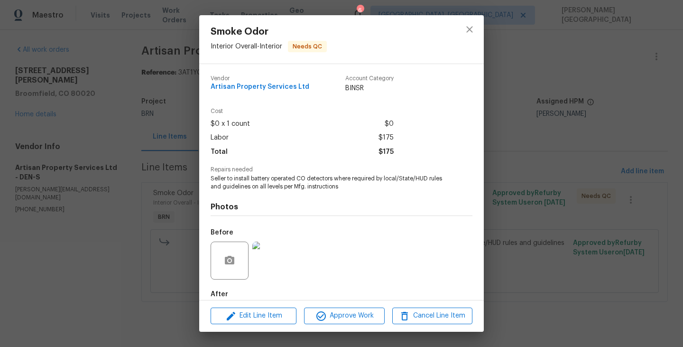
scroll to position [51, 0]
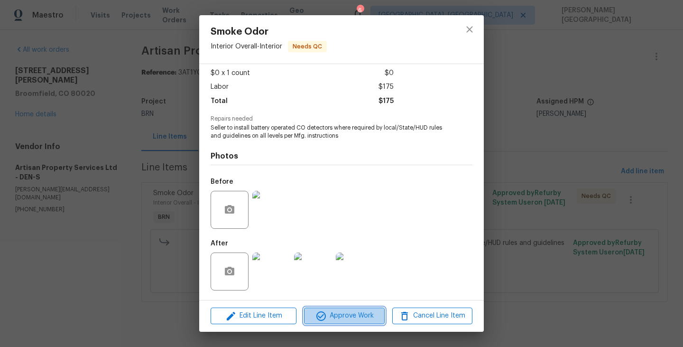
click at [336, 316] on span "Approve Work" at bounding box center [344, 316] width 74 height 12
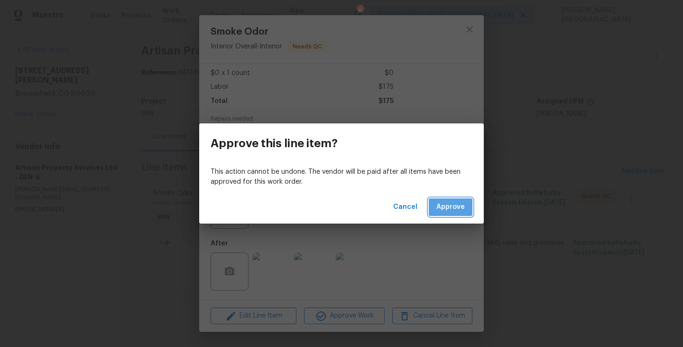
click at [453, 201] on button "Approve" at bounding box center [451, 207] width 44 height 18
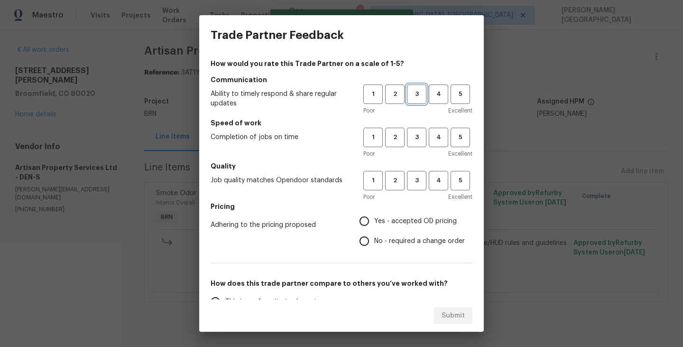
click at [416, 94] on span "3" at bounding box center [417, 94] width 18 height 11
click at [415, 138] on span "3" at bounding box center [417, 137] width 18 height 11
click at [420, 183] on span "3" at bounding box center [417, 180] width 18 height 11
click at [377, 243] on span "No - required a change order" at bounding box center [419, 241] width 91 height 10
click at [374, 243] on input "No - required a change order" at bounding box center [364, 241] width 20 height 20
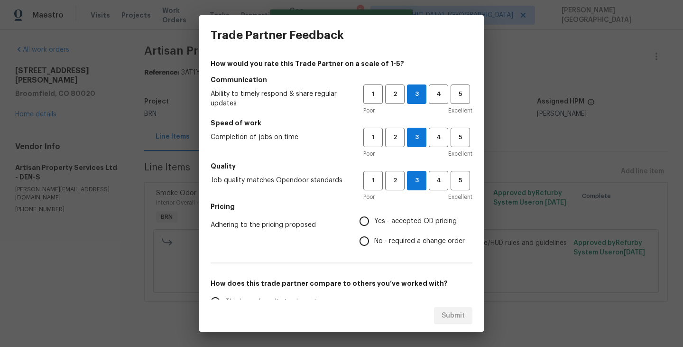
radio input "true"
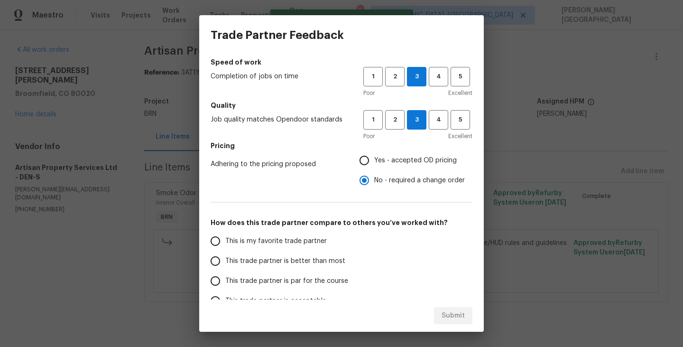
click at [291, 260] on span "This trade partner is better than most" at bounding box center [285, 261] width 120 height 10
click at [225, 260] on input "This trade partner is better than most" at bounding box center [215, 261] width 20 height 20
click at [447, 315] on span "Submit" at bounding box center [453, 316] width 23 height 12
radio input "true"
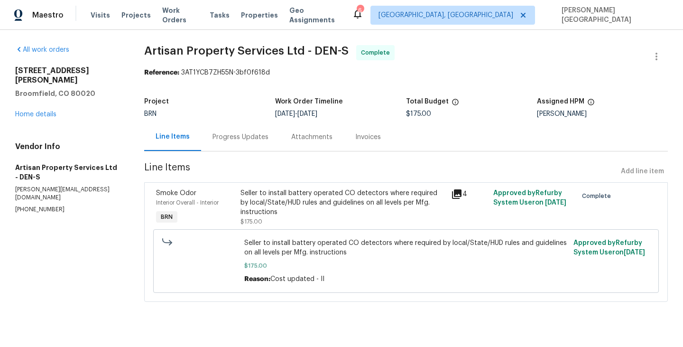
click at [368, 143] on div "Invoices" at bounding box center [368, 137] width 48 height 28
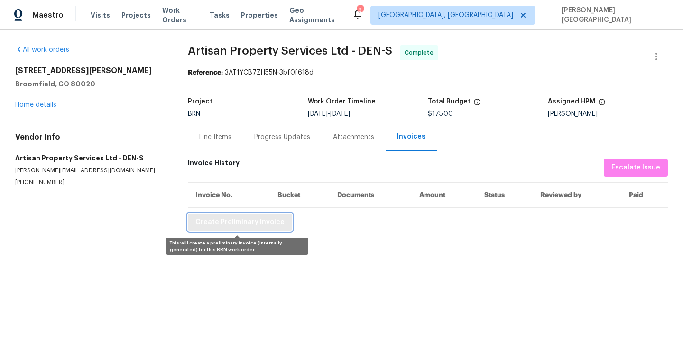
click at [250, 221] on span "Create Preliminary Invoice" at bounding box center [239, 222] width 89 height 12
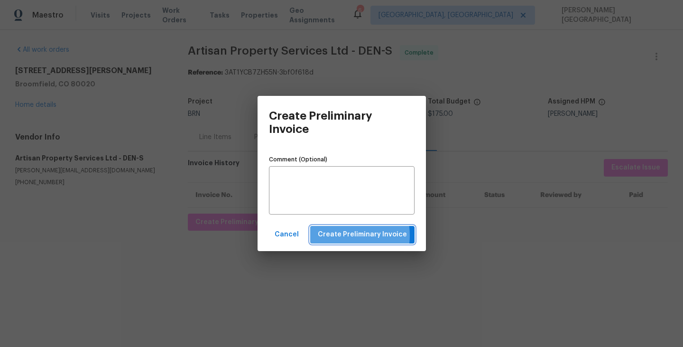
click at [348, 235] on span "Create Preliminary Invoice" at bounding box center [362, 235] width 89 height 12
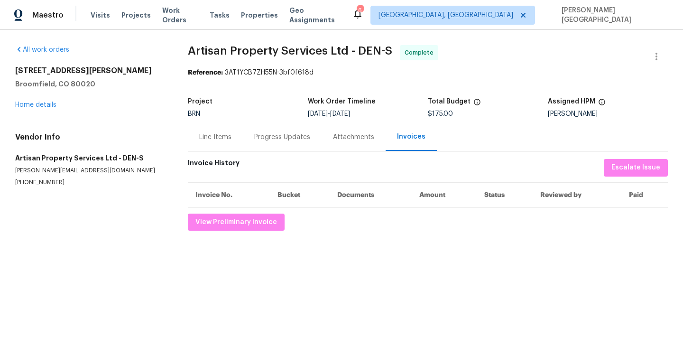
click at [201, 57] on span "Artisan Property Services Ltd - DEN-S Complete" at bounding box center [416, 56] width 457 height 23
click at [322, 49] on span "Artisan Property Services Ltd - DEN-S" at bounding box center [290, 50] width 204 height 11
copy span "Artisan Property Services"
click at [216, 135] on div "Line Items" at bounding box center [215, 136] width 32 height 9
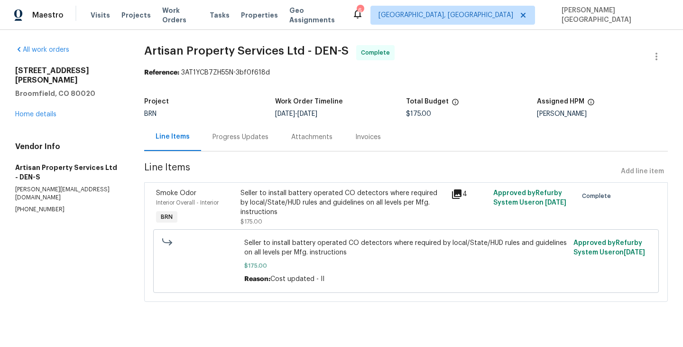
click at [301, 215] on div "Seller to install battery operated CO detectors where required by local/State/H…" at bounding box center [342, 202] width 205 height 28
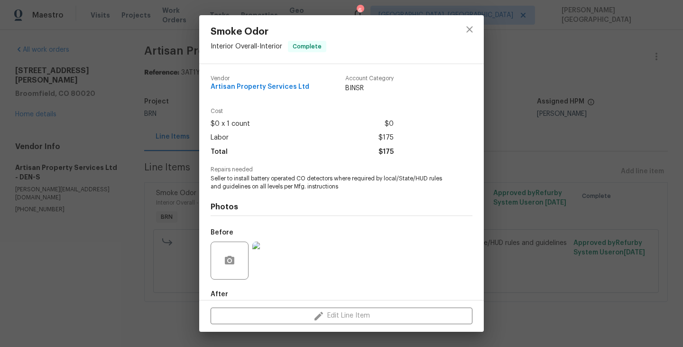
click at [274, 178] on span "Seller to install battery operated CO detectors where required by local/State/H…" at bounding box center [329, 183] width 236 height 16
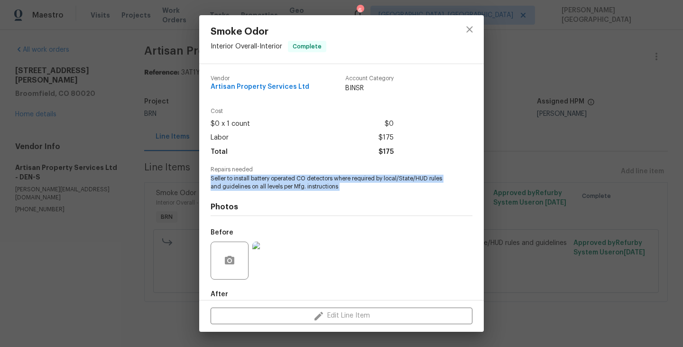
click at [274, 178] on span "Seller to install battery operated CO detectors where required by local/State/H…" at bounding box center [329, 183] width 236 height 16
copy span "Seller to install battery operated CO detectors where required by local/State/H…"
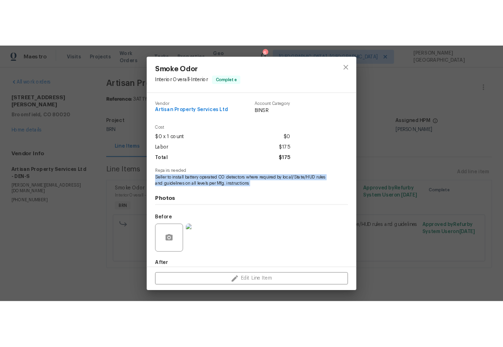
scroll to position [51, 0]
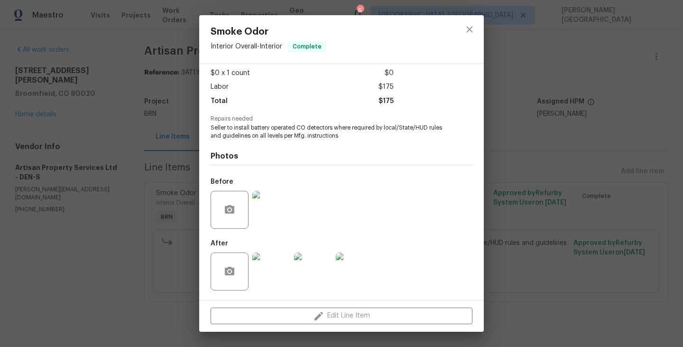
click at [275, 188] on div at bounding box center [271, 209] width 42 height 49
click at [272, 205] on img at bounding box center [271, 210] width 38 height 38
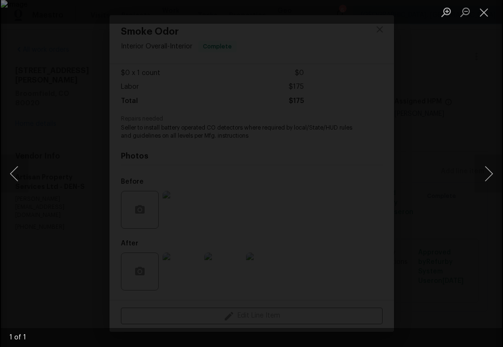
click at [454, 46] on div "Lightbox" at bounding box center [251, 173] width 503 height 347
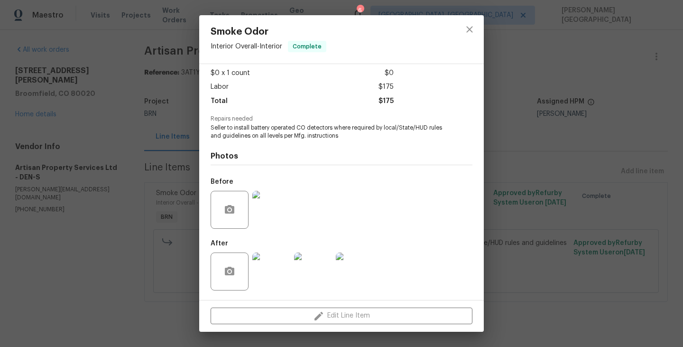
click at [310, 269] on img at bounding box center [313, 271] width 38 height 38
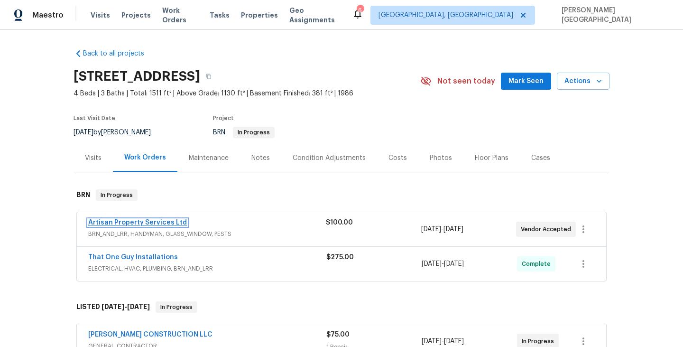
click at [140, 221] on link "Artisan Property Services Ltd" at bounding box center [137, 222] width 99 height 7
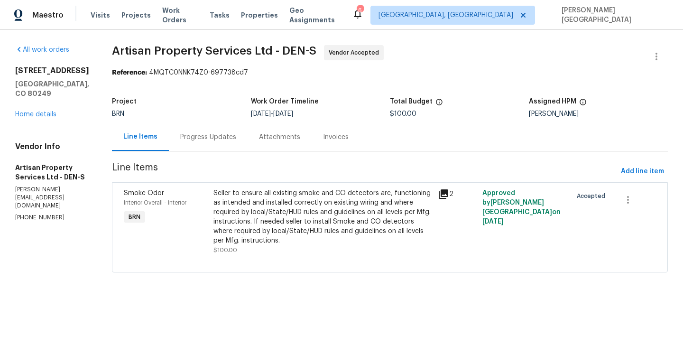
click at [196, 134] on div "Progress Updates" at bounding box center [208, 136] width 56 height 9
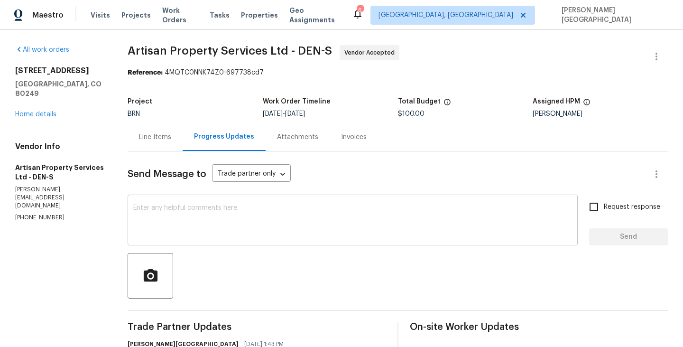
click at [207, 207] on textarea at bounding box center [352, 220] width 439 height 33
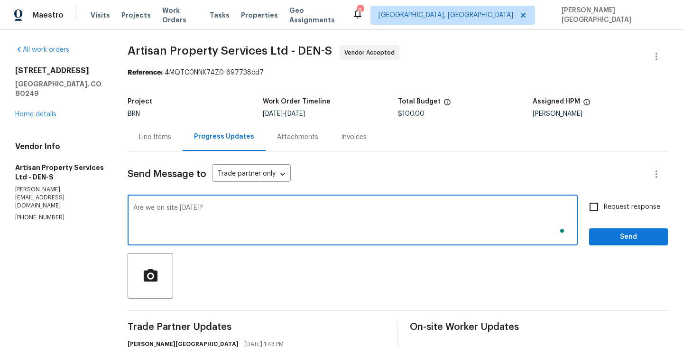
type textarea "Are we on site today?"
click at [592, 203] on input "Request response" at bounding box center [594, 207] width 20 height 20
checkbox input "true"
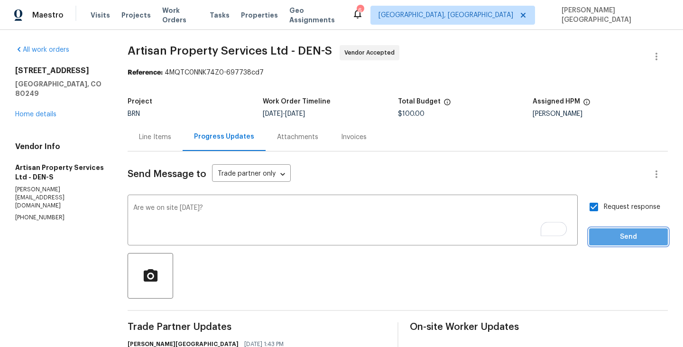
click at [609, 239] on span "Send" at bounding box center [629, 237] width 64 height 12
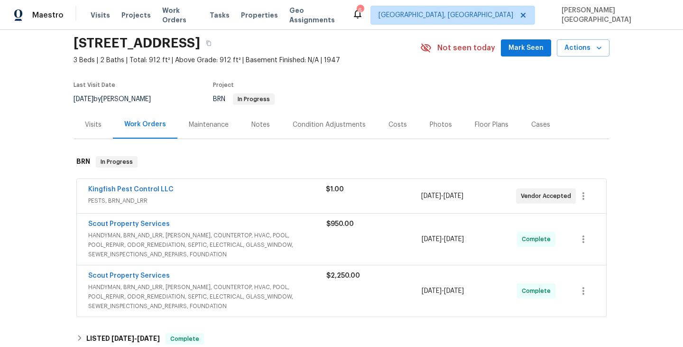
scroll to position [70, 0]
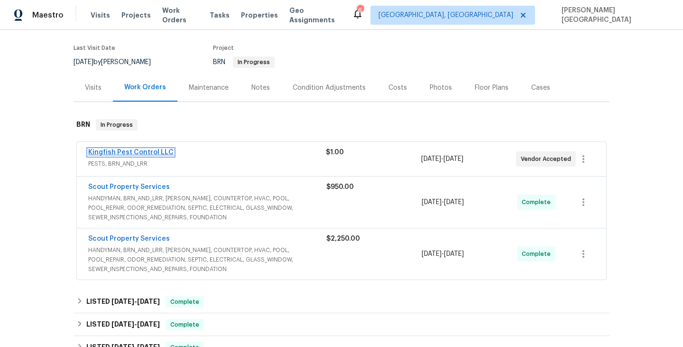
click at [152, 152] on link "Kingfish Pest Control LLC" at bounding box center [130, 152] width 85 height 7
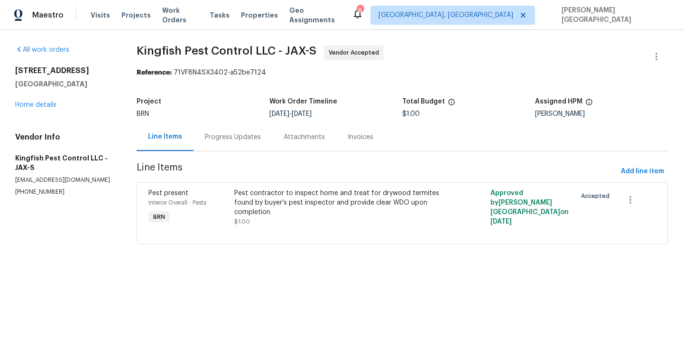
click at [244, 142] on div "Progress Updates" at bounding box center [232, 137] width 79 height 28
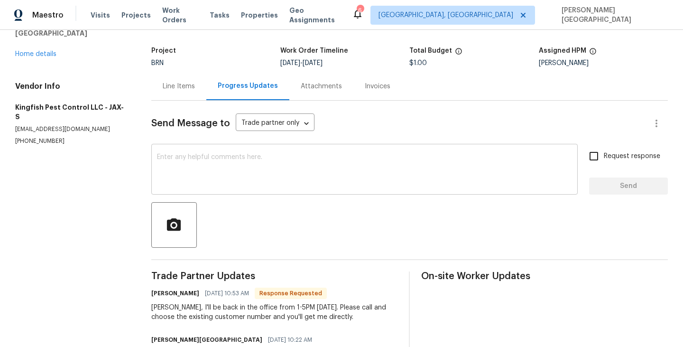
scroll to position [121, 0]
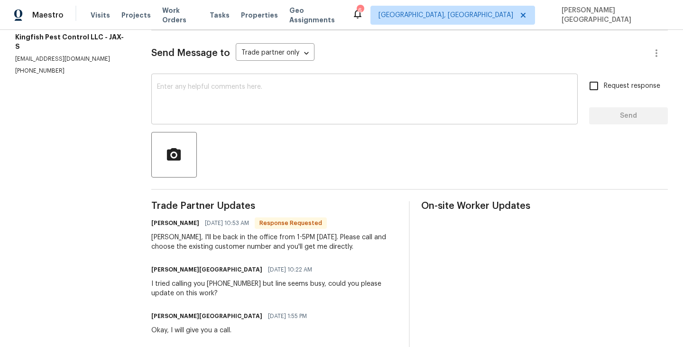
click at [191, 107] on textarea at bounding box center [364, 99] width 415 height 33
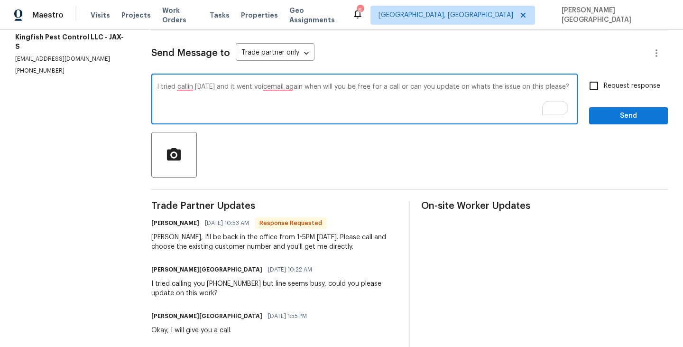
type textarea "I tried callin yesterday and it went voicemail again when will you be free for …"
click at [607, 95] on label "Request response" at bounding box center [622, 86] width 76 height 20
click at [604, 95] on input "Request response" at bounding box center [594, 86] width 20 height 20
checkbox input "true"
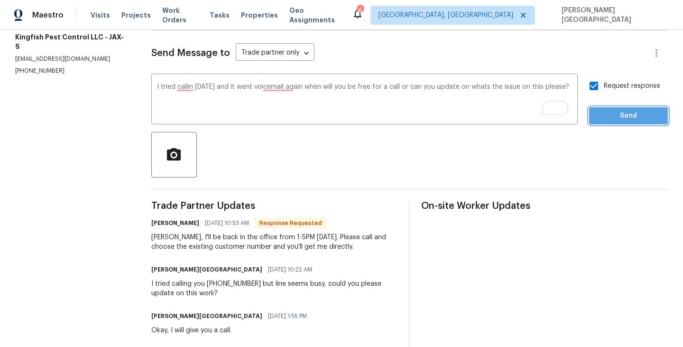
click at [610, 110] on span "Send" at bounding box center [629, 116] width 64 height 12
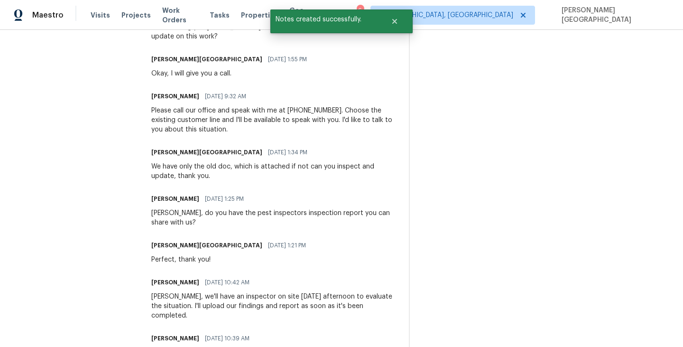
scroll to position [440, 0]
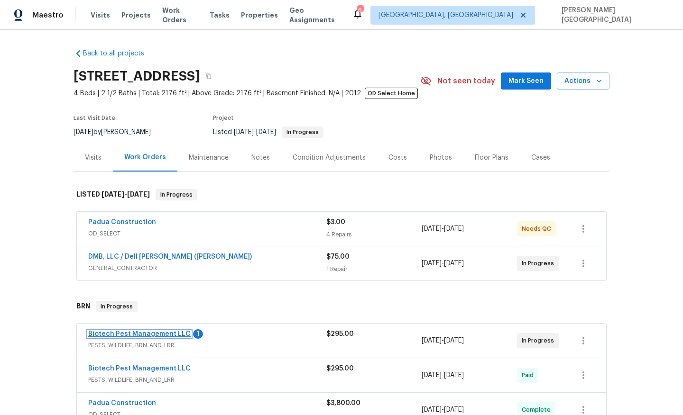
click at [156, 332] on link "Biotech Pest Management LLC" at bounding box center [139, 334] width 102 height 7
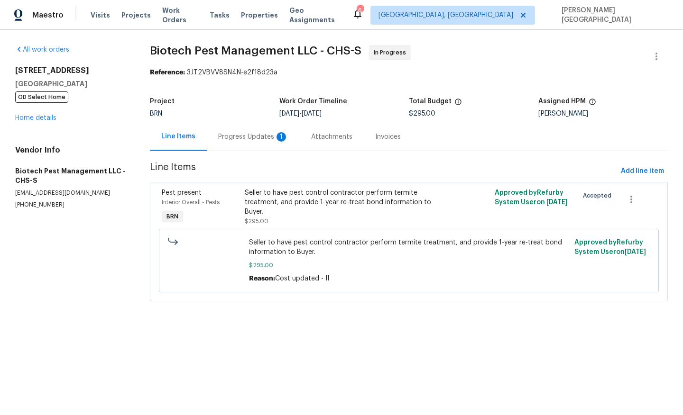
click at [245, 138] on div "Progress Updates 1" at bounding box center [253, 136] width 70 height 9
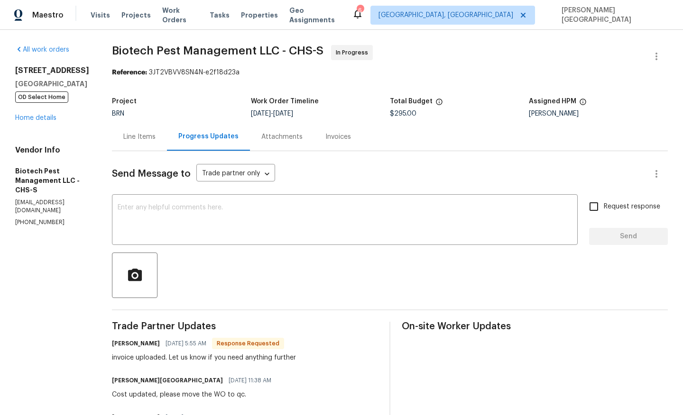
click at [141, 141] on div "Line Items" at bounding box center [139, 136] width 32 height 9
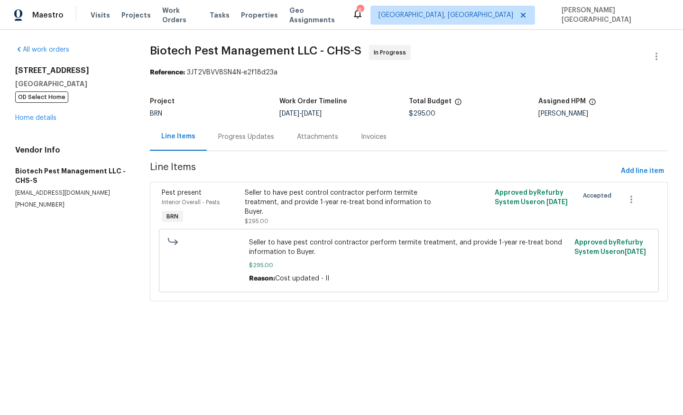
click at [245, 140] on div "Progress Updates" at bounding box center [246, 136] width 56 height 9
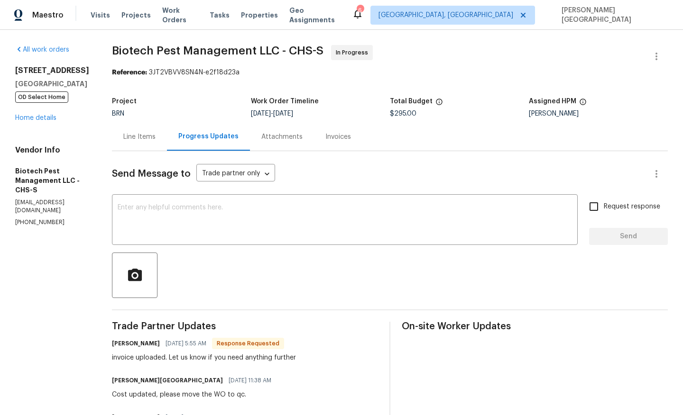
click at [338, 136] on div "Invoices" at bounding box center [338, 136] width 26 height 9
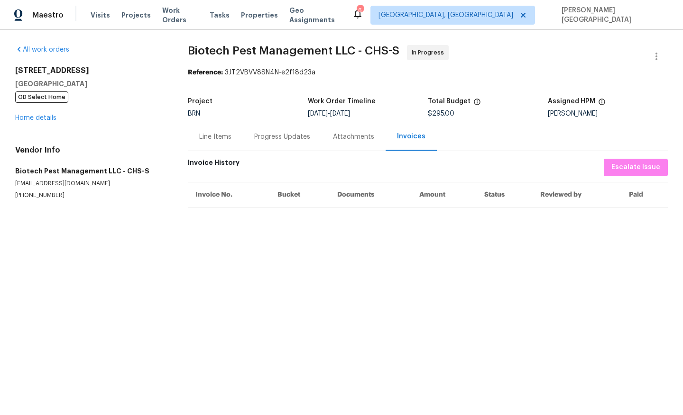
click at [258, 140] on div "Progress Updates" at bounding box center [282, 136] width 56 height 9
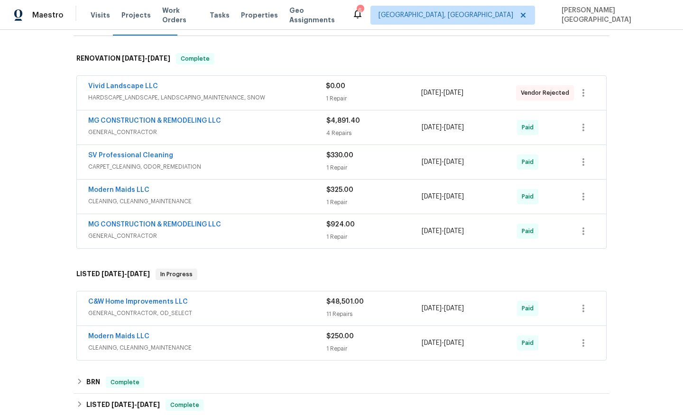
scroll to position [375, 0]
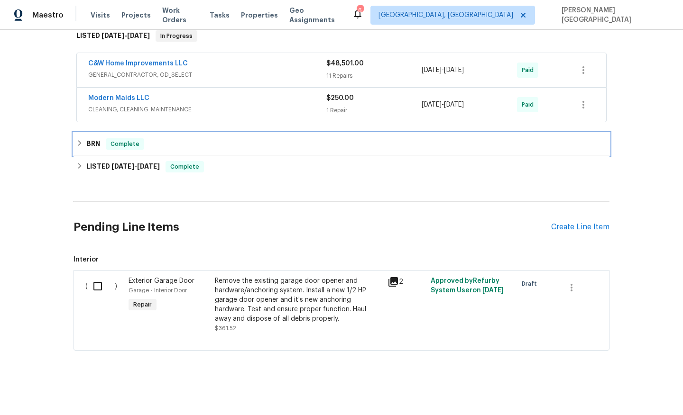
click at [96, 139] on h6 "BRN" at bounding box center [93, 143] width 14 height 11
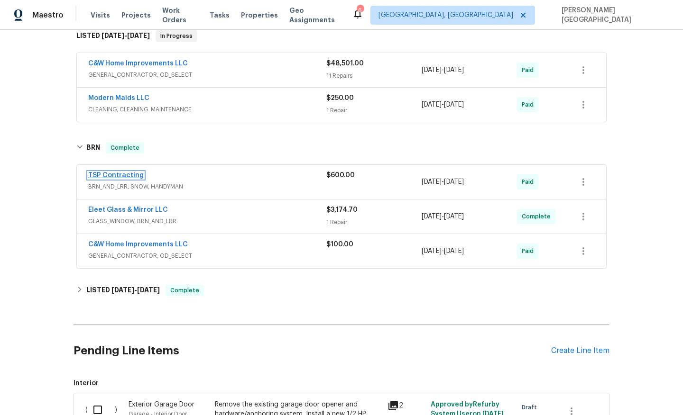
click at [119, 173] on link "TSP Contracting" at bounding box center [115, 175] width 55 height 7
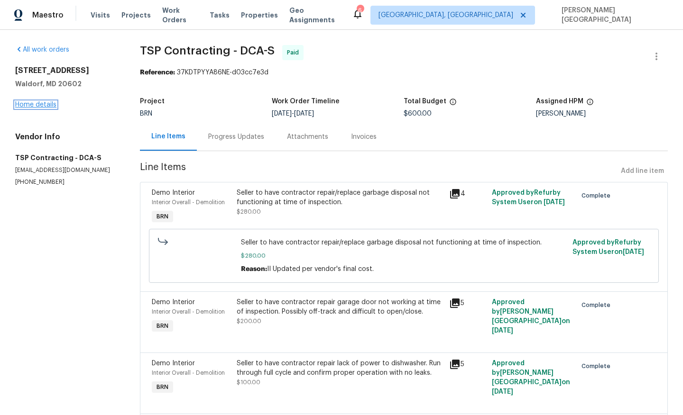
click at [46, 108] on link "Home details" at bounding box center [35, 104] width 41 height 7
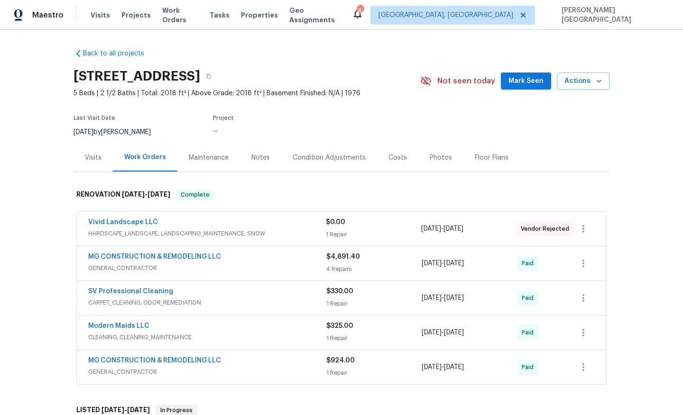
scroll to position [375, 0]
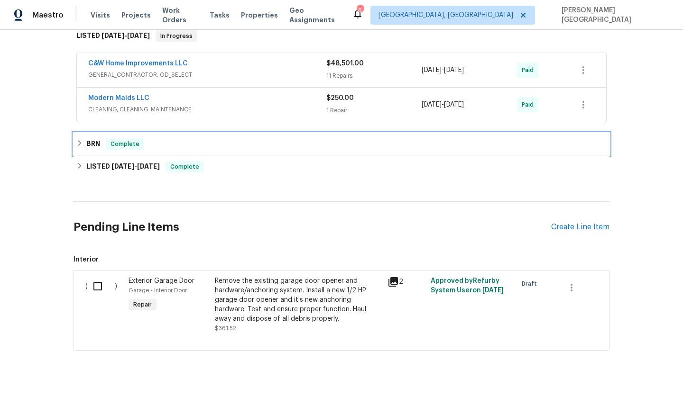
click at [119, 153] on div "BRN Complete" at bounding box center [342, 144] width 536 height 23
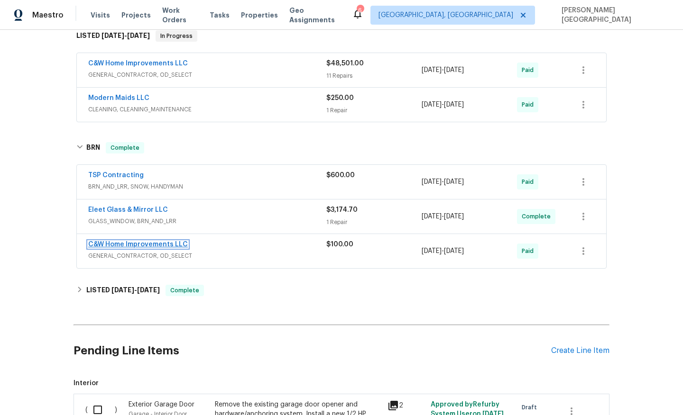
click at [141, 247] on link "C&W Home Improvements LLC" at bounding box center [138, 244] width 100 height 7
